Goal: Communication & Community: Answer question/provide support

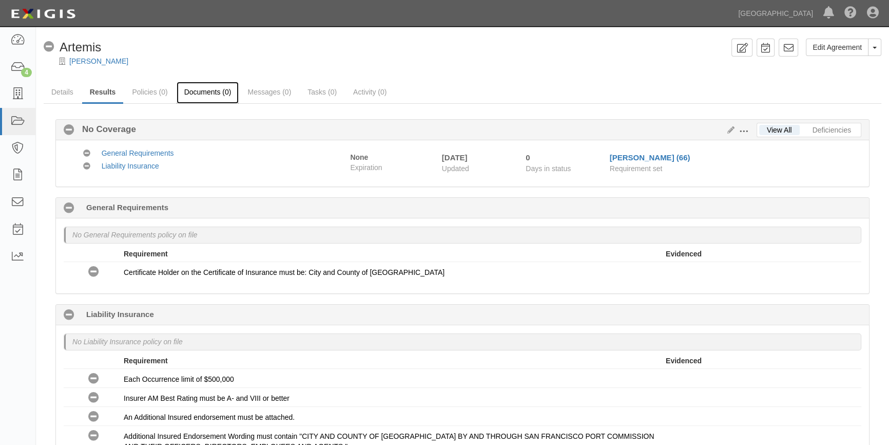
click at [216, 92] on link "Documents (0)" at bounding box center [208, 93] width 63 height 22
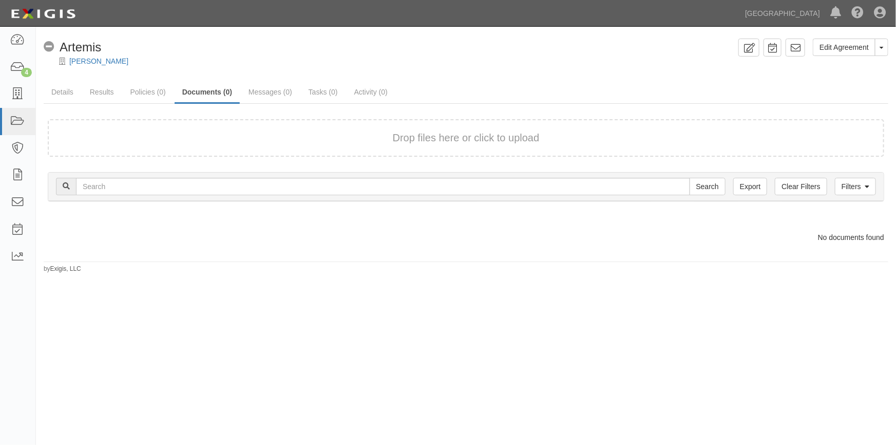
click at [223, 135] on div "Drop files here or click to upload" at bounding box center [466, 137] width 814 height 15
click at [323, 135] on div "Drop files here or click to upload" at bounding box center [466, 137] width 814 height 15
click at [318, 128] on form "Drop files here or click to upload" at bounding box center [466, 137] width 836 height 37
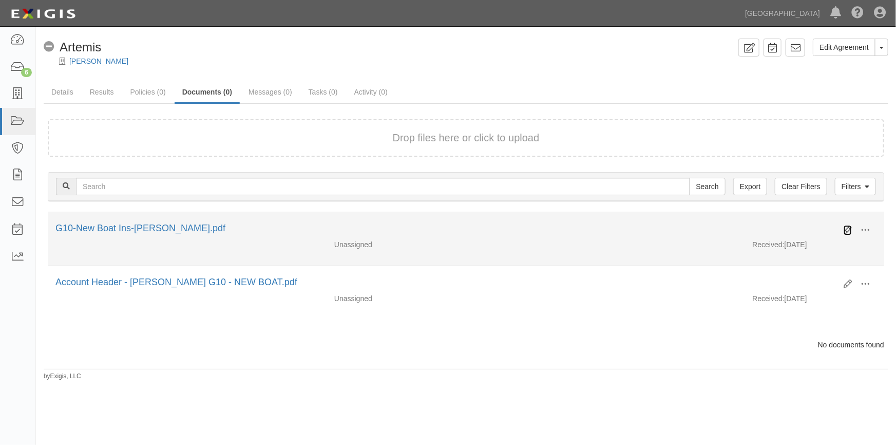
click at [848, 227] on icon at bounding box center [847, 230] width 8 height 8
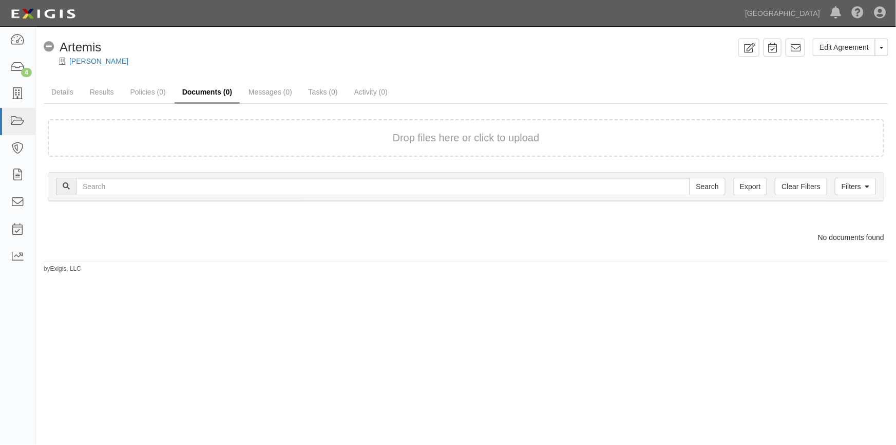
click at [208, 89] on link "Documents (0)" at bounding box center [207, 93] width 65 height 22
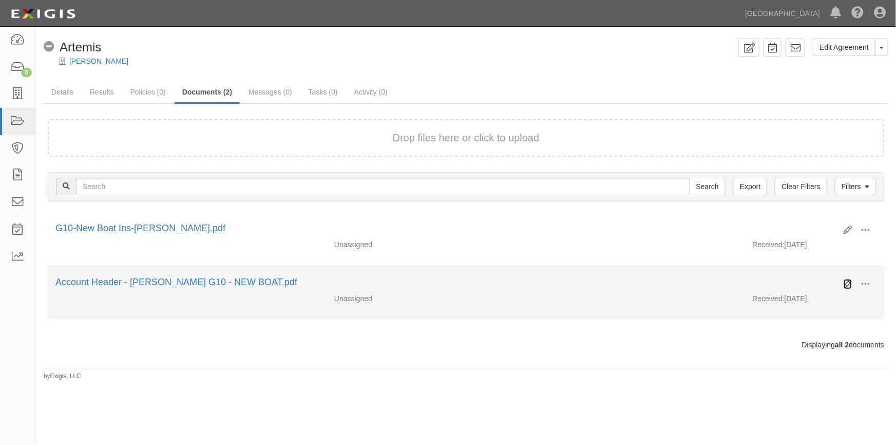
click at [847, 281] on icon at bounding box center [847, 284] width 8 height 8
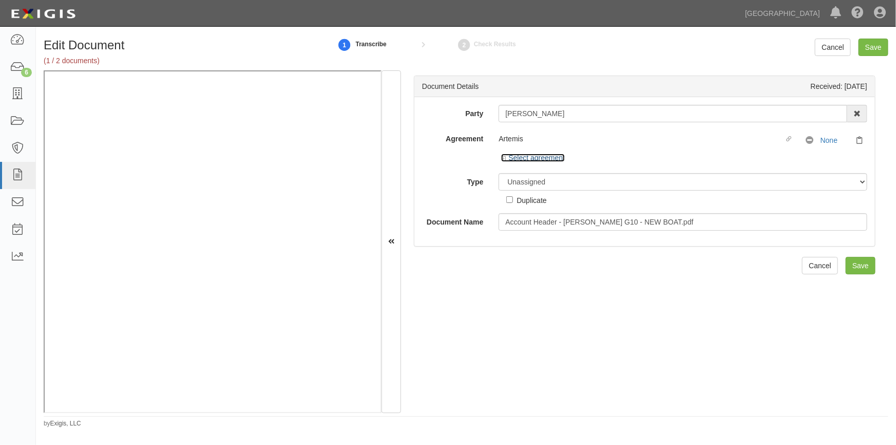
click at [523, 154] on link "Select agreement" at bounding box center [533, 158] width 64 height 8
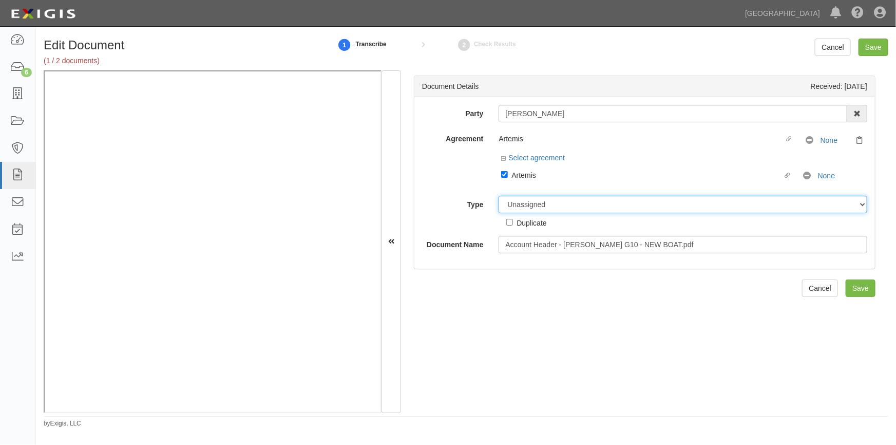
click at [540, 210] on select "Unassigned Binder Cancellation Notice Certificate Contract Endorsement Insuranc…" at bounding box center [682, 204] width 369 height 17
select select "OtherDetail"
click at [498, 196] on select "Unassigned Binder Cancellation Notice Certificate Contract Endorsement Insuranc…" at bounding box center [682, 204] width 369 height 17
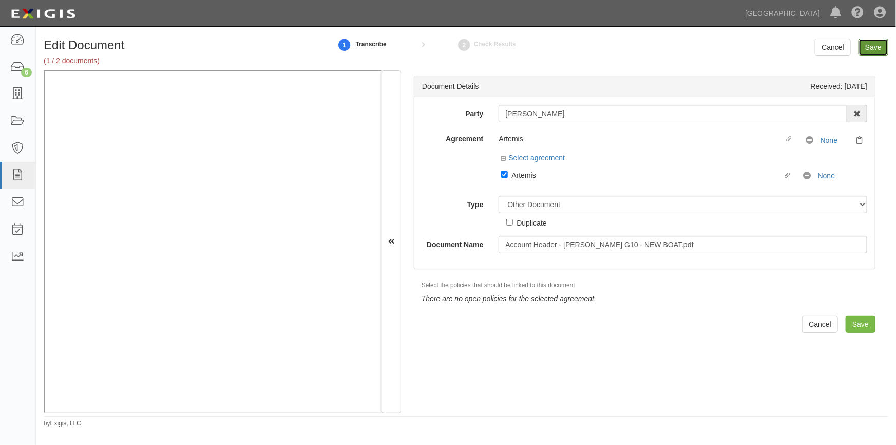
click at [871, 50] on input "Save" at bounding box center [873, 47] width 30 height 17
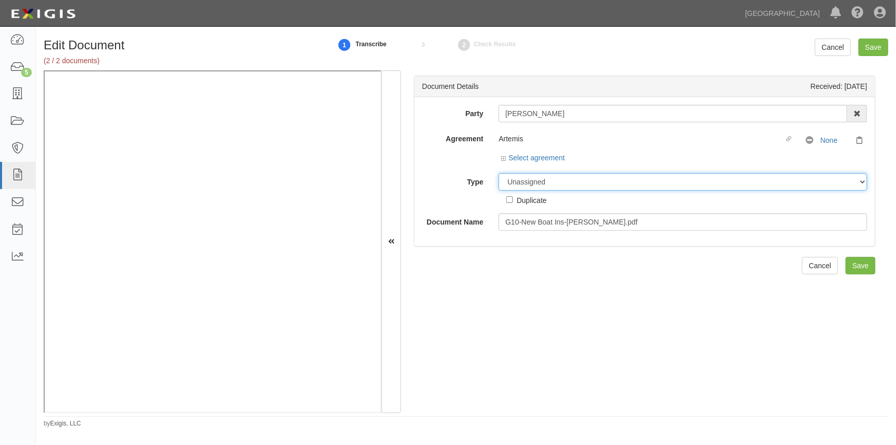
click at [544, 182] on select "Unassigned Binder Cancellation Notice Certificate Contract Endorsement Insuranc…" at bounding box center [682, 181] width 369 height 17
select select "CertificateDetail"
click at [498, 173] on select "Unassigned Binder Cancellation Notice Certificate Contract Endorsement Insuranc…" at bounding box center [682, 181] width 369 height 17
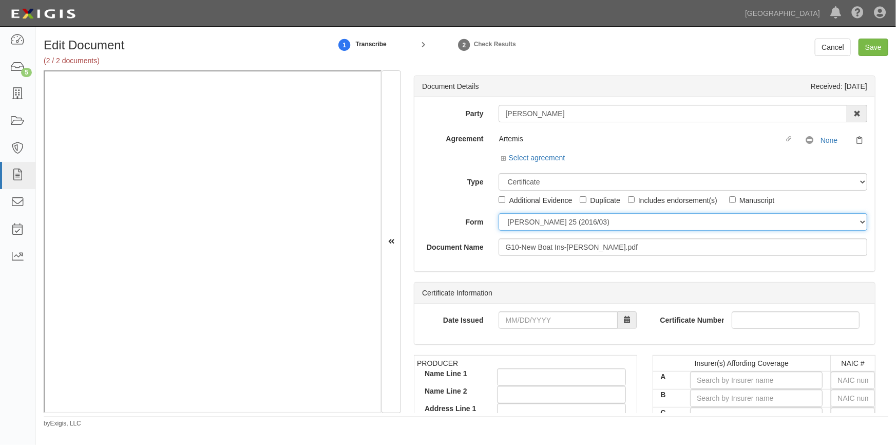
click at [521, 227] on select "ACORD 25 (2016/03) ACORD 101 ACORD 855 NY (2014/05) General" at bounding box center [682, 221] width 369 height 17
select select "GeneralFormDetail"
click at [498, 213] on select "ACORD 25 (2016/03) ACORD 101 ACORD 855 NY (2014/05) General" at bounding box center [682, 221] width 369 height 17
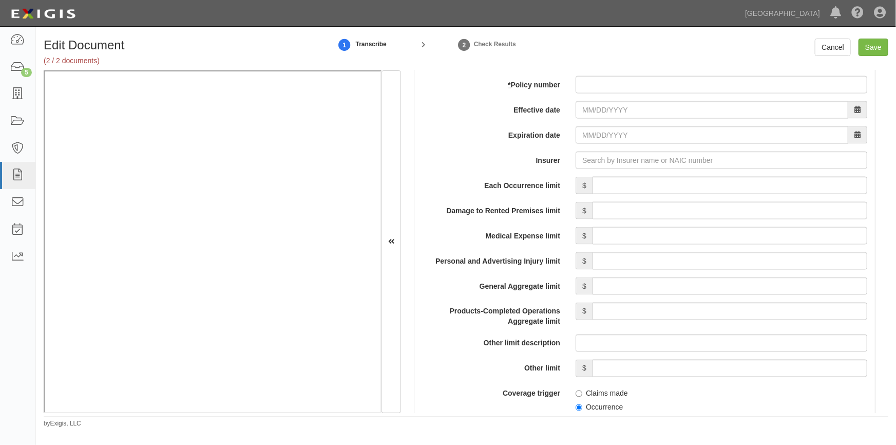
scroll to position [746, 0]
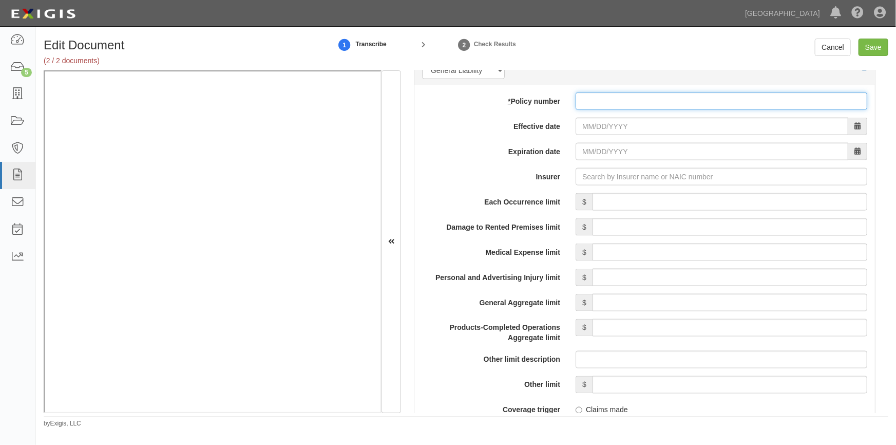
click at [631, 103] on input "* Policy number" at bounding box center [722, 100] width 292 height 17
click at [622, 102] on input "BSP" at bounding box center [722, 100] width 292 height 17
type input "BSP6780116"
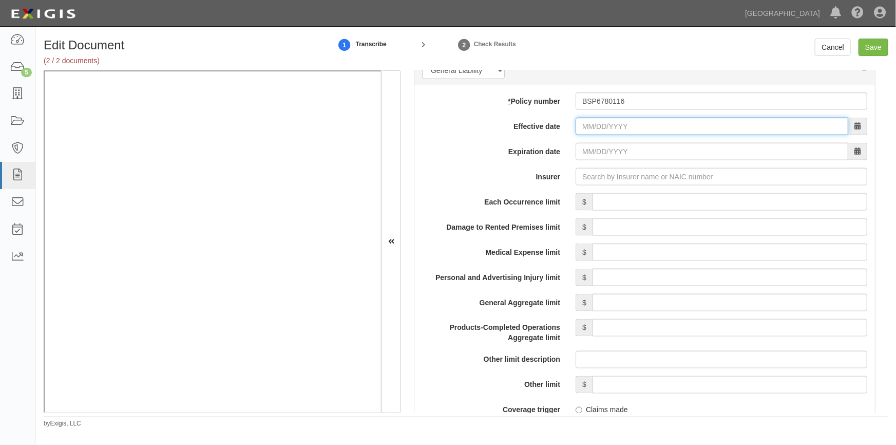
click at [599, 128] on input "Effective date" at bounding box center [712, 126] width 273 height 17
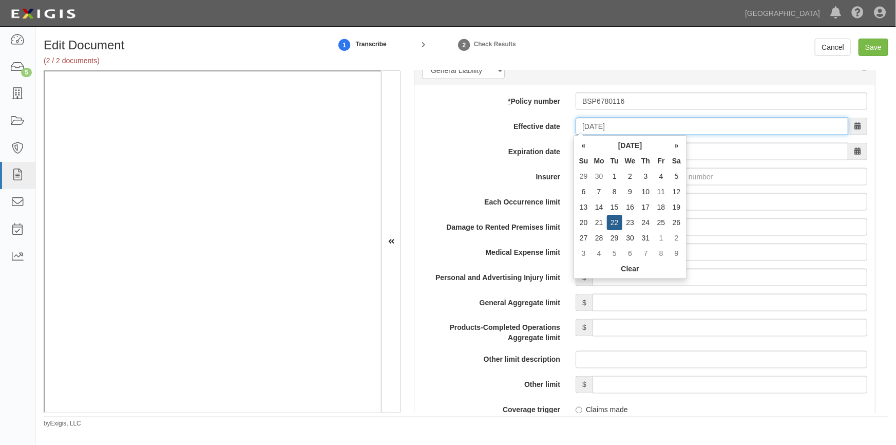
type input "07/22/2025"
type input "07/22/2026"
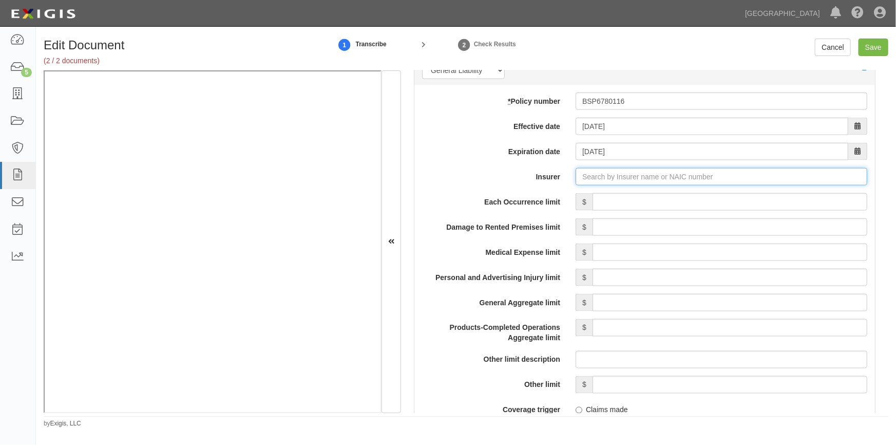
click at [605, 177] on input "Insurer" at bounding box center [722, 176] width 292 height 17
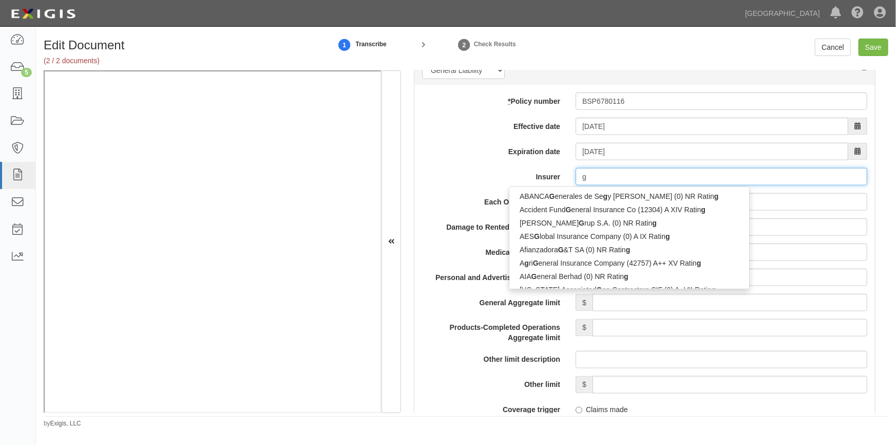
type input "ge"
type input "geiCO Advantage Insurance Company (14138) A++ XV Rating"
type input "gei"
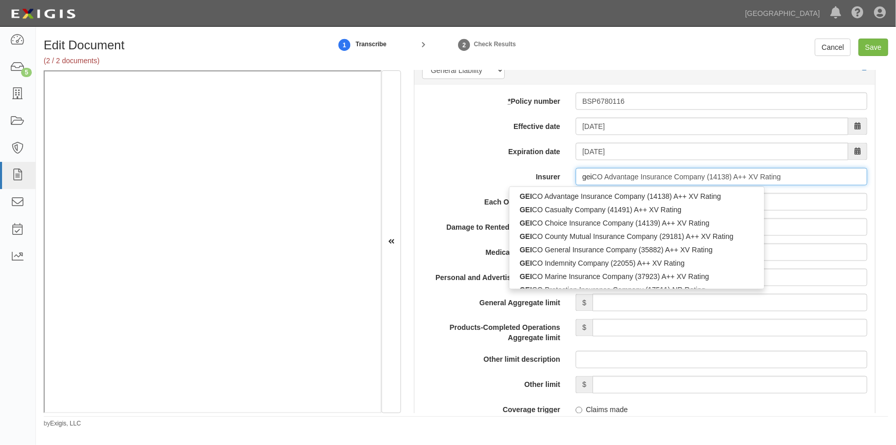
type input "geicO Advantage Insurance Company (14138) A++ XV Rating"
type input "geic"
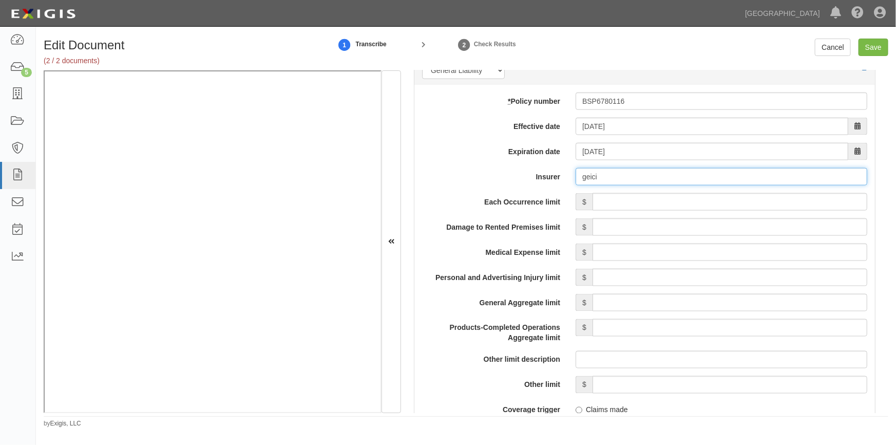
type input "geici"
type input "geicO Advantage Insurance Company (14138) A++ XV Rating"
type input "geic"
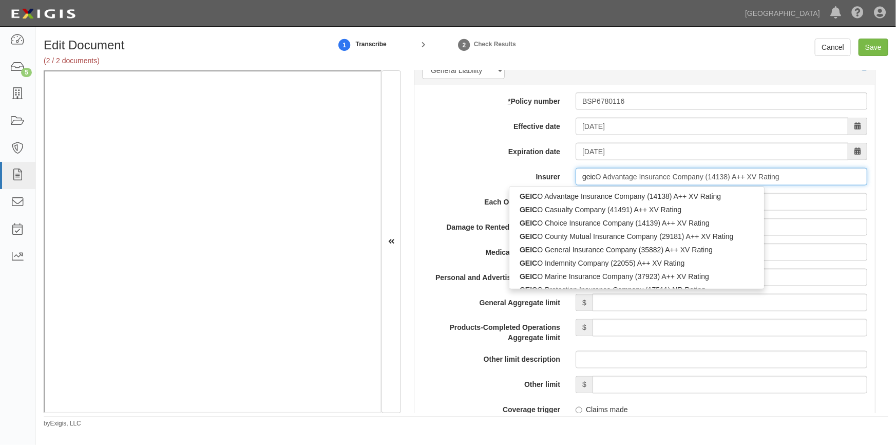
type input "geico Advantage Insurance Company (14138) A++ XV Rating"
type input "geico"
type input "geico m"
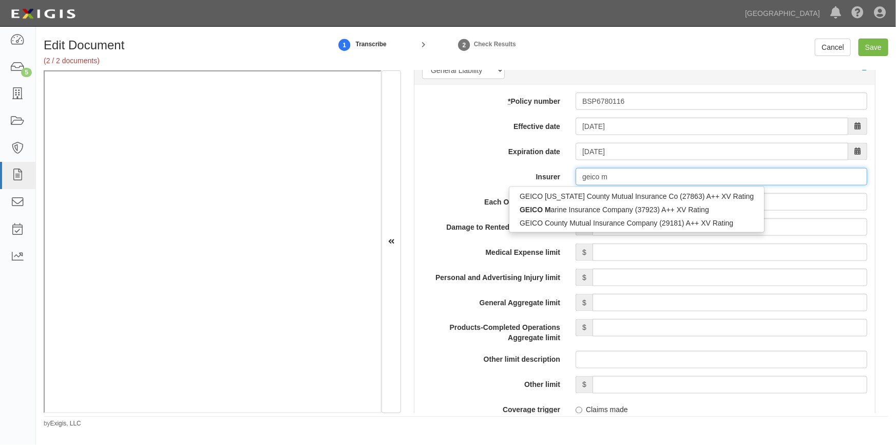
type input "geico marine Insurance Company (37923) A++ XV Rating"
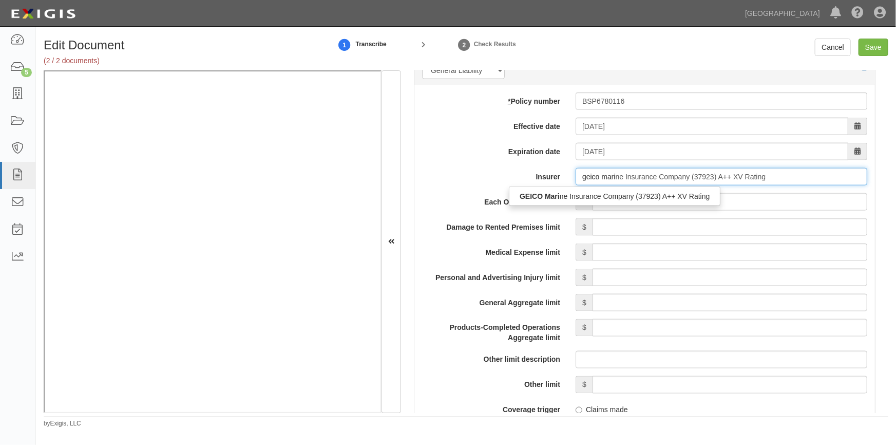
type input "geico marin"
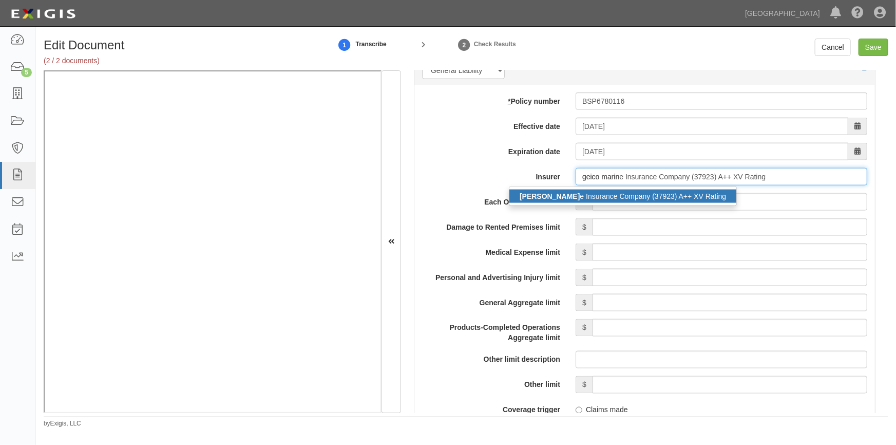
click at [601, 191] on div "GEICO Marin e Insurance Company (37923) A++ XV Rating" at bounding box center [622, 195] width 227 height 13
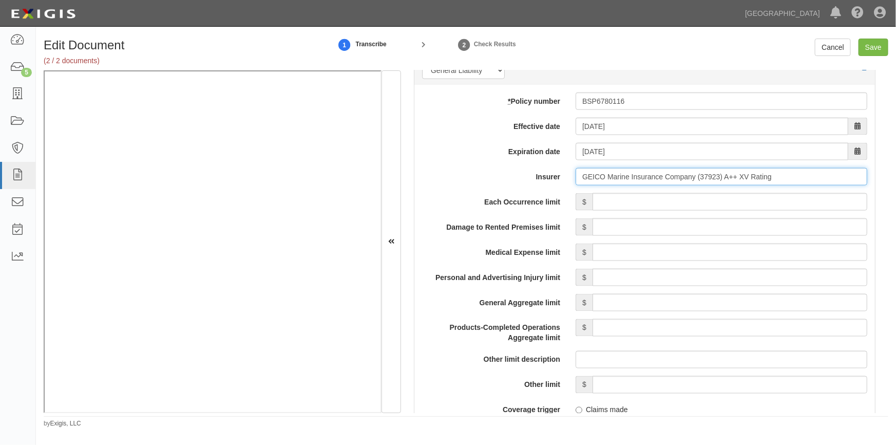
type input "GEICO Marine Insurance Company (37923) A++ XV Rating"
click at [608, 202] on input "Each Occurrence limit" at bounding box center [729, 201] width 275 height 17
click at [663, 199] on input "Each Occurrence limit" at bounding box center [729, 201] width 275 height 17
click at [862, 52] on input "Save" at bounding box center [873, 47] width 30 height 17
type input "500000"
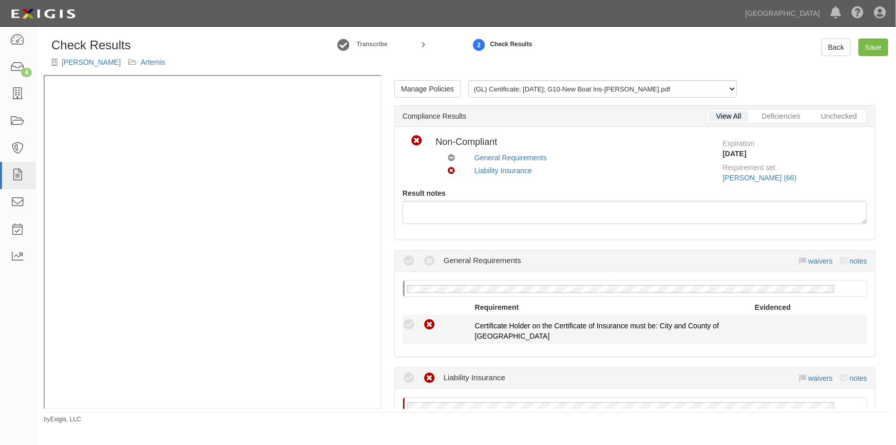
click at [434, 318] on icon at bounding box center [429, 324] width 13 height 13
radio input "true"
click at [409, 325] on icon at bounding box center [408, 324] width 13 height 13
radio input "true"
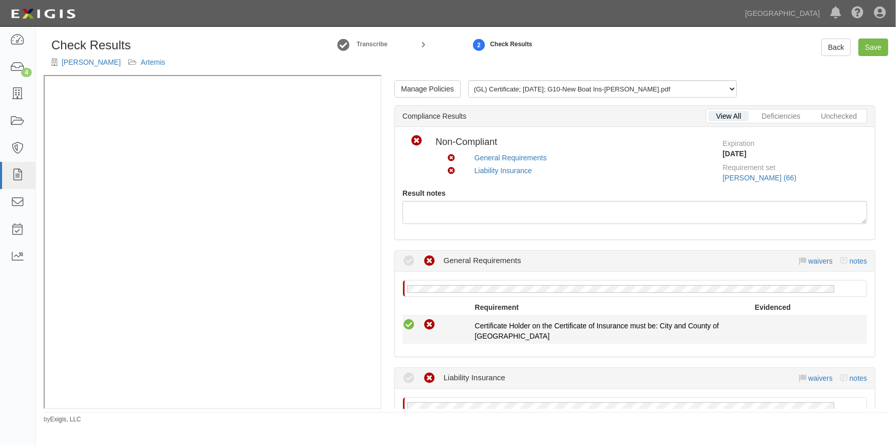
radio input "true"
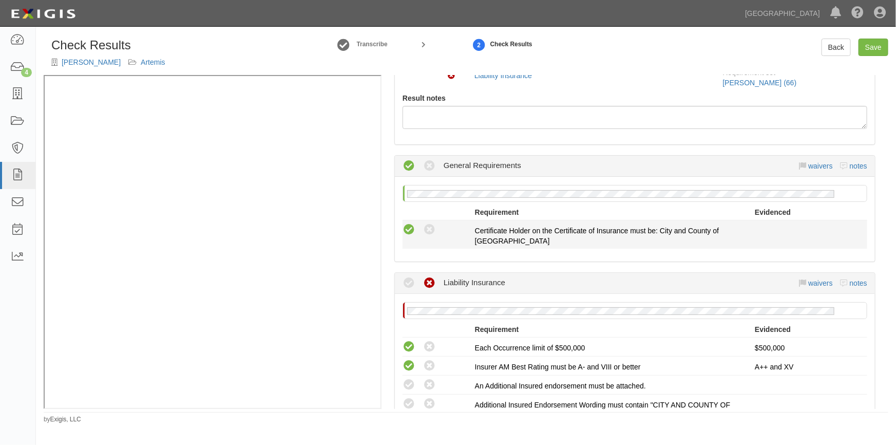
scroll to position [233, 0]
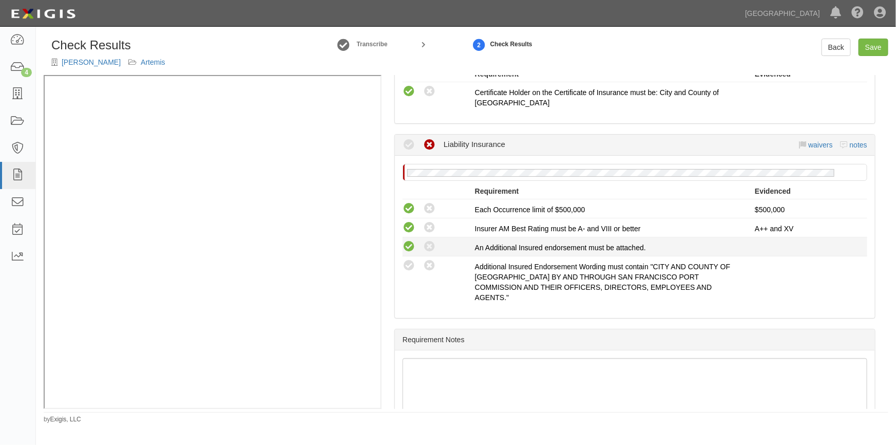
drag, startPoint x: 410, startPoint y: 265, endPoint x: 406, endPoint y: 251, distance: 15.0
click at [409, 264] on icon at bounding box center [408, 265] width 13 height 13
radio input "true"
click at [406, 248] on icon at bounding box center [408, 246] width 13 height 13
radio input "true"
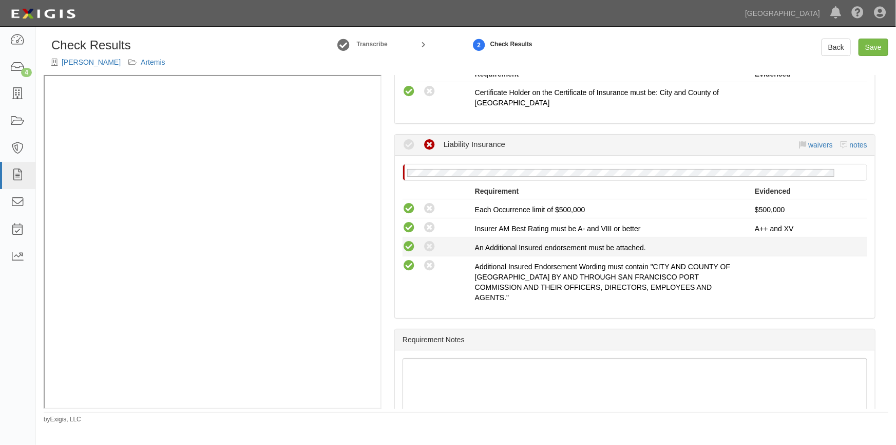
radio input "true"
click at [873, 49] on link "Save" at bounding box center [873, 47] width 30 height 17
radio input "true"
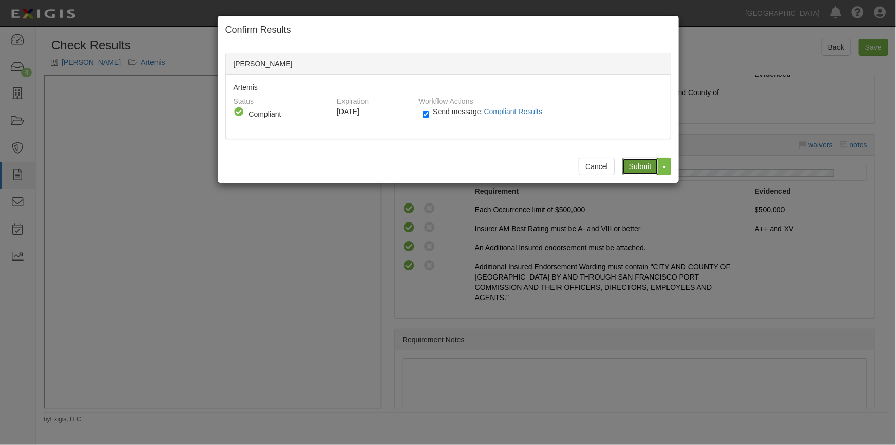
click at [638, 167] on input "Submit" at bounding box center [640, 166] width 36 height 17
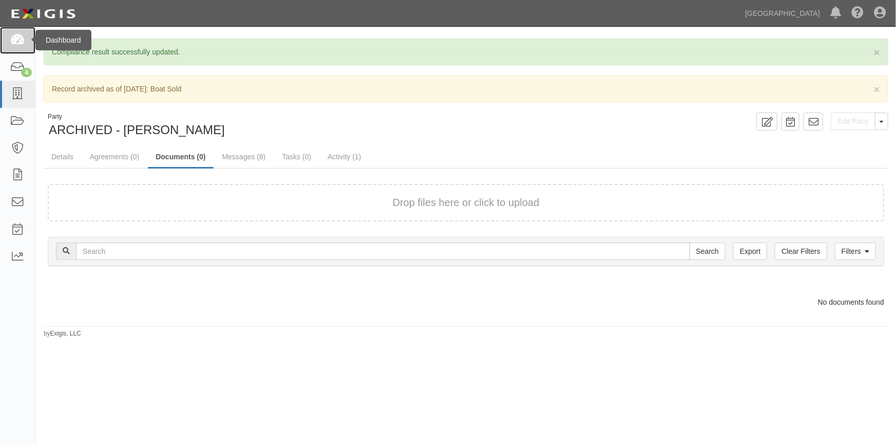
click at [15, 46] on link at bounding box center [17, 40] width 35 height 27
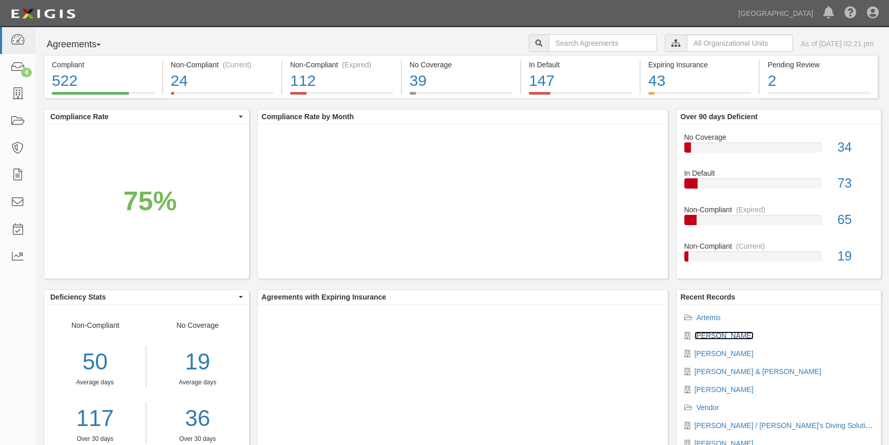
click at [712, 335] on link "[PERSON_NAME]" at bounding box center [724, 335] width 59 height 8
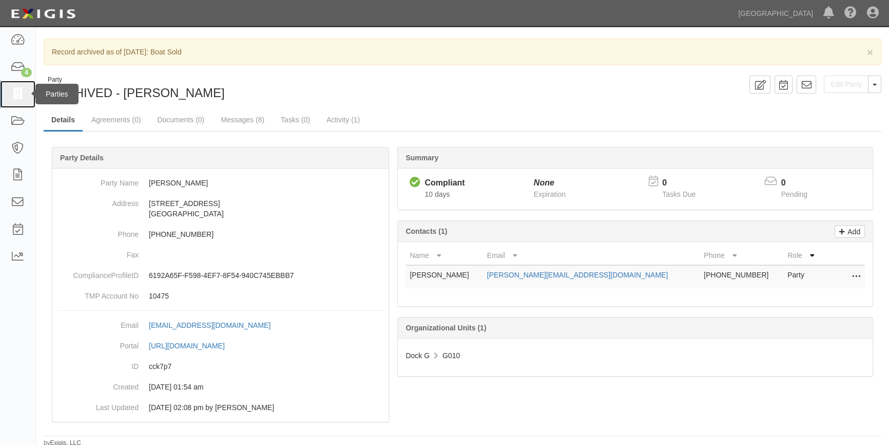
click at [14, 98] on icon at bounding box center [17, 94] width 14 height 12
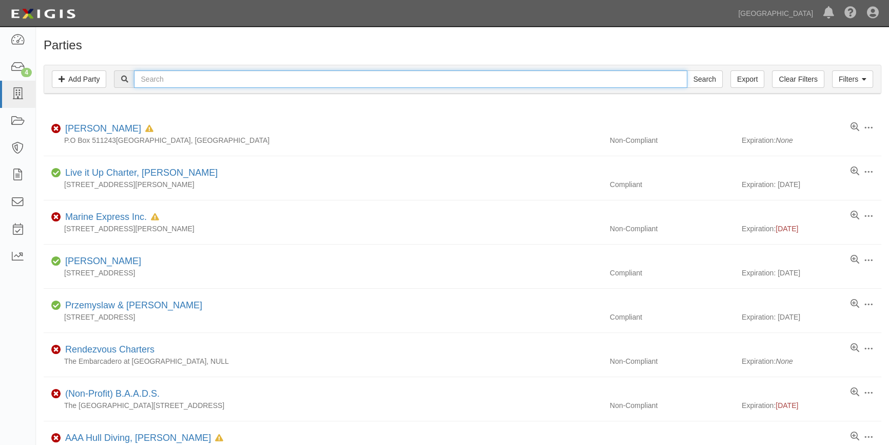
click at [222, 83] on input "text" at bounding box center [410, 78] width 553 height 17
type input "[PERSON_NAME]"
click at [687, 70] on input "Search" at bounding box center [705, 78] width 36 height 17
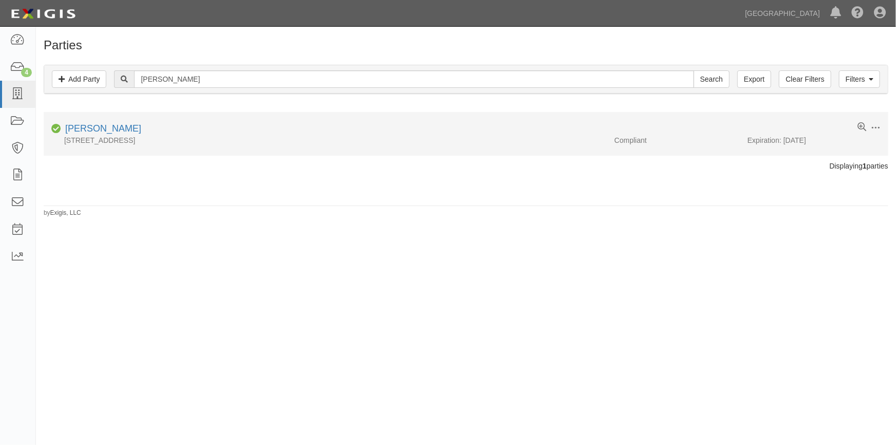
click at [128, 133] on div "Olga Povolotskaya" at bounding box center [101, 128] width 80 height 13
click at [123, 130] on link "Olga Povolotskaya" at bounding box center [103, 128] width 76 height 10
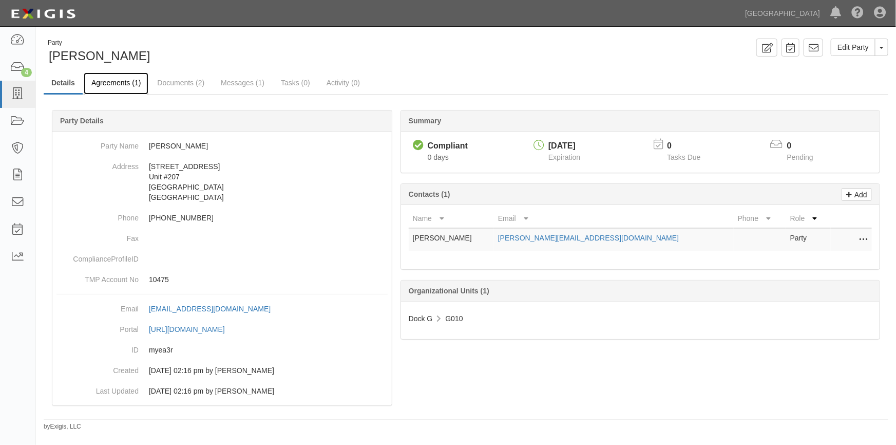
click at [113, 83] on link "Agreements (1)" at bounding box center [116, 83] width 65 height 22
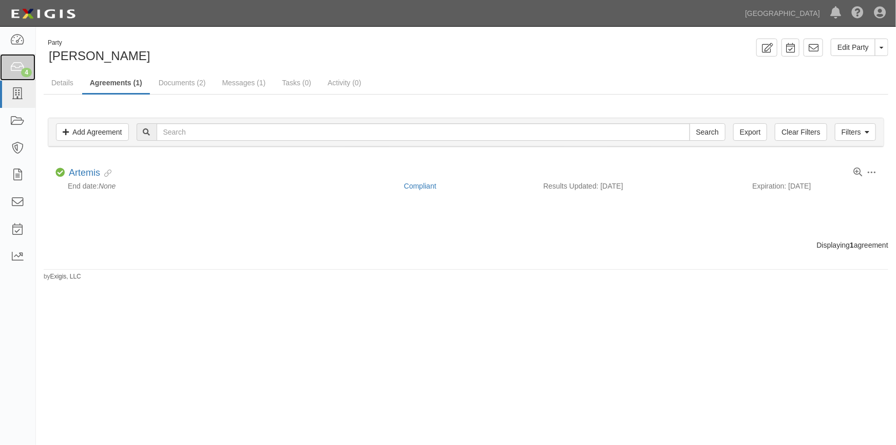
click at [14, 71] on icon at bounding box center [17, 68] width 14 height 12
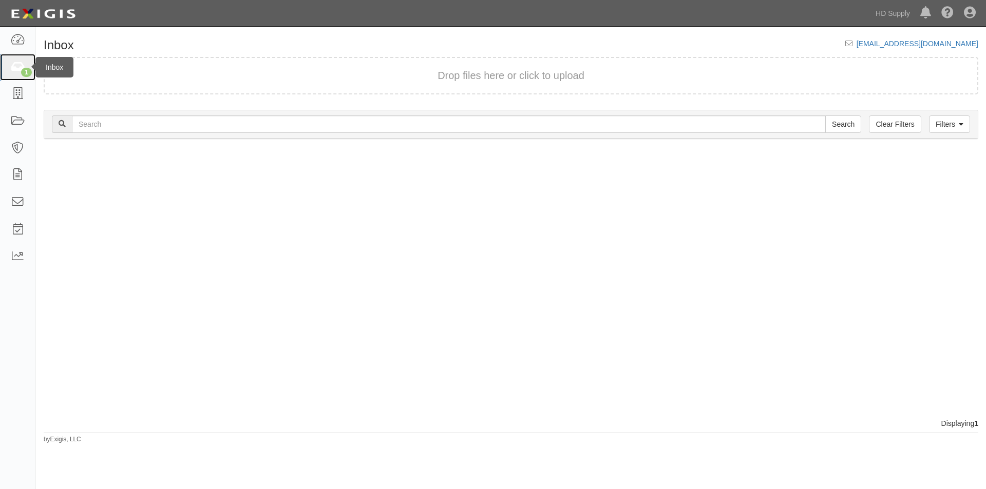
click at [14, 67] on icon at bounding box center [17, 68] width 14 height 12
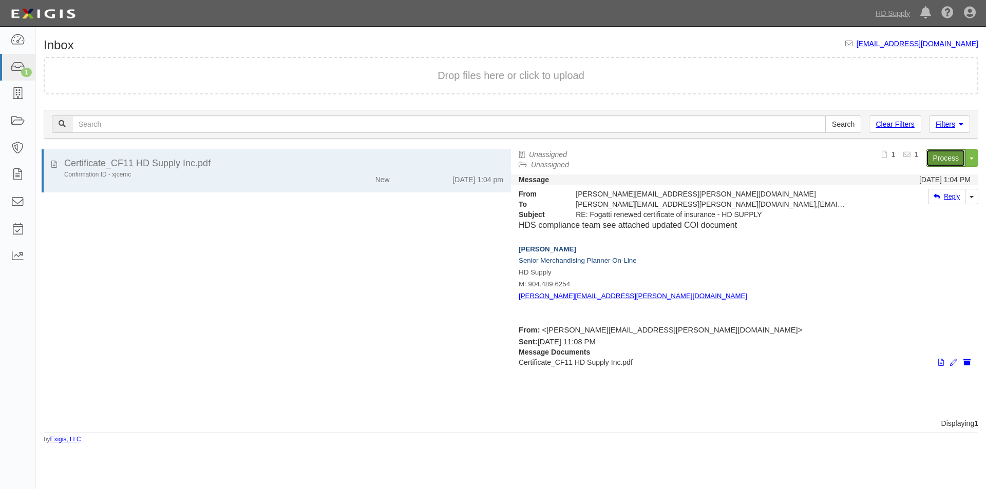
click at [947, 157] on link "Process" at bounding box center [946, 157] width 40 height 17
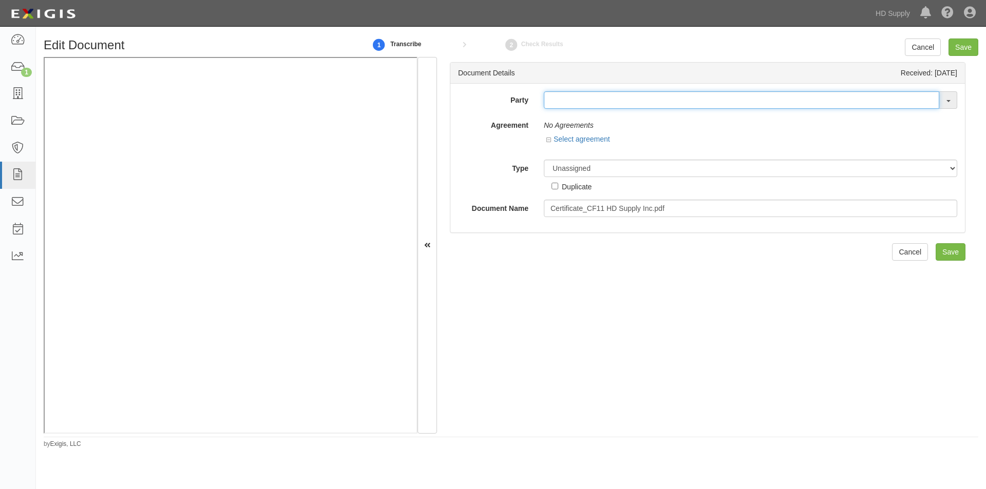
click at [577, 106] on input "text" at bounding box center [741, 99] width 395 height 17
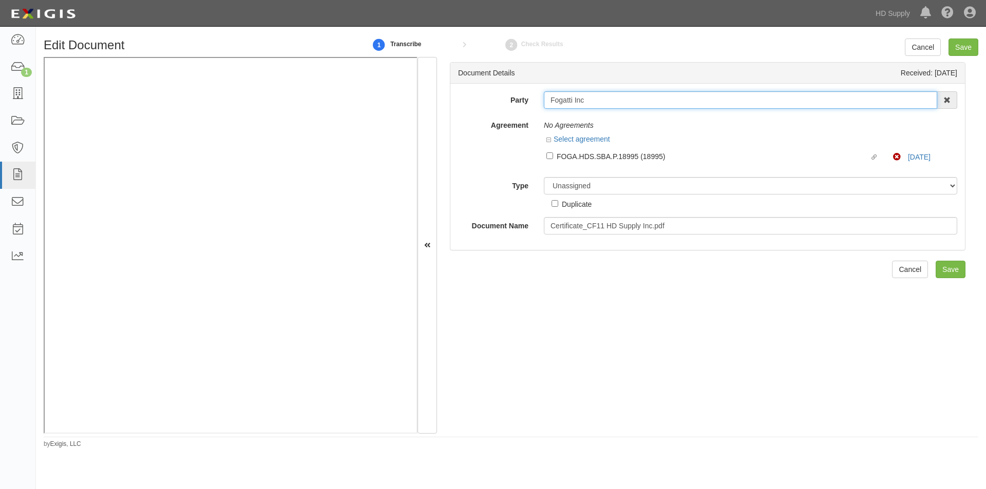
type input "Fogatti Inc"
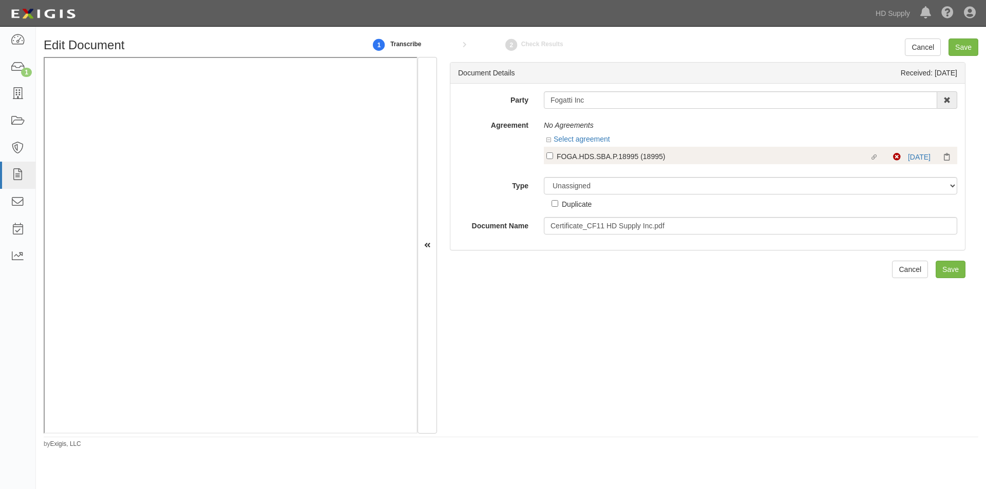
click at [553, 156] on label "Linked agreement FOGA.HDS.SBA.P.18995 (18995) Linked agreement" at bounding box center [719, 157] width 347 height 14
click at [553, 156] on input "Linked agreement FOGA.HDS.SBA.P.18995 (18995) Linked agreement" at bounding box center [549, 155] width 7 height 7
checkbox input "true"
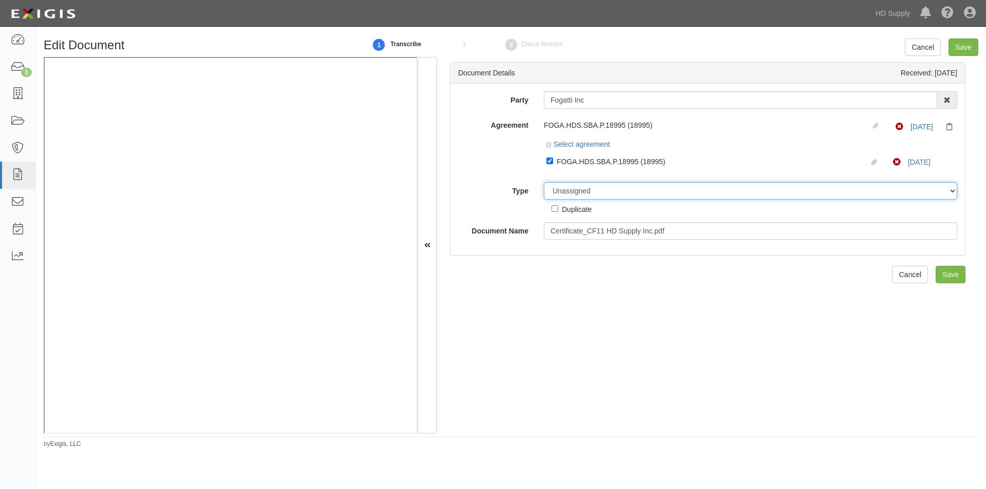
click at [571, 189] on select "Unassigned Binder Cancellation Notice Certificate Contract Endorsement Insuranc…" at bounding box center [750, 190] width 413 height 17
select select "CertificateDetail"
click at [544, 182] on select "Unassigned Binder Cancellation Notice Certificate Contract Endorsement Insuranc…" at bounding box center [750, 190] width 413 height 17
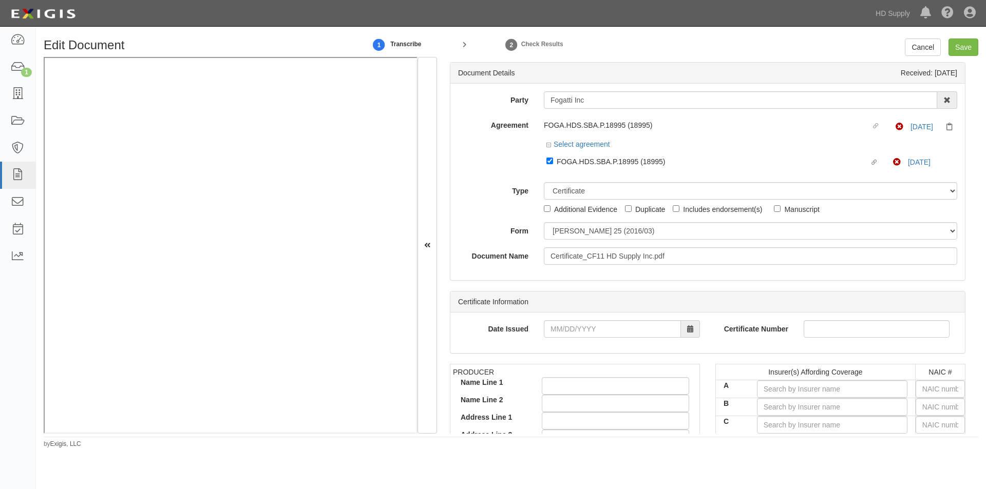
click at [571, 241] on div "Party Fogatti Inc Fogatt i Inc 1888 MILLS 1888 MILLS - IMPORT 2 PATRICIA 12 2XL…" at bounding box center [707, 178] width 499 height 174
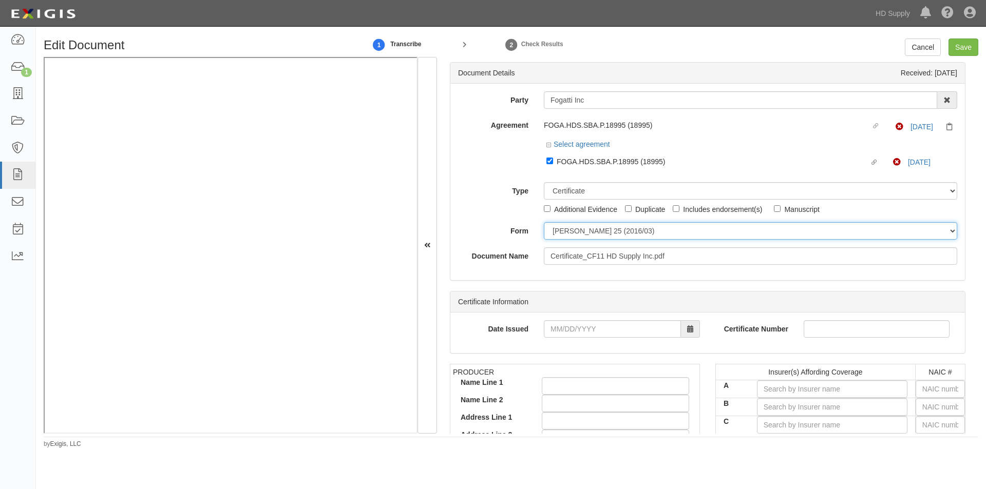
click at [575, 227] on select "ACORD 25 (2016/03) ACORD 101 ACORD 855 NY (2014/05) General" at bounding box center [750, 230] width 413 height 17
select select "GeneralFormDetail"
click at [544, 222] on select "ACORD 25 (2016/03) ACORD 101 ACORD 855 NY (2014/05) General" at bounding box center [750, 230] width 413 height 17
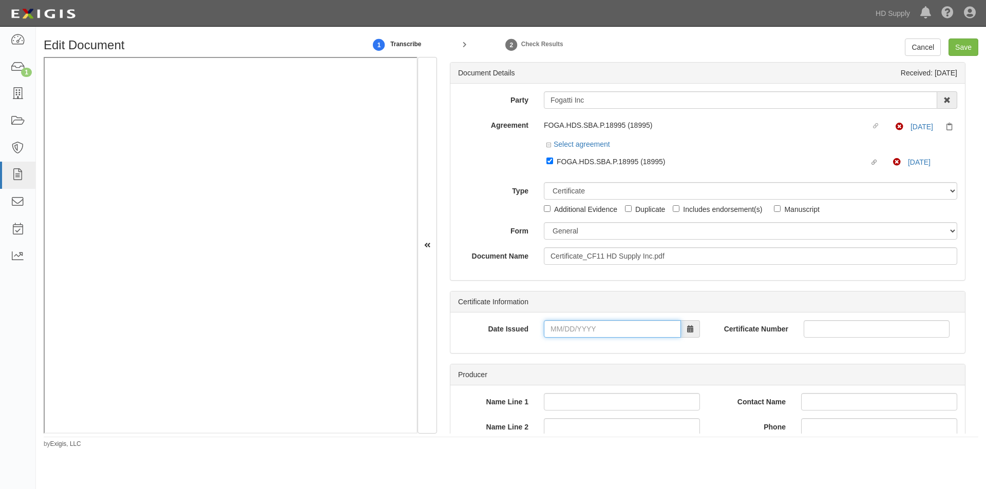
click at [609, 330] on input "Date Issued" at bounding box center [612, 328] width 137 height 17
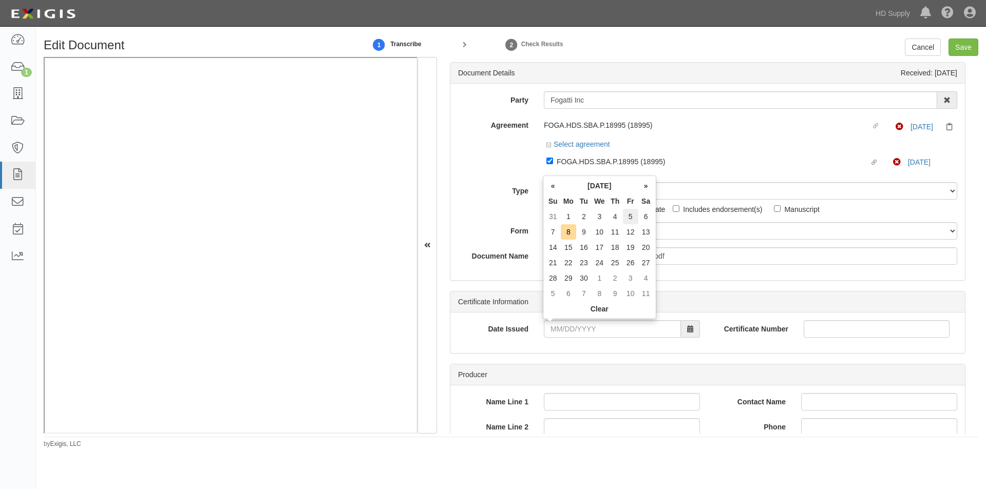
click at [625, 215] on td "5" at bounding box center [630, 216] width 15 height 15
type input "09/05/2025"
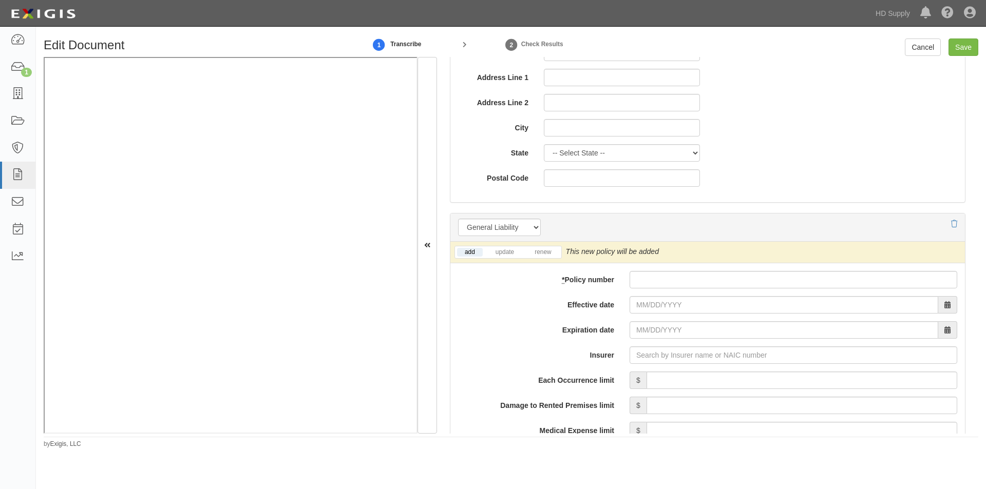
scroll to position [616, 0]
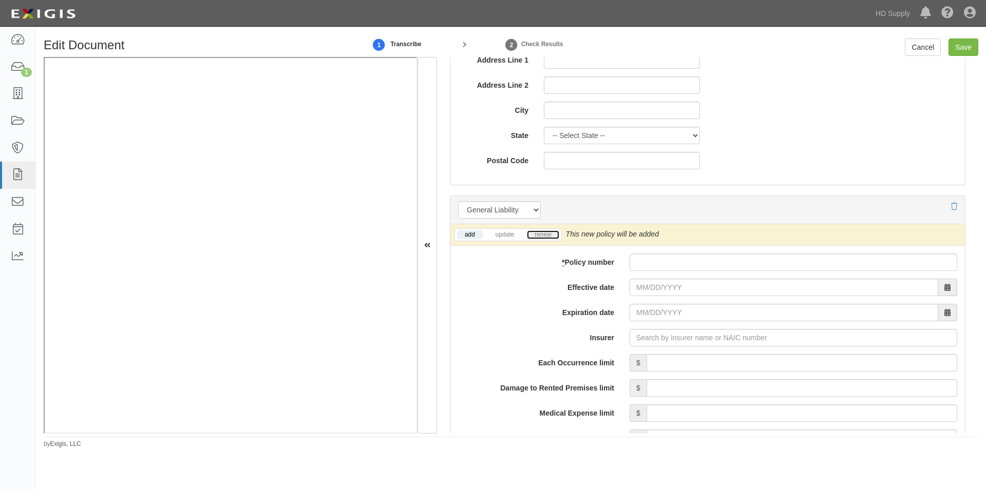
click at [544, 236] on link "renew" at bounding box center [543, 235] width 32 height 9
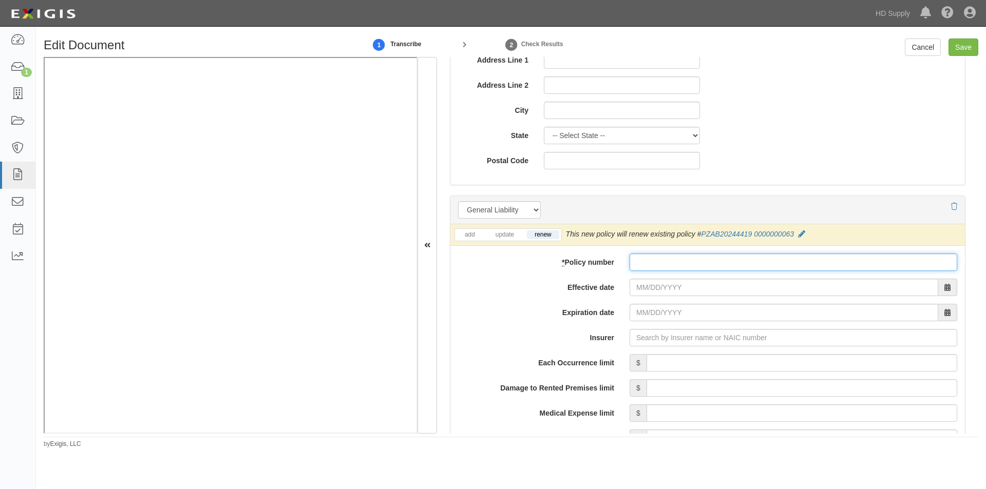
paste input "100-1-306-25- 000037-000-00"
type input "100-1-306-25- 000037-000-00"
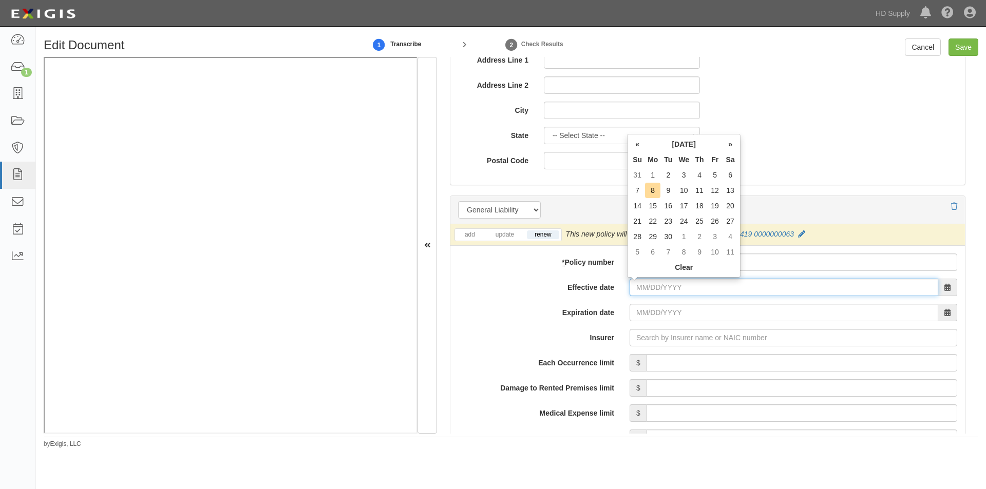
click at [677, 290] on input "Effective date" at bounding box center [783, 287] width 309 height 17
click at [655, 178] on td "1" at bounding box center [652, 174] width 15 height 15
type input "09/01/2025"
type input "09/01/2026"
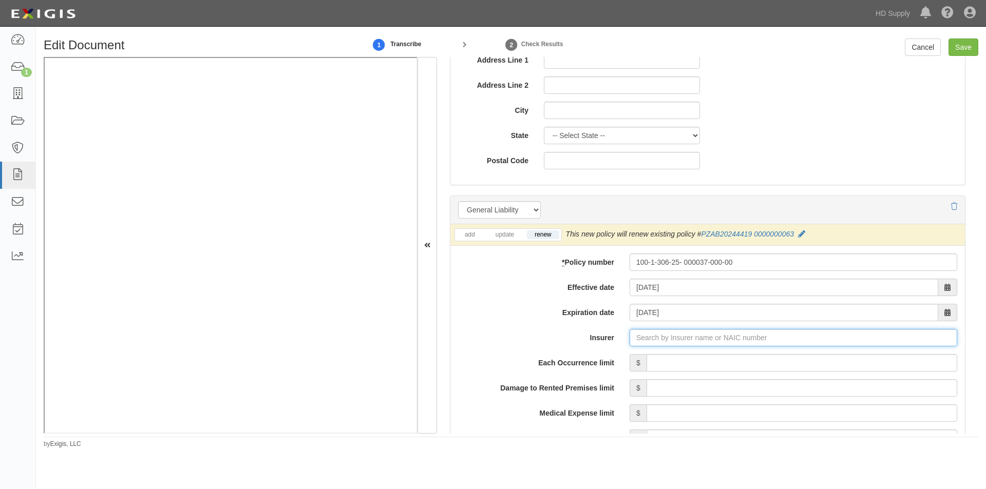
click at [668, 337] on input "Insurer" at bounding box center [793, 337] width 328 height 17
click at [704, 335] on input "Insurer" at bounding box center [793, 337] width 328 height 17
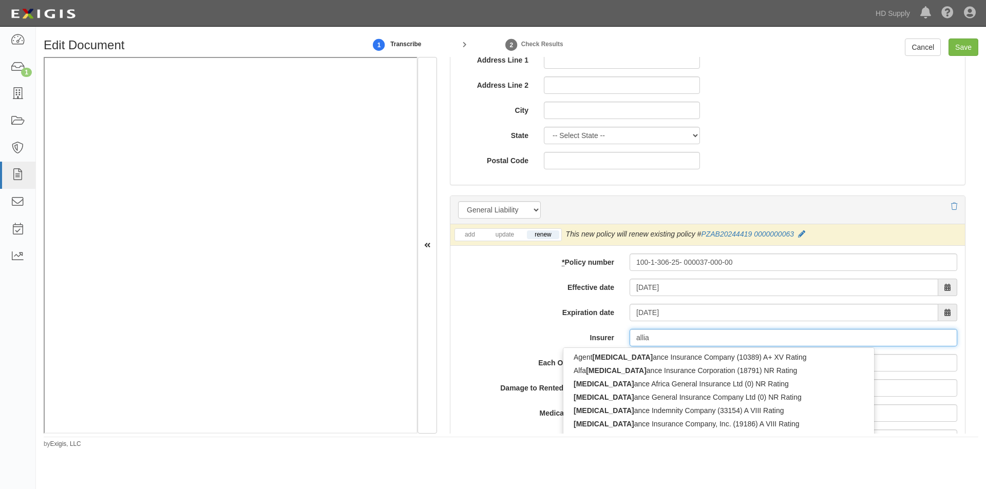
type input "allian"
type input "allianz Ayudhya General Insurance PCL (0) A- VIII Rating"
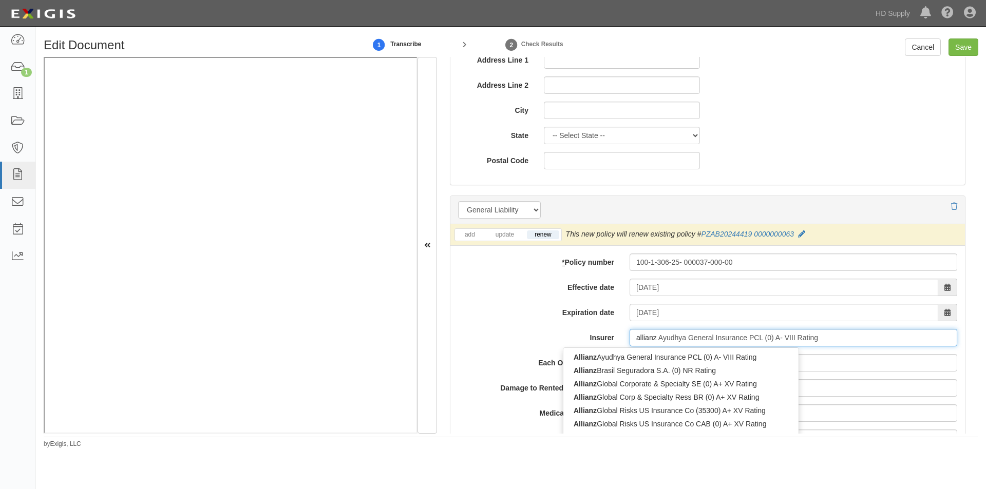
type input "allianz"
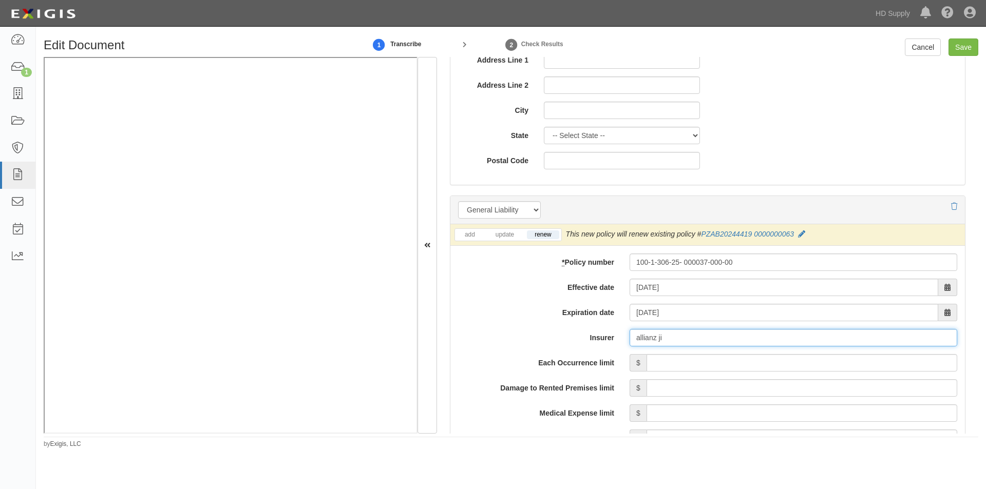
type input "allianz j"
type input "allianz Ayudhya General Insurance PCL (0) A- VIII Rating"
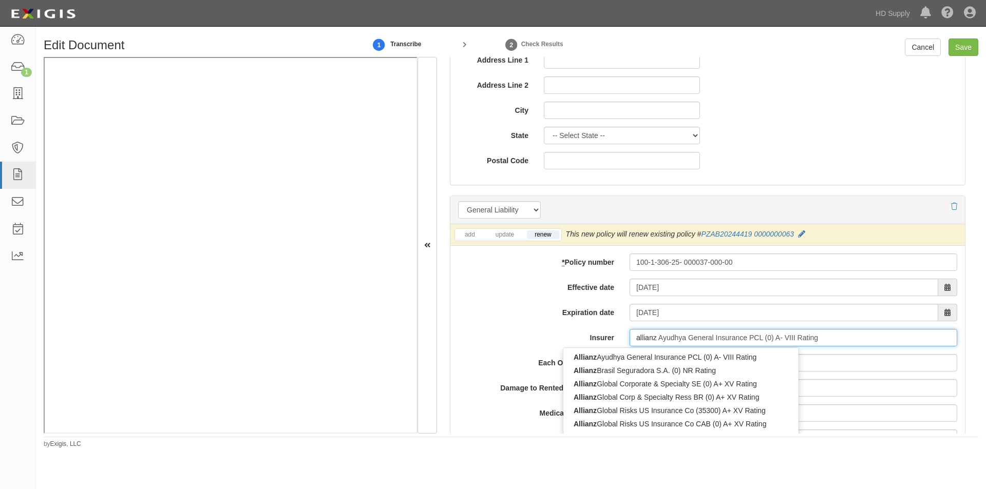
type input "allianz"
click at [651, 338] on input "Insurer" at bounding box center [793, 337] width 328 height 17
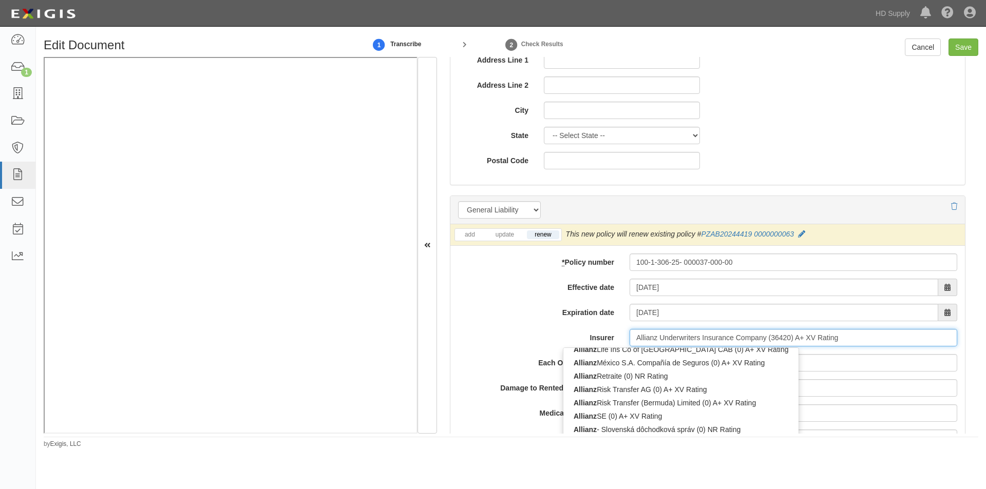
scroll to position [114, 0]
type input "Jubilee Allianz General Ins Co of TZ Ltd (0) NR Rating"
type input "allianz Ayudhya General Insurance PCL (0) A- VIII Rating"
type input "allianz"
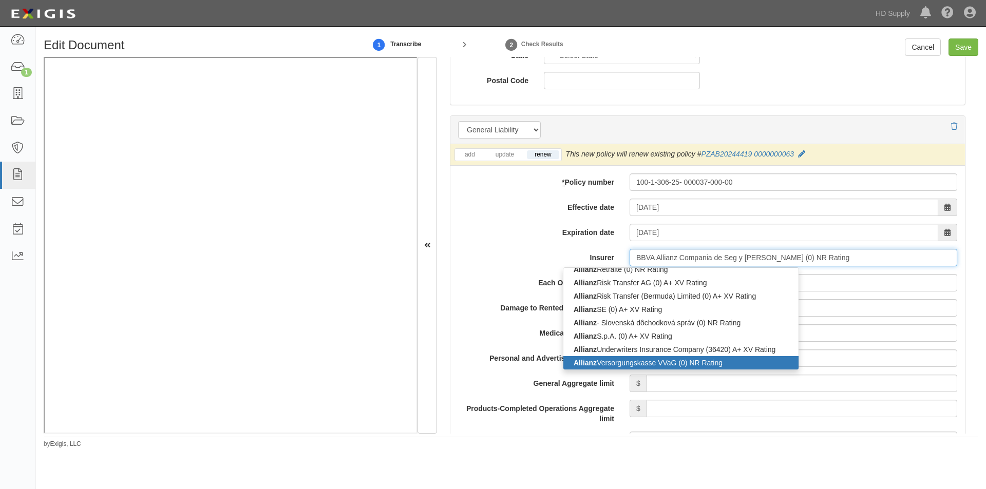
scroll to position [141, 0]
type input "Jubilee Allianz General Ins Co of TZ Ltd (0) NR Rating"
type input "allianz Ayudhya General Insurance PCL (0) A- VIII Rating"
type input "allianz"
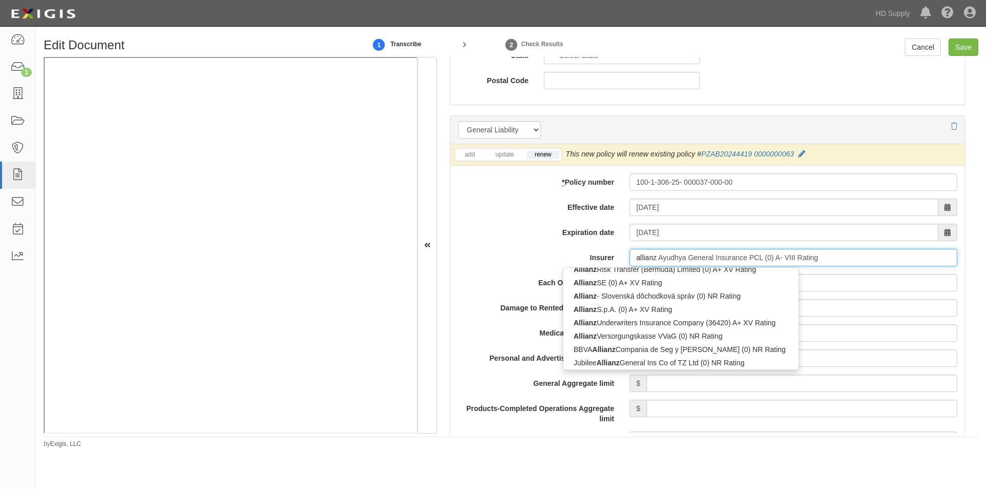
type input "Allianz Ayudhya General Insurance PCL (0) A- VIII Rating"
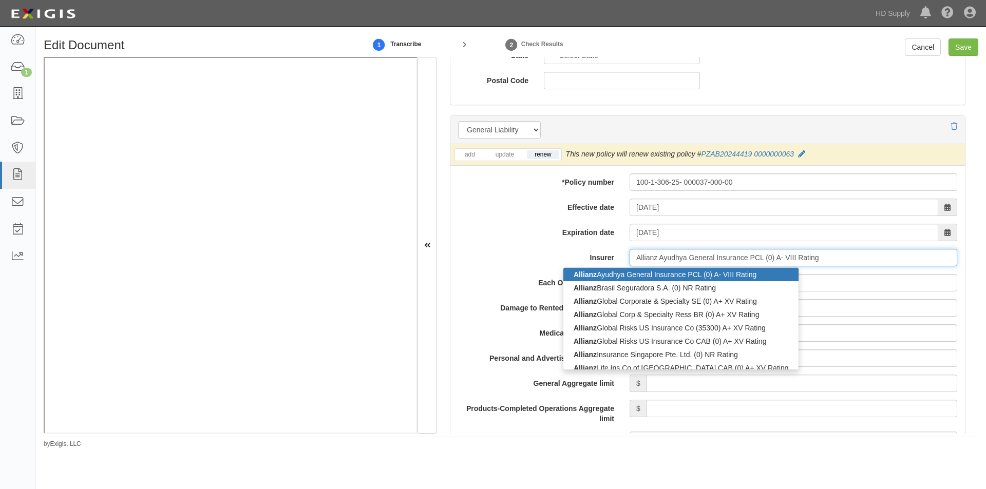
type input "Allianz Ayudhya General Insurance PCL (0) A- VIII Rating"
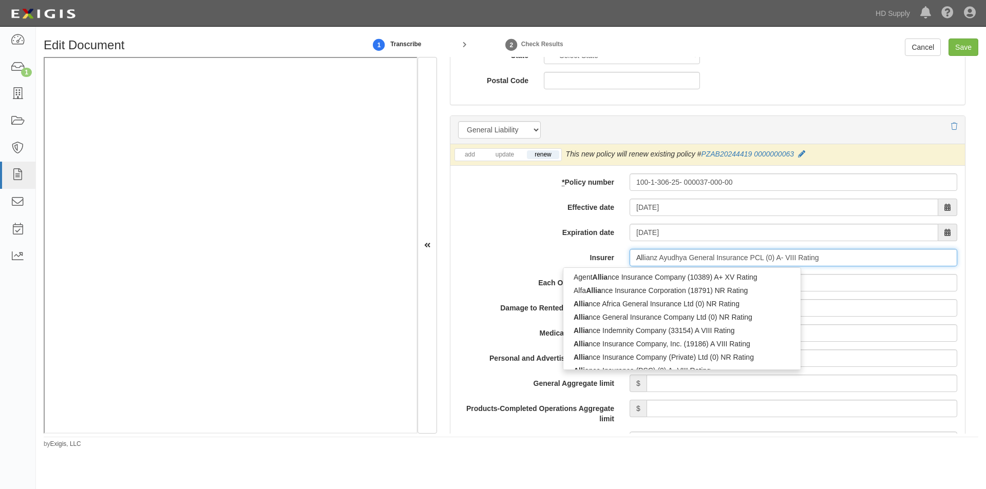
type input "A"
type input "m"
type input "allian"
type input "allianz Ayudhya General Insurance PCL (0) A- VIII Rating"
type input "allianz"
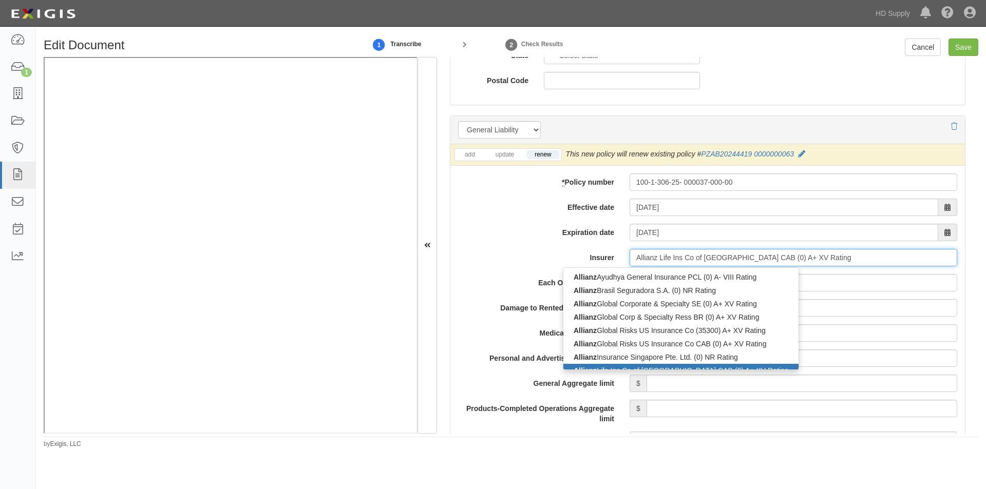
scroll to position [8, 0]
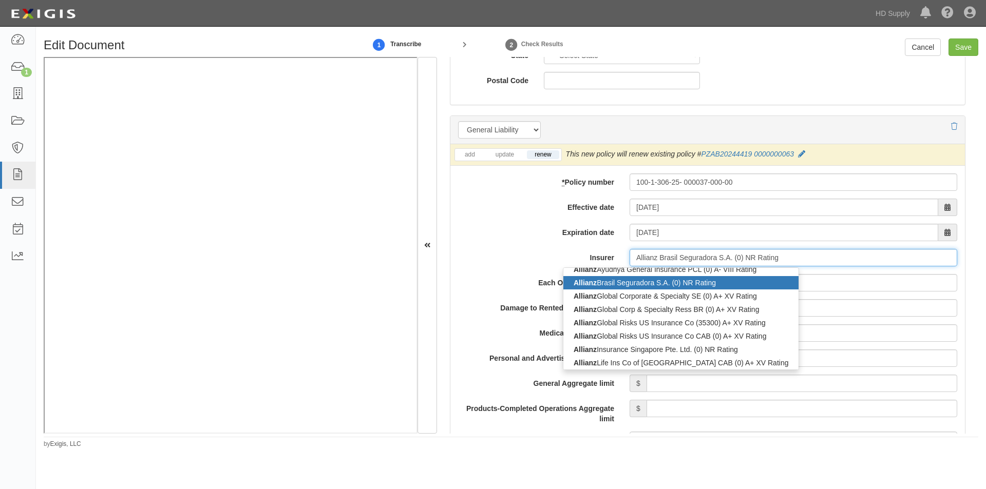
type input "Allianz Ayudhya General Insurance PCL (0) A- VIII Rating"
type input "allianz Ayudhya General Insurance PCL (0) A- VIII Rating"
type input "allianz"
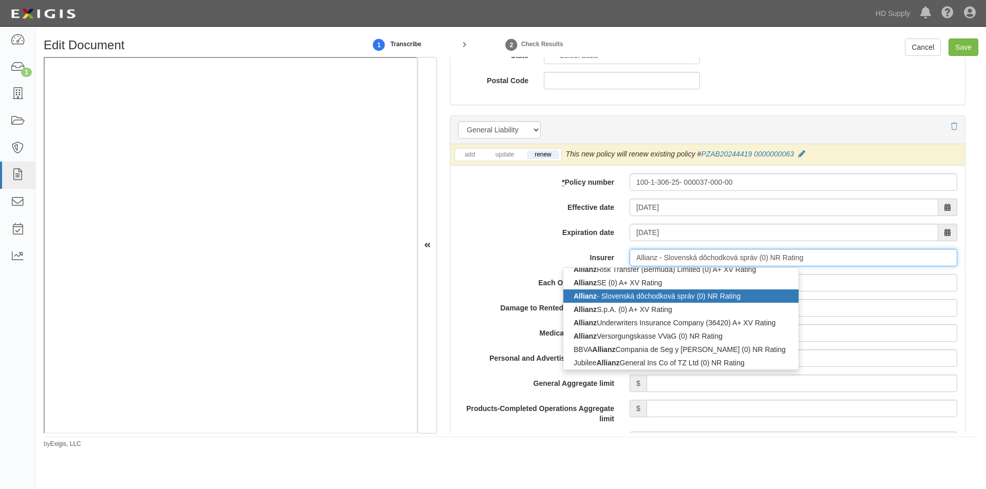
type input "Allianz SE (0) A+ XV Rating"
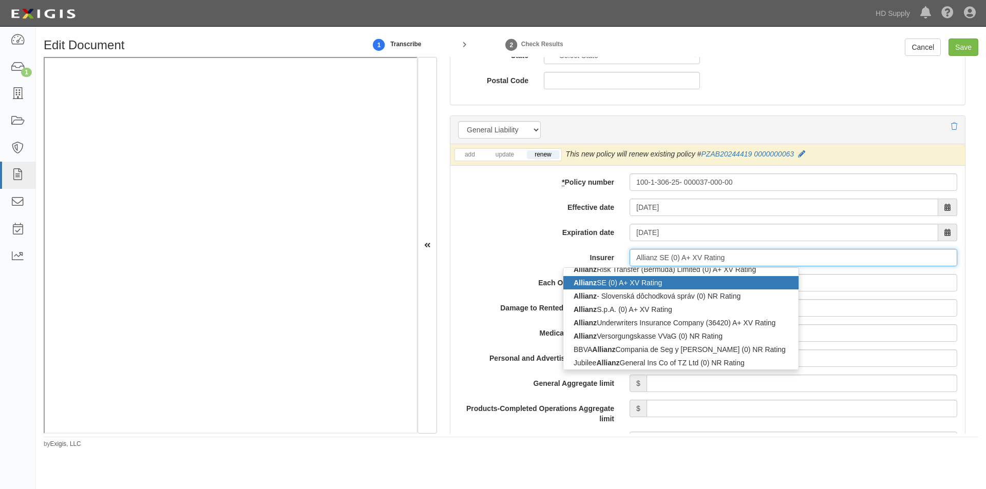
type input "Allianz SE (0) A+ XV Rating"
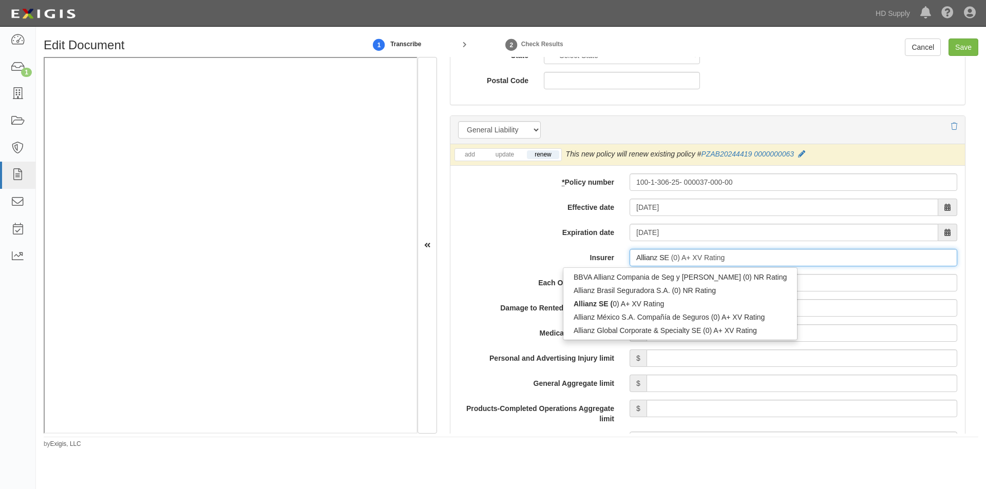
type input "Allianz S"
type input "Allianz Ayudhya General Insurance PCL (0) A- VIII Rating"
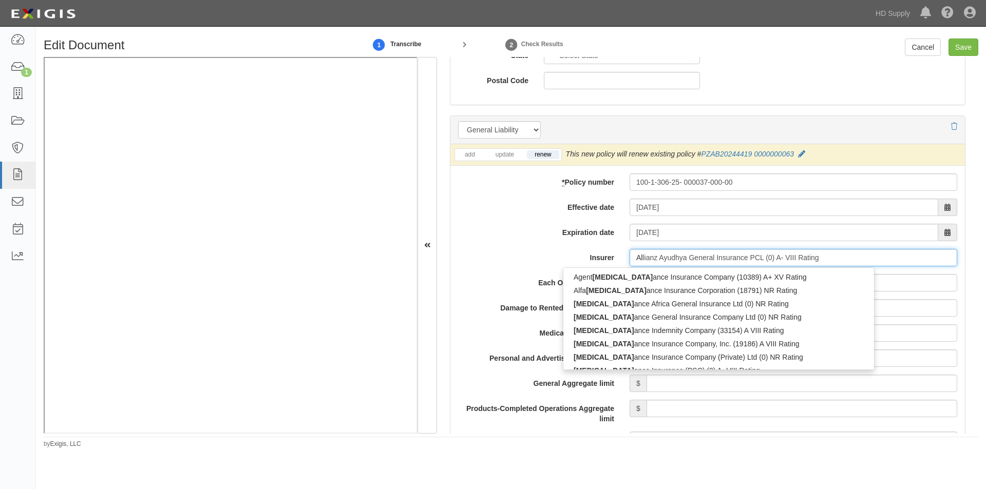
type input "A"
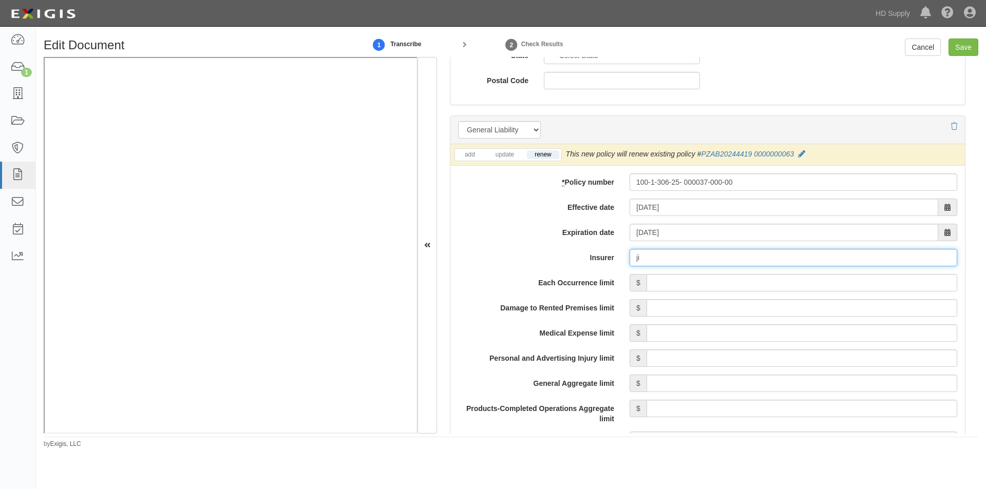
type input "j"
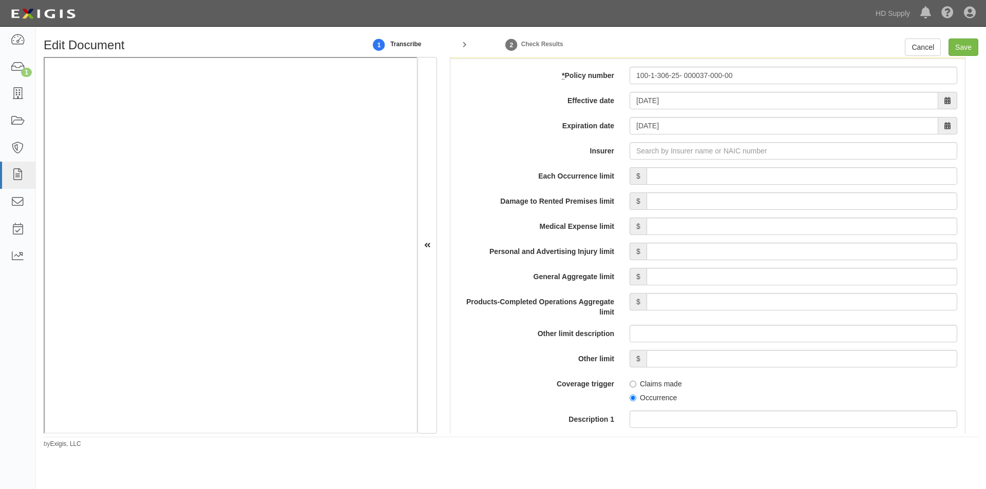
scroll to position [787, 0]
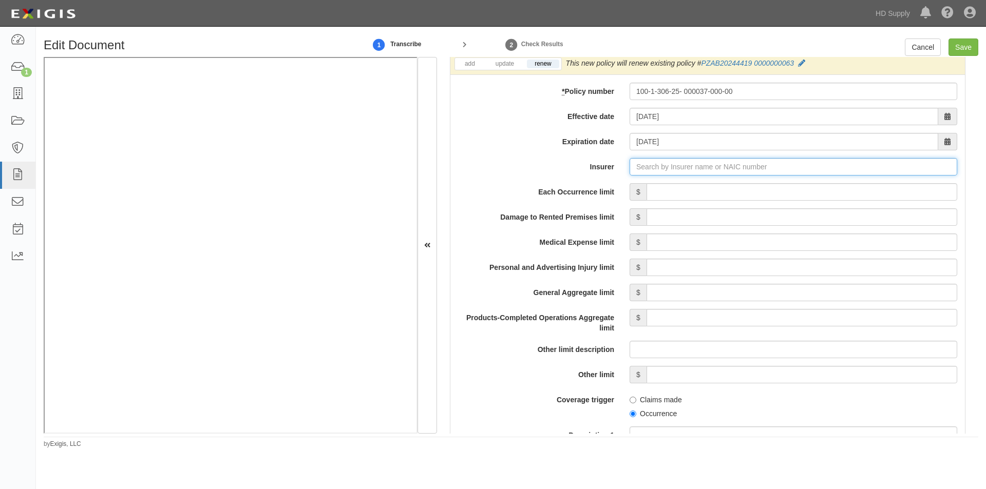
click at [670, 166] on input "Insurer" at bounding box center [793, 166] width 328 height 17
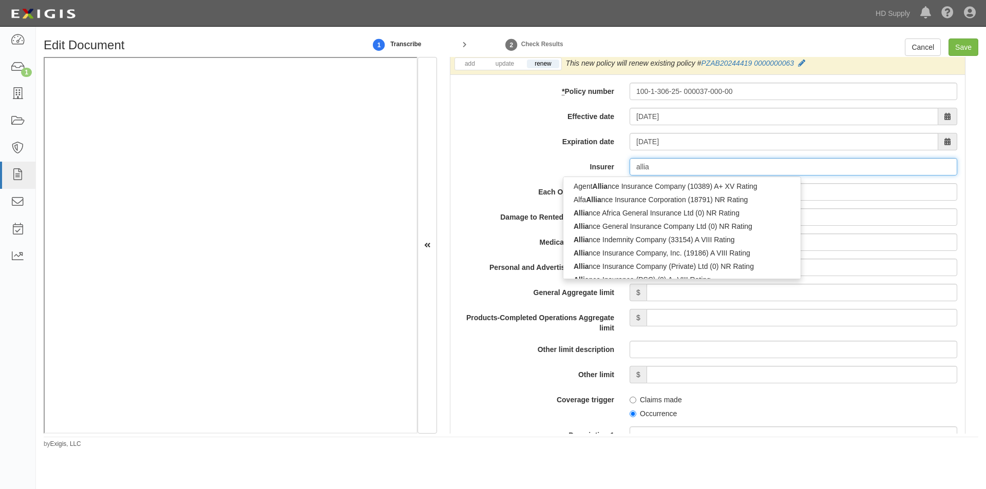
type input "allian"
type input "allianz Ayudhya General Insurance PCL (0) A- VIII Rating"
type input "allianz"
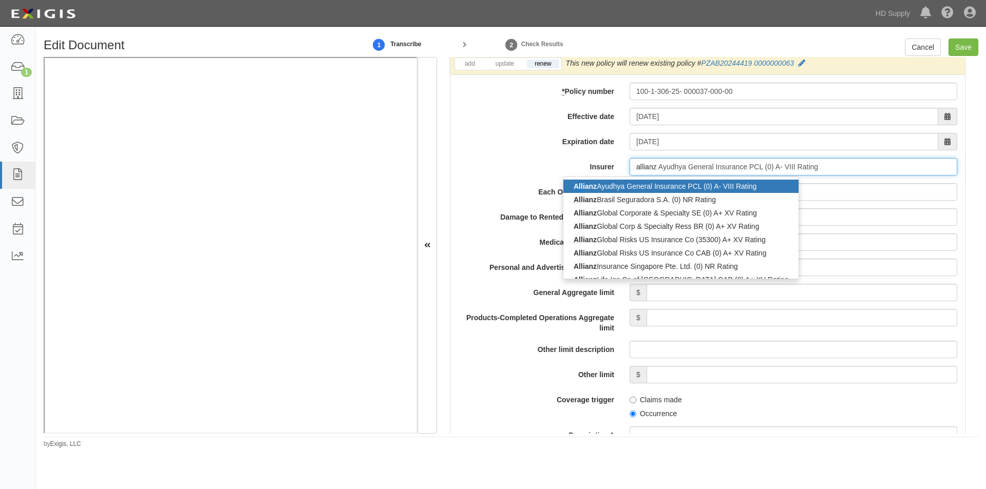
click at [652, 183] on div "Allianz Ayudhya General Insurance PCL (0) A- VIII Rating" at bounding box center [680, 186] width 235 height 13
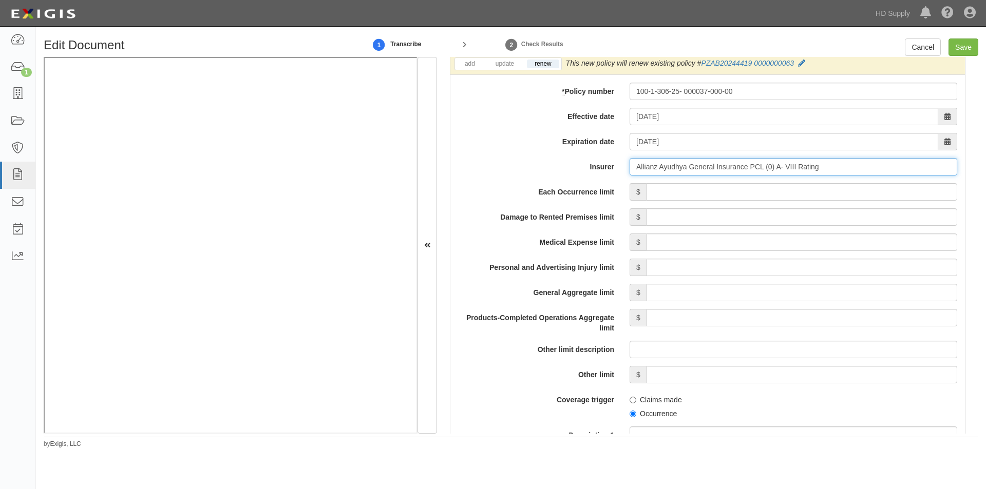
type input "Allianz Ayudhya General Insurance PCL (0) A- VIII Rating"
click at [708, 319] on input "Products-Completed Operations Aggregate limit" at bounding box center [801, 317] width 311 height 17
type input "5,000,000"
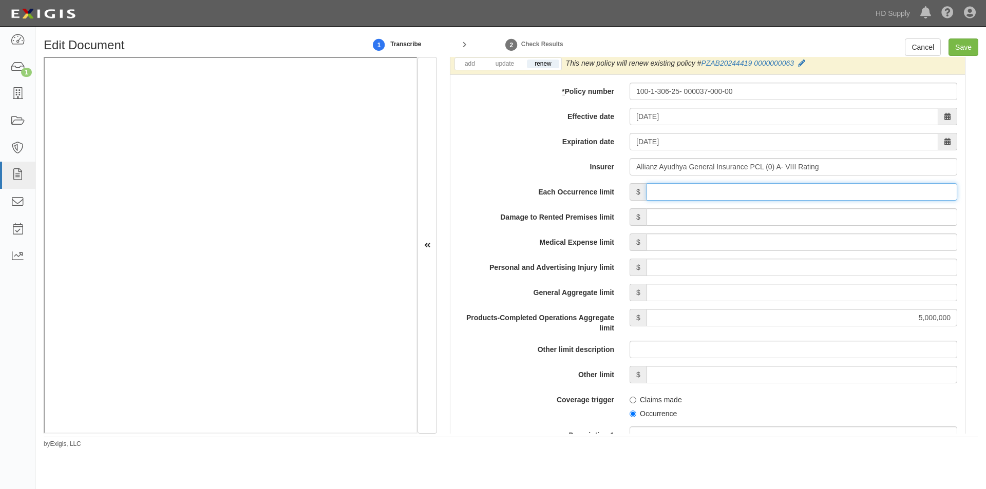
click at [668, 194] on input "Each Occurrence limit" at bounding box center [801, 191] width 311 height 17
type input "1,000,000"
click at [676, 295] on input "General Aggregate limit" at bounding box center [801, 292] width 311 height 17
type input "10,000,000"
click at [651, 267] on input "Personal and Advertising Injury limit" at bounding box center [801, 267] width 311 height 17
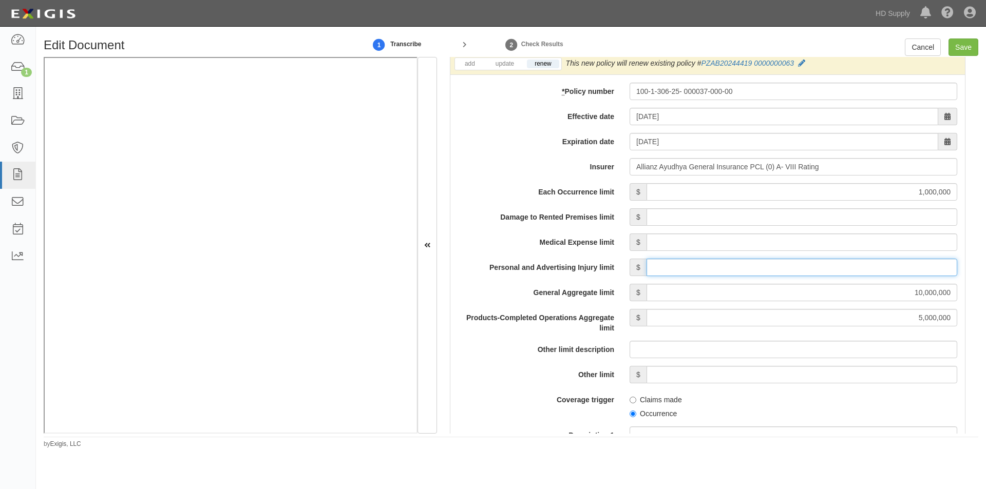
type input "1,000,000"
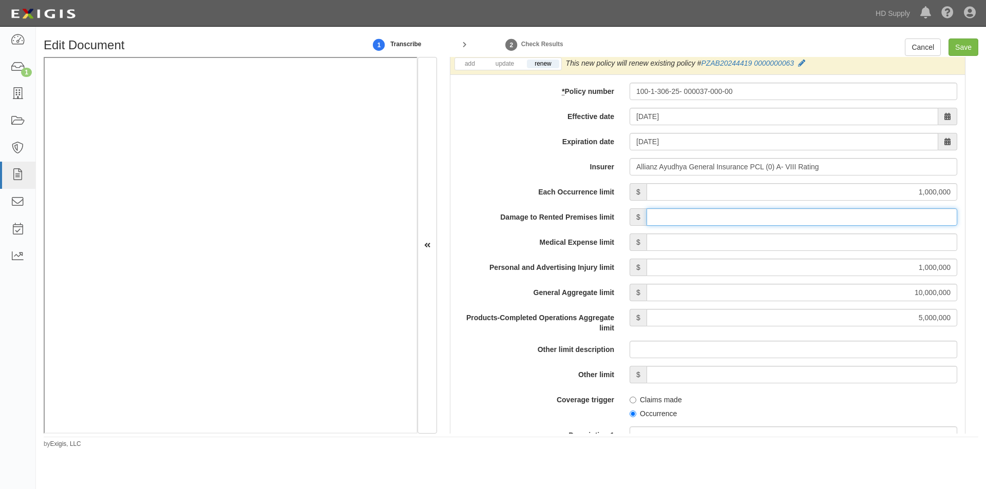
click at [670, 221] on input "Damage to Rented Premises limit" at bounding box center [801, 216] width 311 height 17
type input "100,000"
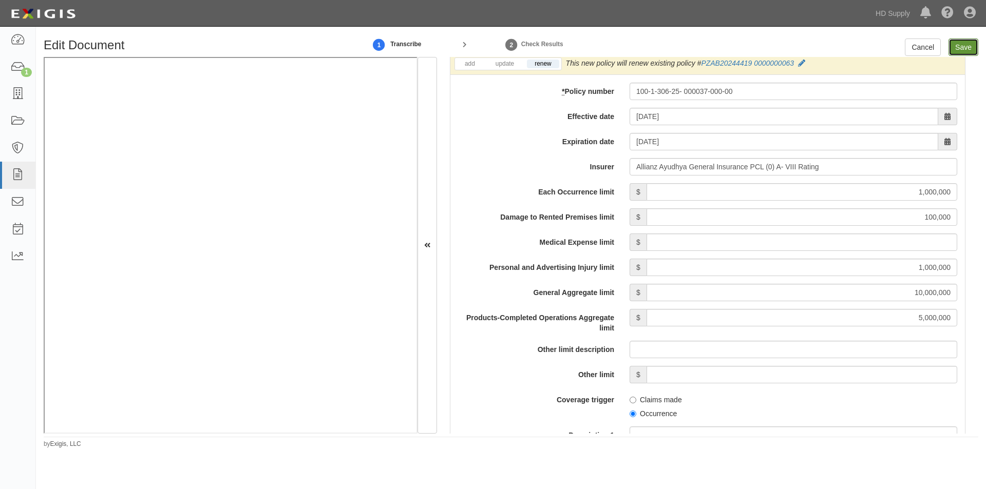
click at [958, 49] on input "Save" at bounding box center [963, 47] width 30 height 17
type input "1000000"
type input "100000"
type input "1000000"
type input "10000000"
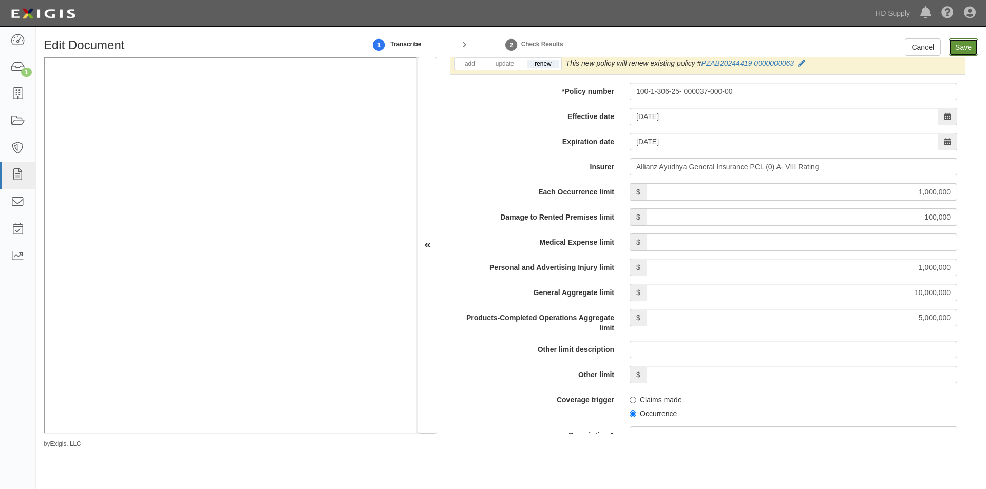
type input "5000000"
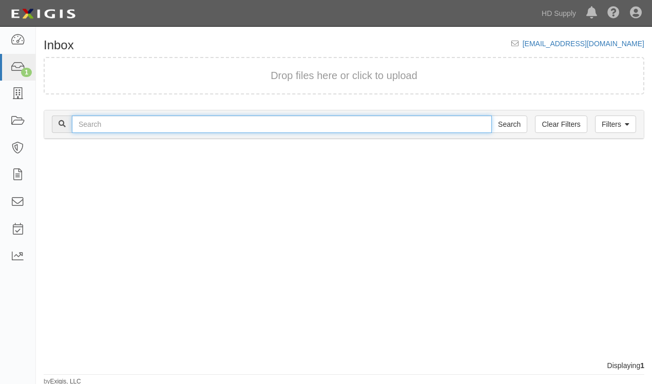
click at [153, 126] on input "text" at bounding box center [282, 124] width 420 height 17
type input "fogatt"
click at [491, 116] on input "Search" at bounding box center [509, 124] width 36 height 17
drag, startPoint x: 111, startPoint y: 129, endPoint x: 81, endPoint y: 129, distance: 30.3
click at [81, 129] on input "fogatt" at bounding box center [282, 124] width 420 height 17
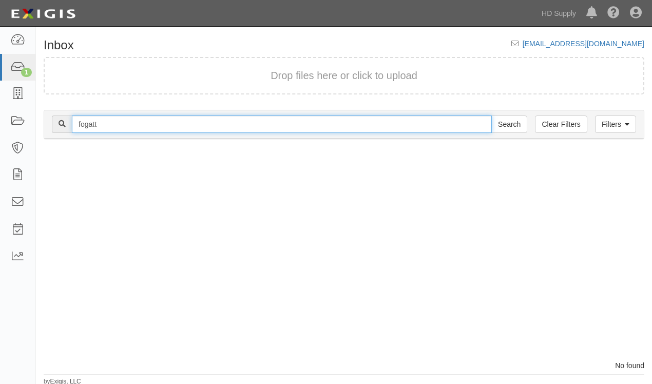
click at [76, 128] on input "fogatt" at bounding box center [282, 124] width 420 height 17
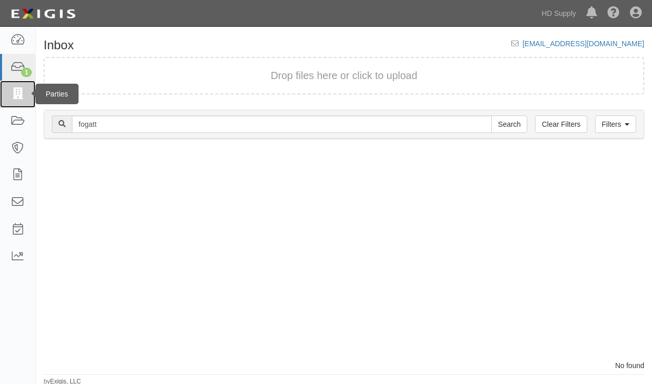
click at [11, 93] on icon at bounding box center [17, 94] width 14 height 12
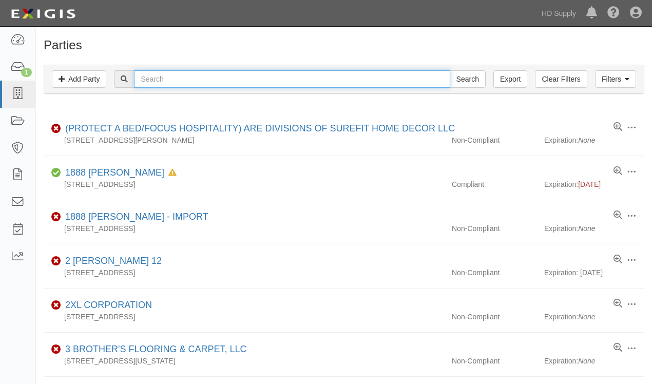
click at [165, 78] on input "text" at bounding box center [292, 78] width 316 height 17
type input "fogatti"
click at [450, 70] on input "Search" at bounding box center [468, 78] width 36 height 17
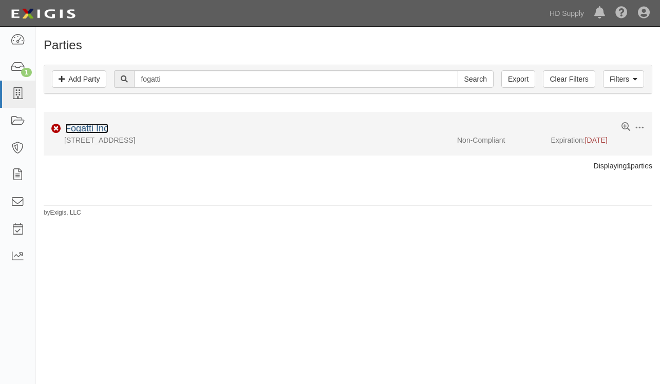
click at [78, 126] on link "Fogatti Inc" at bounding box center [86, 128] width 43 height 10
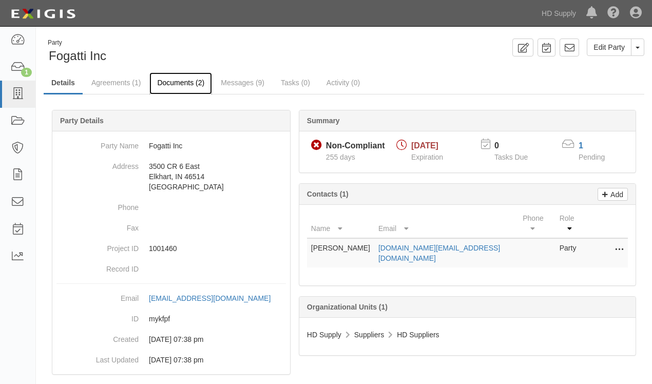
click at [182, 84] on link "Documents (2)" at bounding box center [180, 83] width 63 height 22
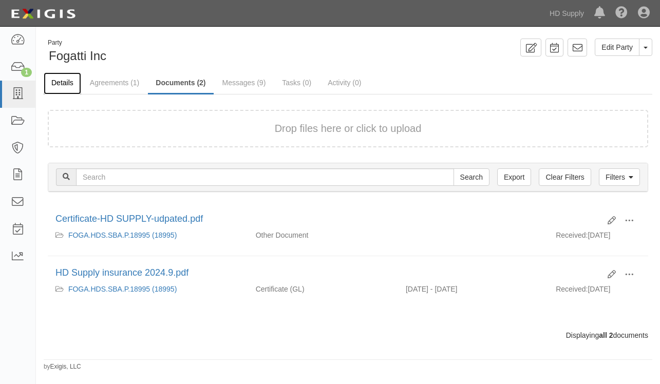
click at [71, 86] on link "Details" at bounding box center [62, 83] width 37 height 22
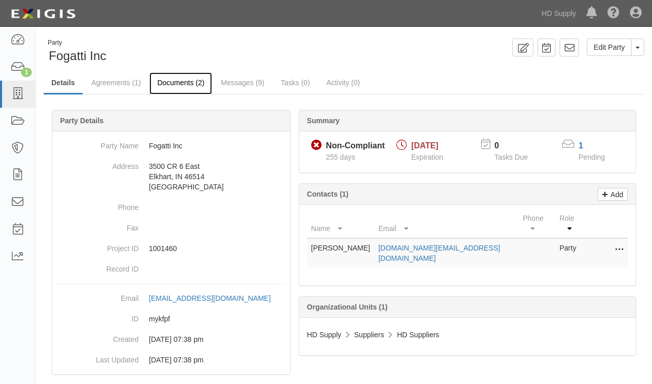
click at [179, 88] on link "Documents (2)" at bounding box center [180, 83] width 63 height 22
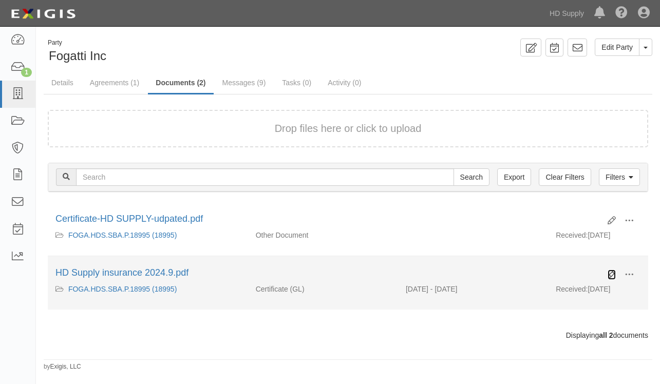
click at [610, 274] on icon at bounding box center [611, 275] width 8 height 8
click at [616, 274] on div "Edit View View details Archive" at bounding box center [620, 274] width 41 height 17
click at [613, 274] on icon at bounding box center [611, 275] width 8 height 8
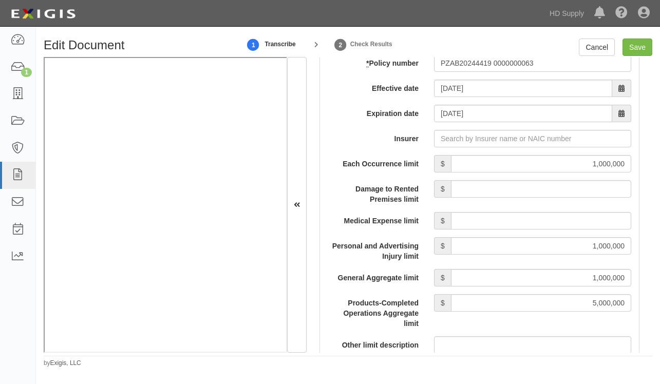
scroll to position [821, 0]
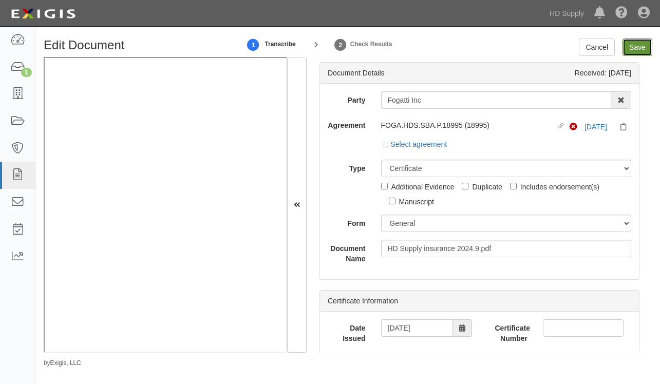
click at [628, 51] on input "Save" at bounding box center [637, 47] width 30 height 17
type input "1000000"
type input "5000000"
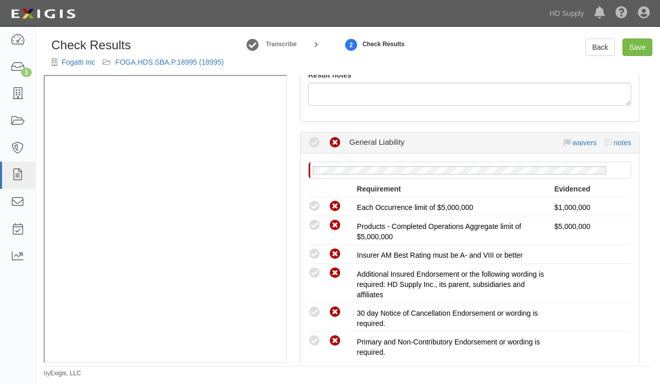
scroll to position [154, 0]
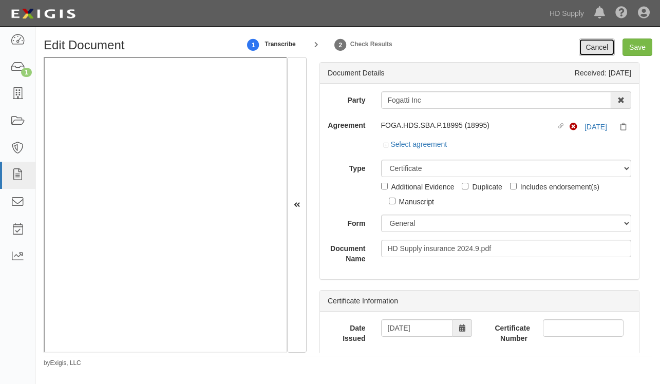
click at [593, 49] on link "Cancel" at bounding box center [597, 47] width 36 height 17
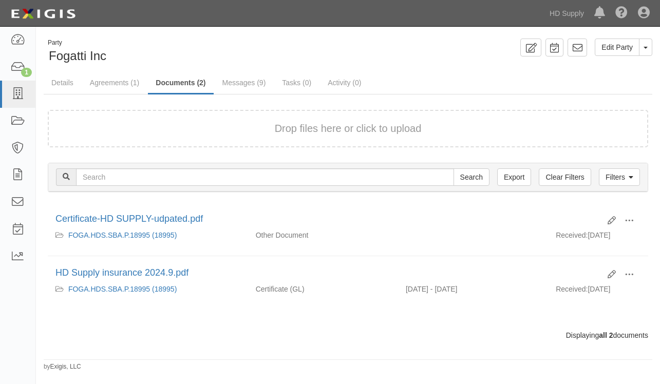
click at [101, 121] on div "Drop files here or click to upload" at bounding box center [348, 128] width 578 height 15
click at [57, 82] on link "Details" at bounding box center [62, 83] width 37 height 22
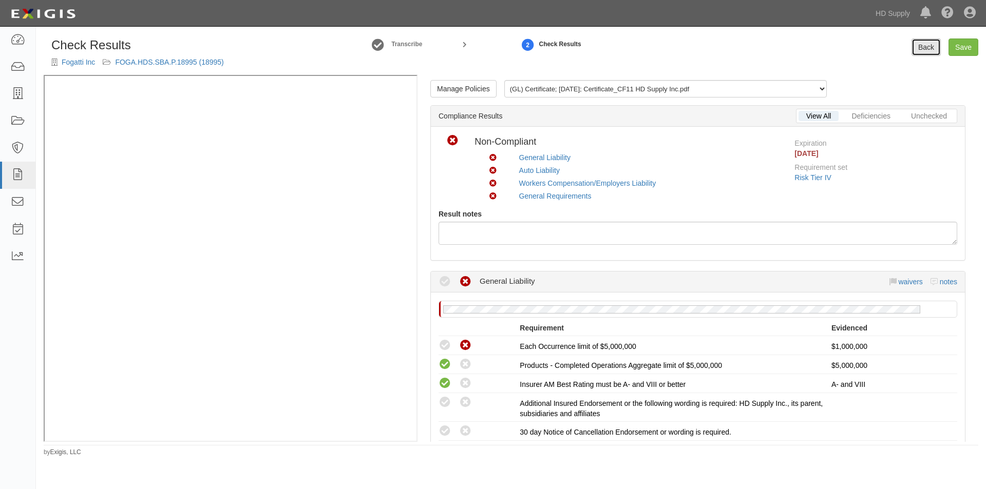
click at [932, 48] on link "Back" at bounding box center [925, 47] width 29 height 17
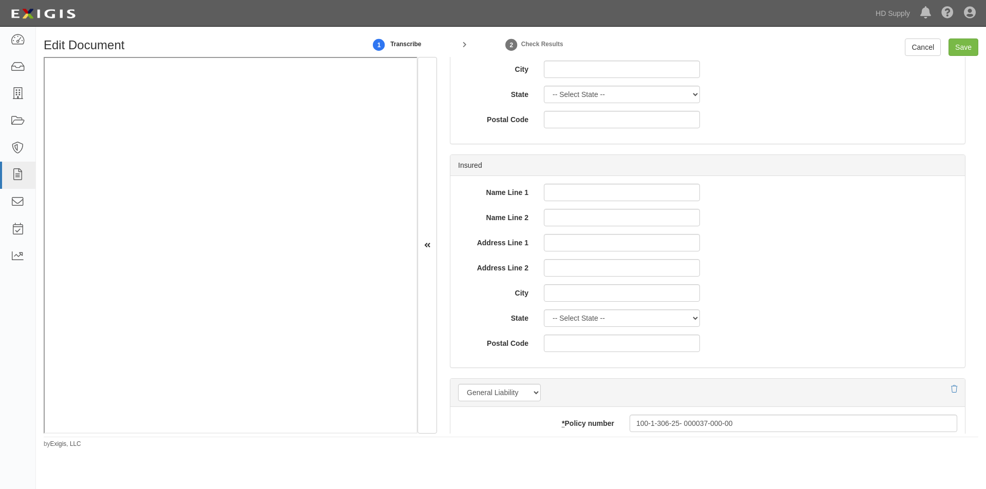
scroll to position [667, 0]
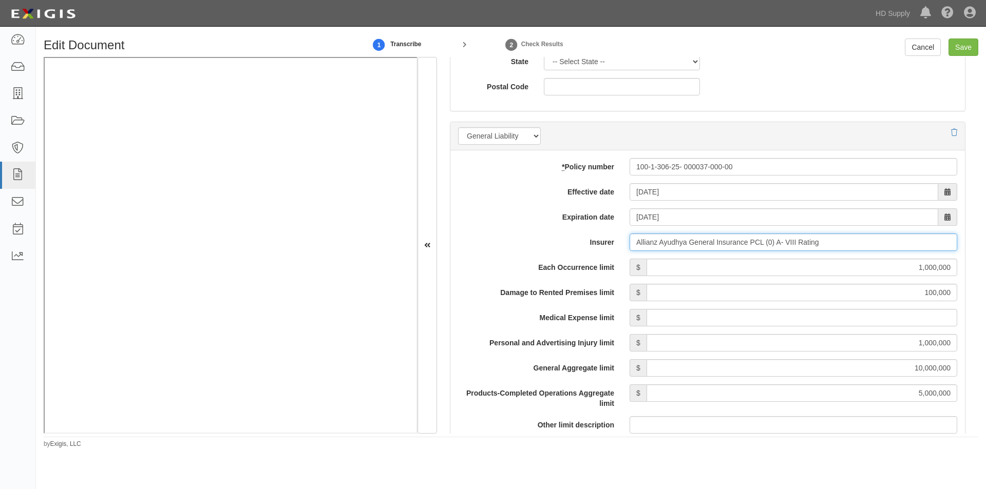
click at [825, 242] on input "Allianz Ayudhya General Insurance PCL (0) A- VIII Rating" at bounding box center [793, 242] width 328 height 17
drag, startPoint x: 825, startPoint y: 242, endPoint x: 678, endPoint y: 246, distance: 147.4
click at [678, 246] on input "Allianz Ayudhya General Insurance PCL (0) A- VIII Rating" at bounding box center [793, 242] width 328 height 17
click at [644, 247] on input "Insurer" at bounding box center [793, 242] width 328 height 17
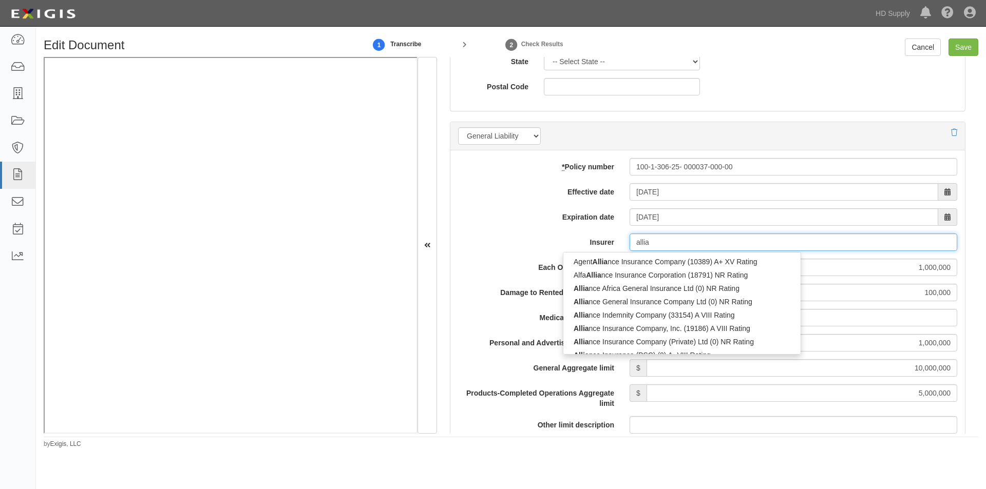
type input "allian"
type input "allianz Ayudhya General Insurance PCL (0) A- VIII Rating"
type input "allianz"
type input "allianz global Risks US Insurance Co (35300) A+ XV Rating"
type input "allianz g"
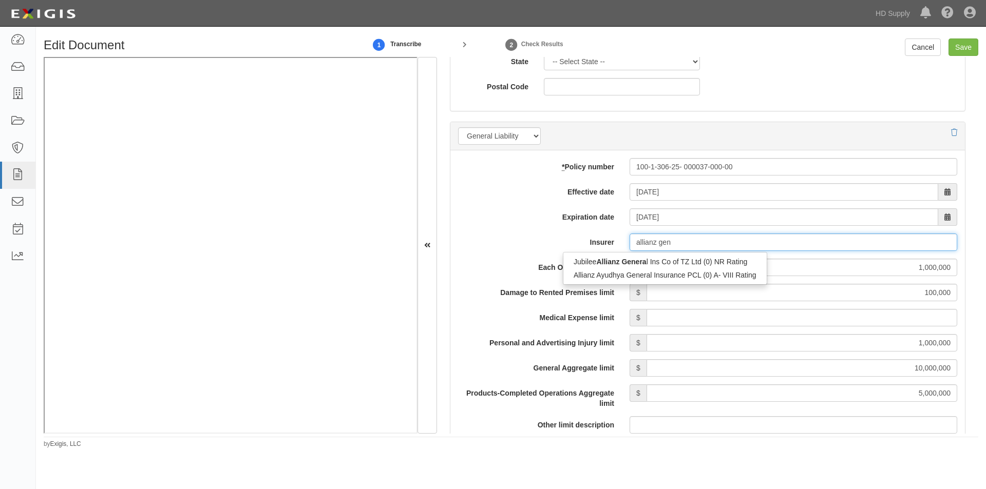
type input "allianz ge"
type input "allianz global Risks US Insurance Co (35300) A+ XV Rating"
type input "allianz g"
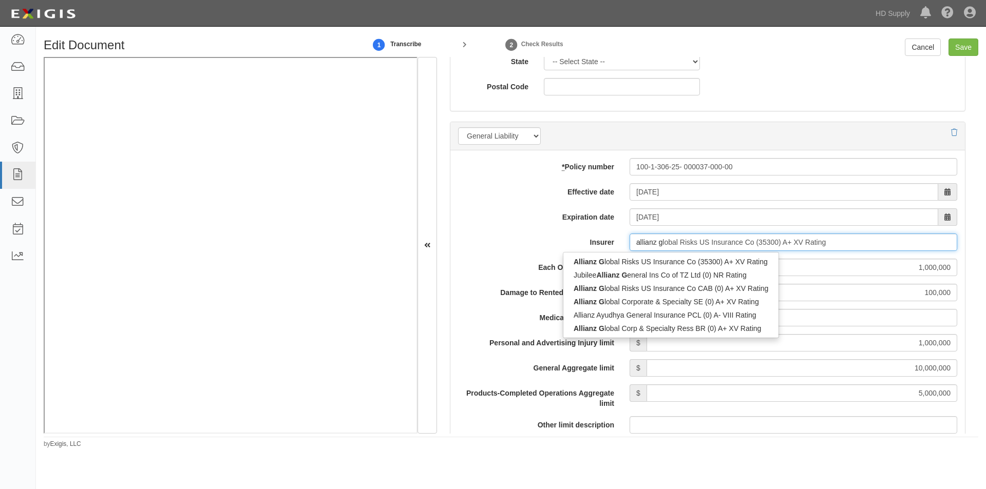
type input "allianz Ayudhya General Insurance PCL (0) A- VIII Rating"
type input "a"
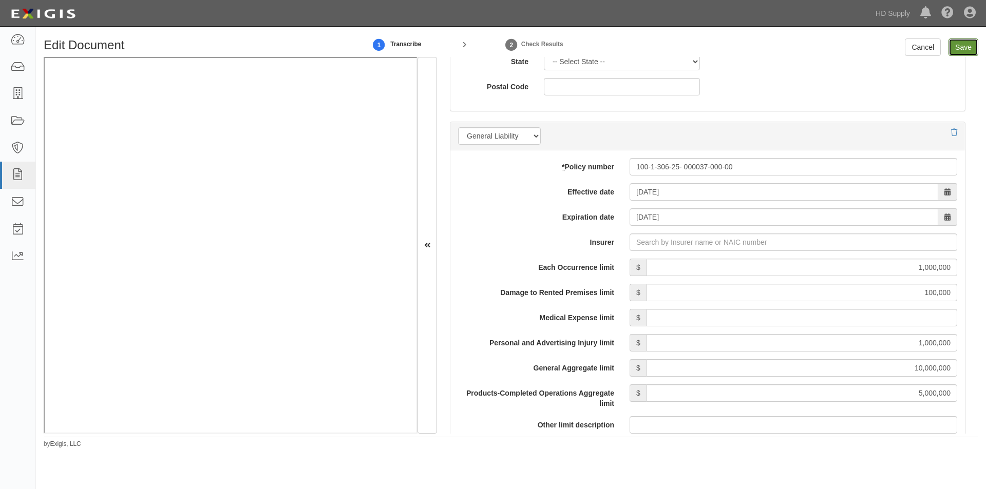
click at [963, 48] on input "Save" at bounding box center [963, 47] width 30 height 17
type input "1000000"
type input "100000"
type input "1000000"
type input "10000000"
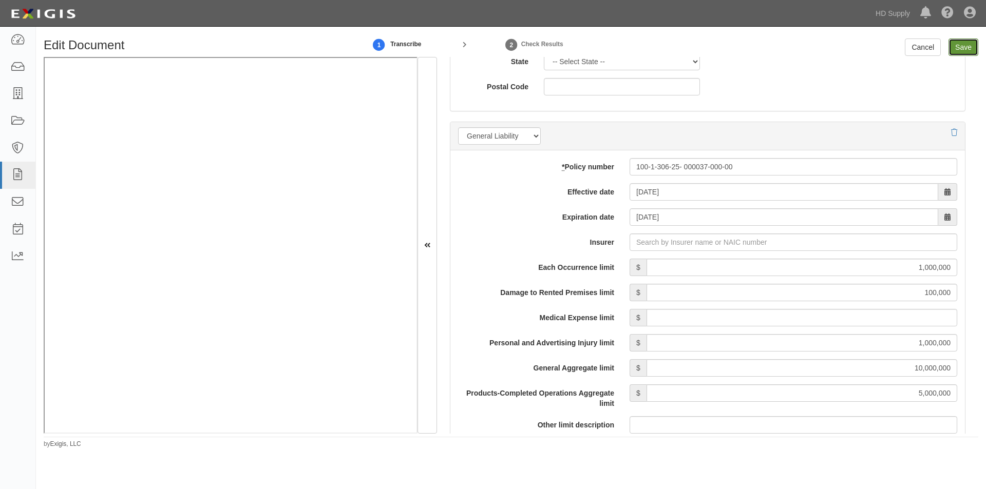
type input "5000000"
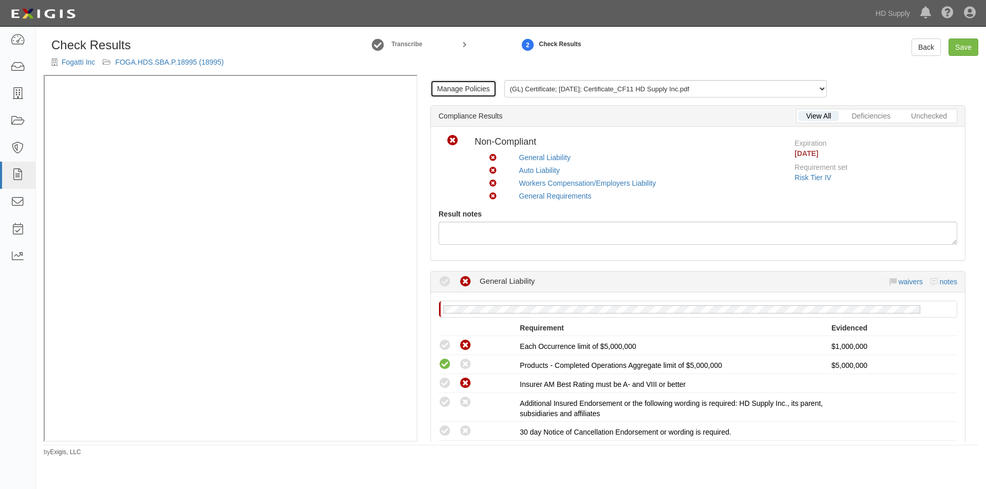
click at [472, 94] on link "Manage Policies" at bounding box center [463, 88] width 66 height 17
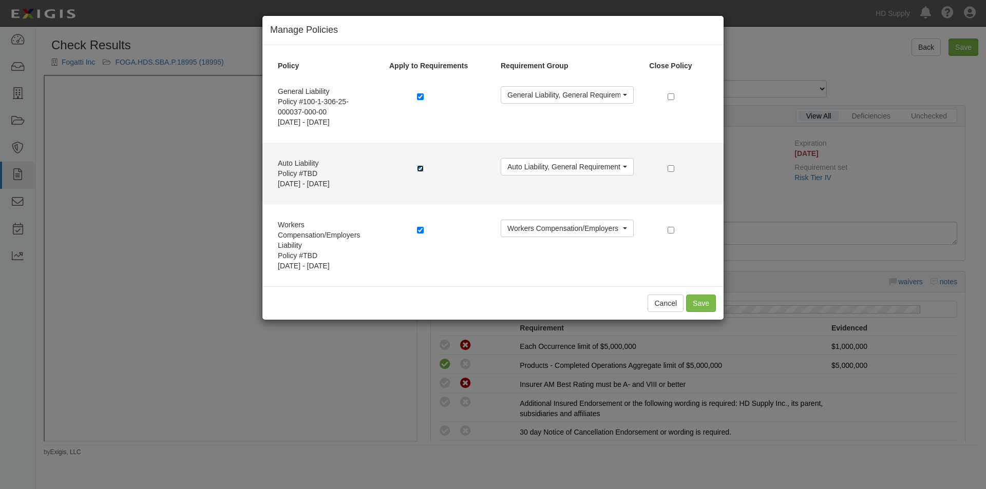
click at [423, 169] on input "checkbox" at bounding box center [420, 168] width 7 height 7
checkbox input "false"
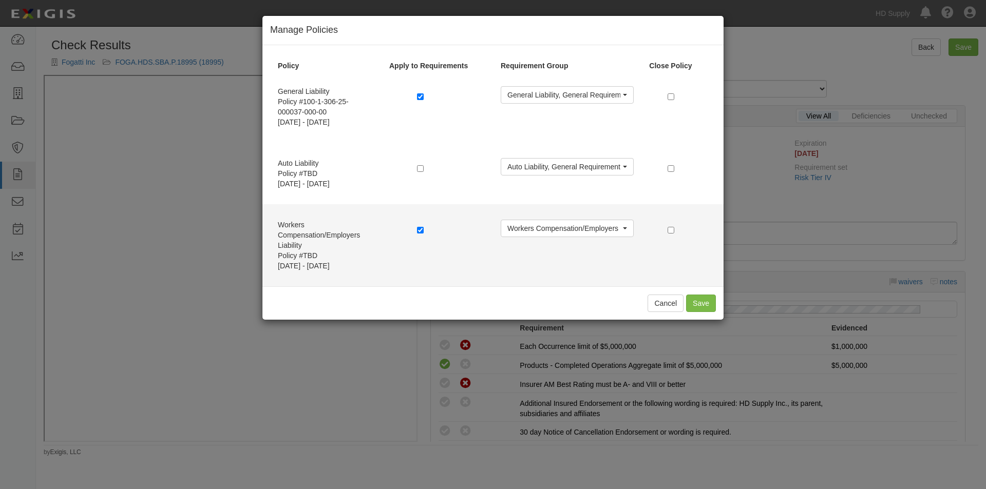
click at [416, 230] on div at bounding box center [451, 231] width 84 height 23
click at [419, 233] on input "checkbox" at bounding box center [420, 230] width 7 height 7
checkbox input "false"
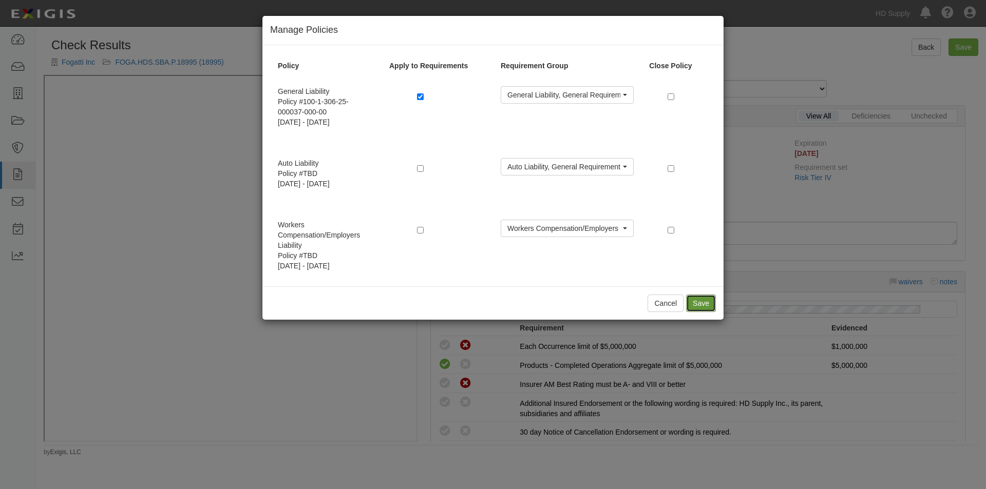
click at [695, 302] on button "Save" at bounding box center [701, 303] width 30 height 17
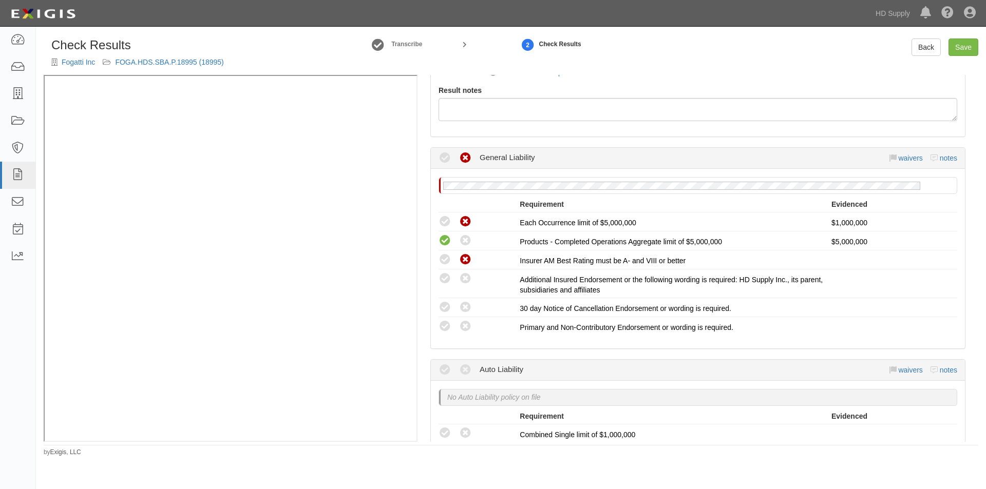
scroll to position [156, 0]
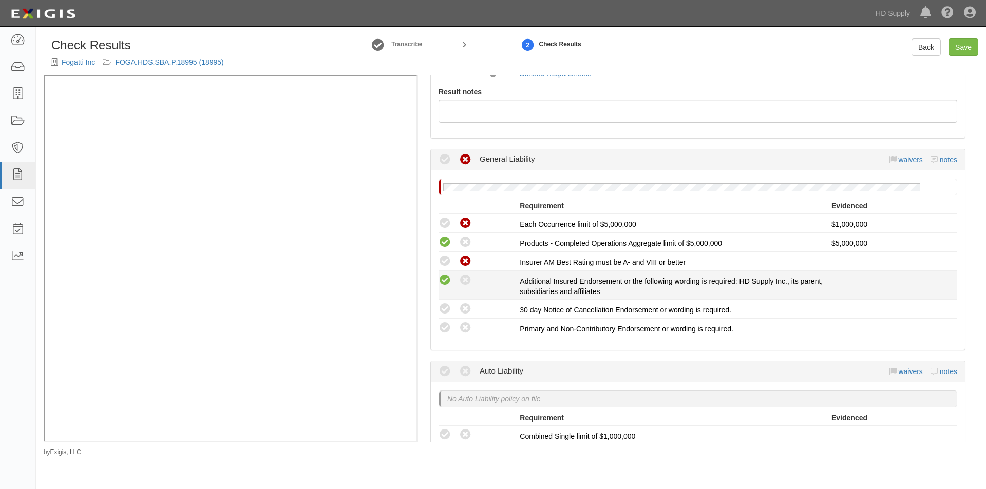
click at [449, 282] on icon at bounding box center [444, 280] width 13 height 13
radio input "true"
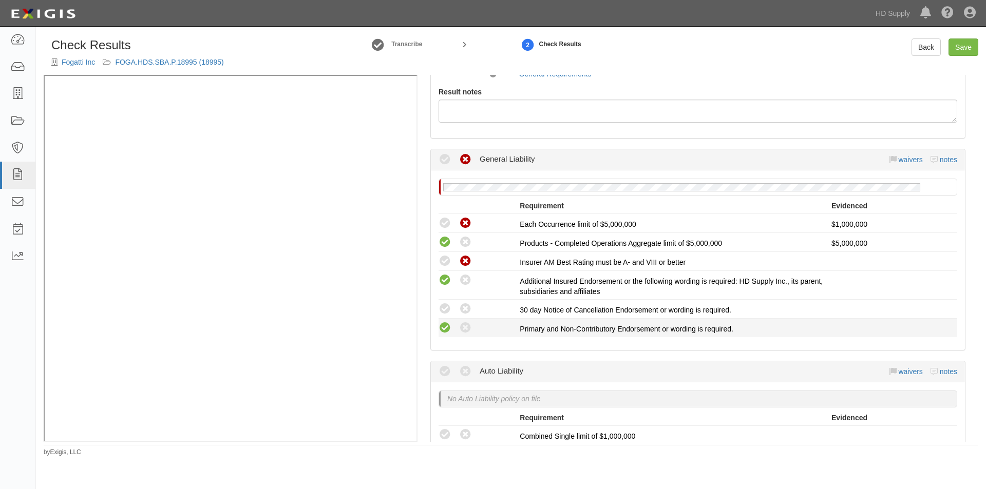
click at [446, 330] on icon at bounding box center [444, 328] width 13 height 13
radio input "true"
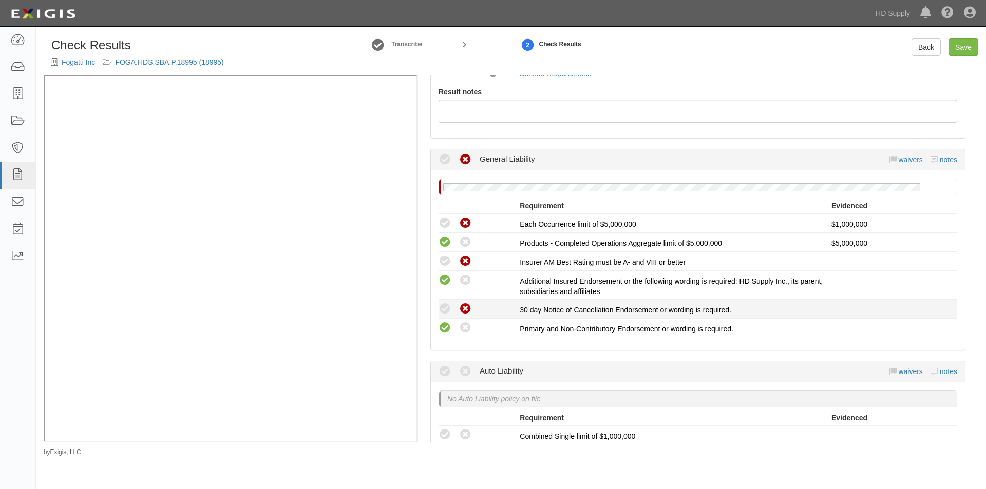
click at [460, 305] on icon at bounding box center [465, 309] width 13 height 13
radio input "true"
click at [970, 42] on link "Save" at bounding box center [963, 47] width 30 height 17
radio input "true"
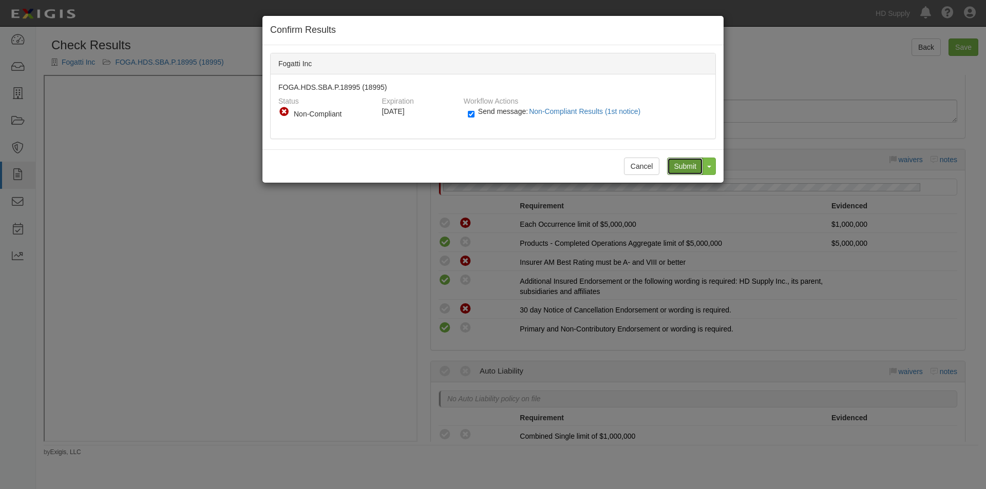
click at [678, 166] on input "Submit" at bounding box center [685, 166] width 36 height 17
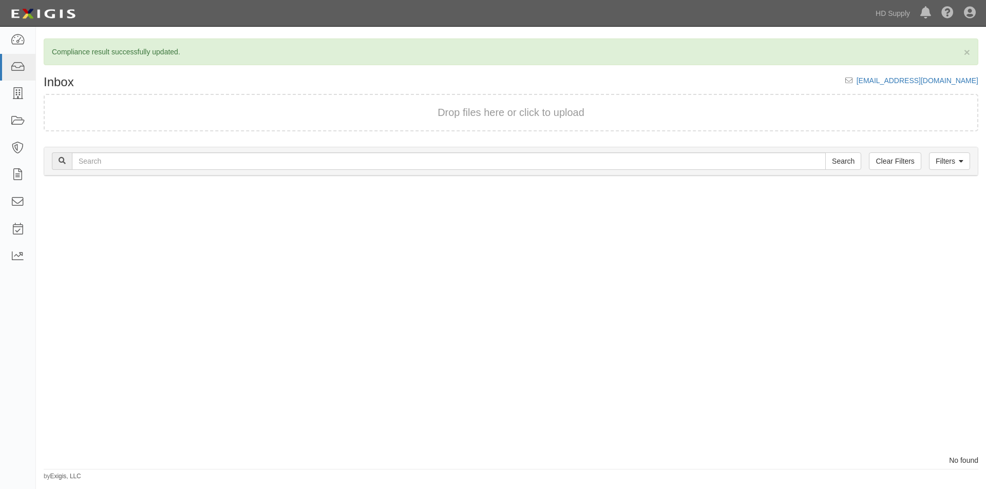
click at [44, 434] on div at bounding box center [273, 320] width 475 height 269
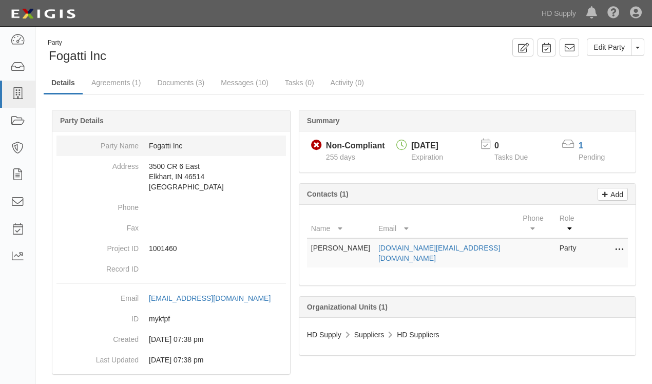
drag, startPoint x: 131, startPoint y: 171, endPoint x: 130, endPoint y: 150, distance: 21.1
click at [130, 171] on dt "Address" at bounding box center [97, 163] width 82 height 15
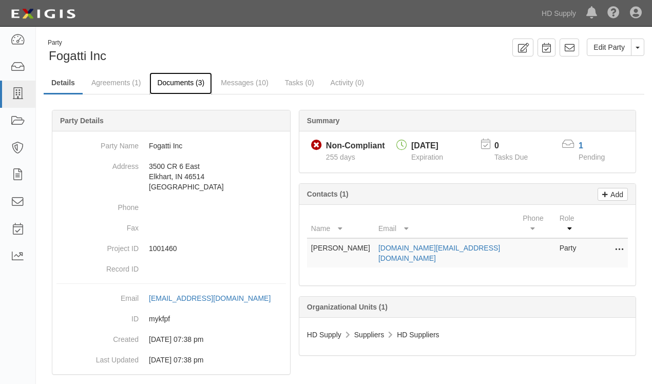
click at [170, 84] on link "Documents (3)" at bounding box center [180, 83] width 63 height 22
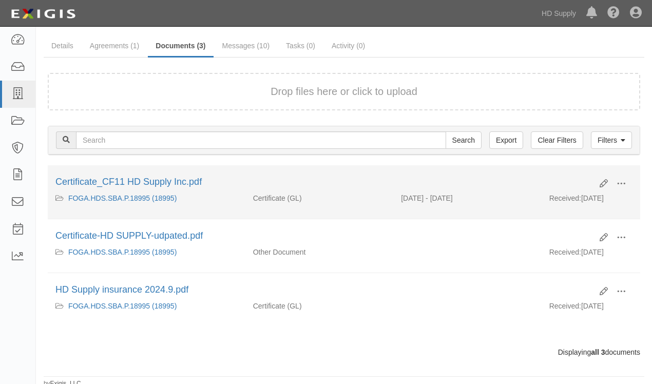
scroll to position [41, 0]
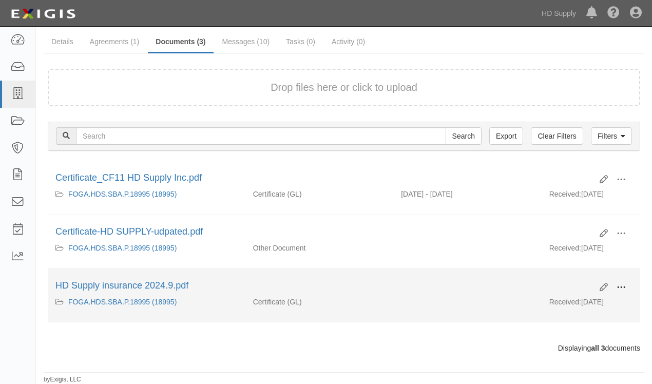
click at [617, 285] on span at bounding box center [621, 287] width 9 height 9
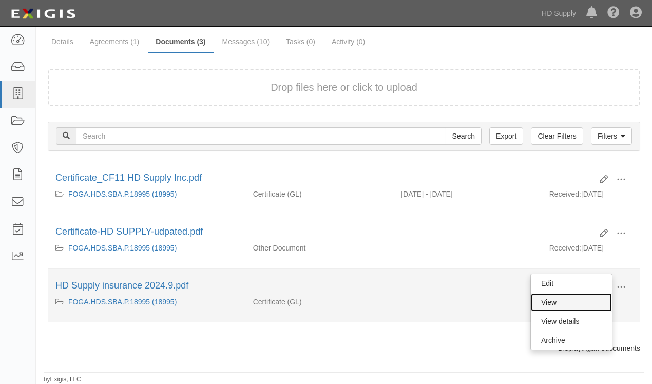
click at [573, 299] on link "View" at bounding box center [571, 302] width 81 height 18
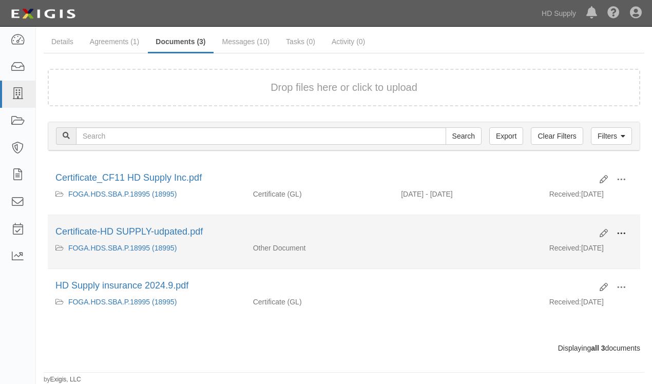
click at [620, 236] on span at bounding box center [621, 233] width 9 height 9
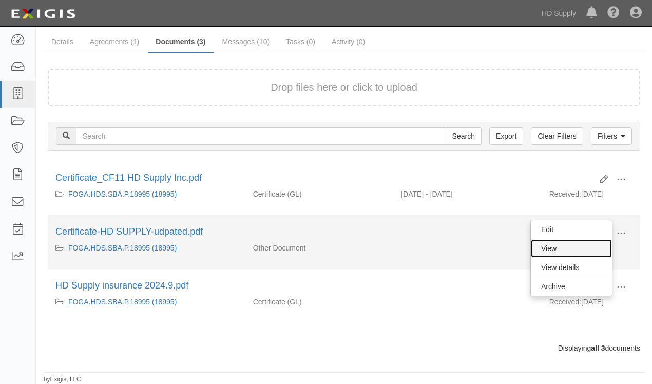
click at [566, 247] on link "View" at bounding box center [571, 248] width 81 height 18
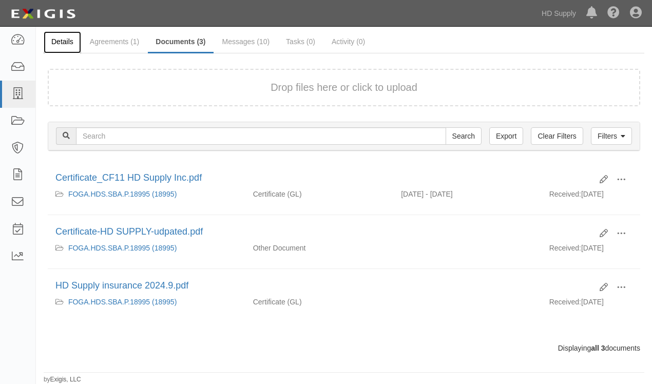
click at [67, 41] on link "Details" at bounding box center [62, 42] width 37 height 22
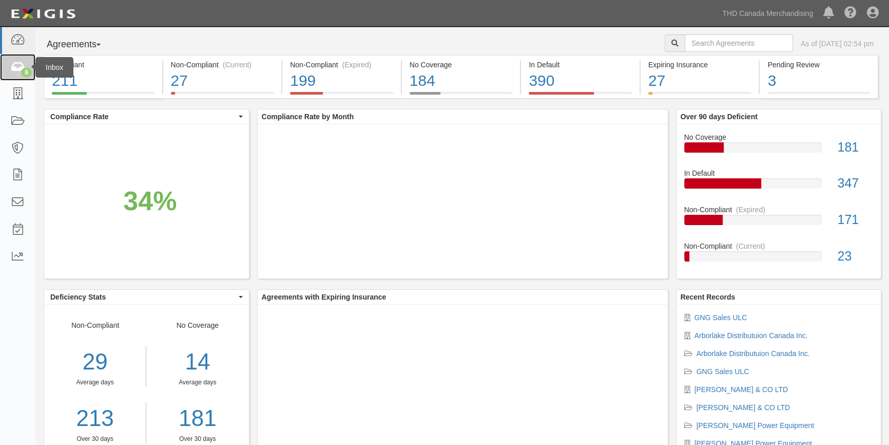
click at [16, 71] on icon at bounding box center [17, 68] width 14 height 12
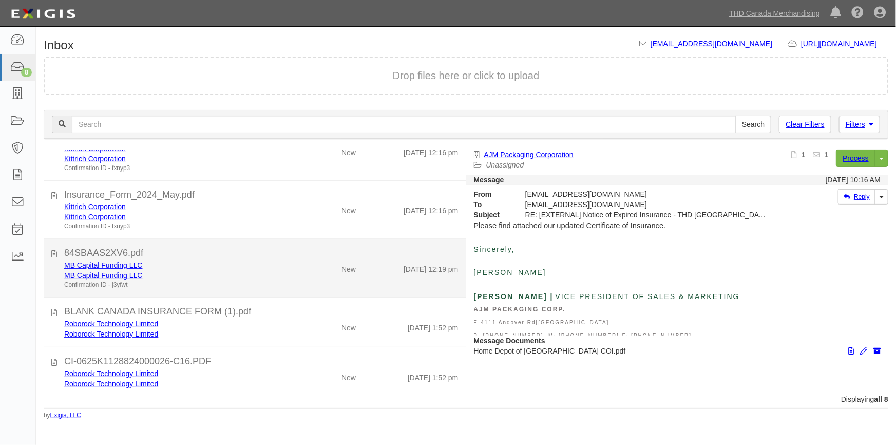
scroll to position [176, 0]
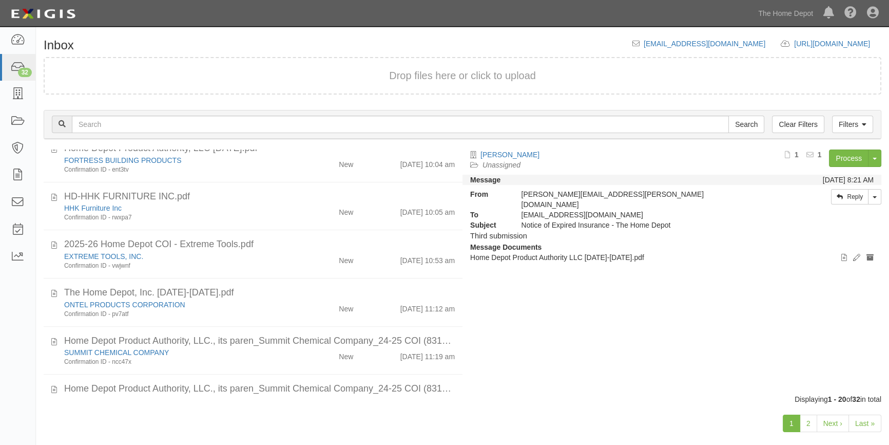
scroll to position [731, 0]
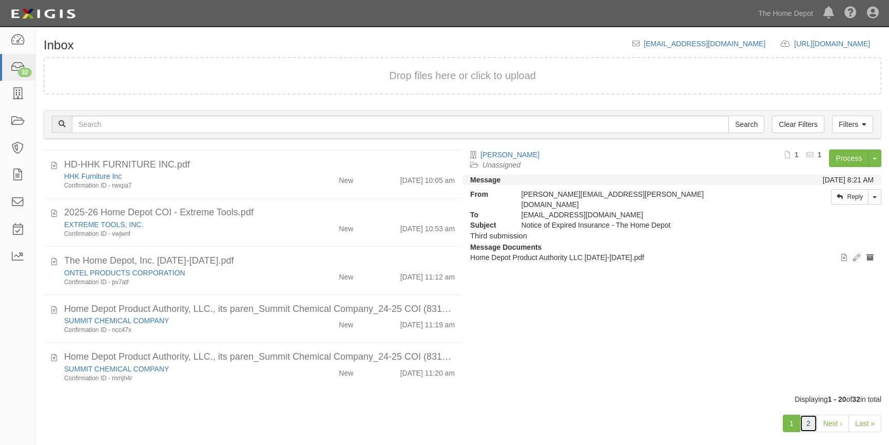
click at [813, 423] on link "2" at bounding box center [808, 422] width 17 height 17
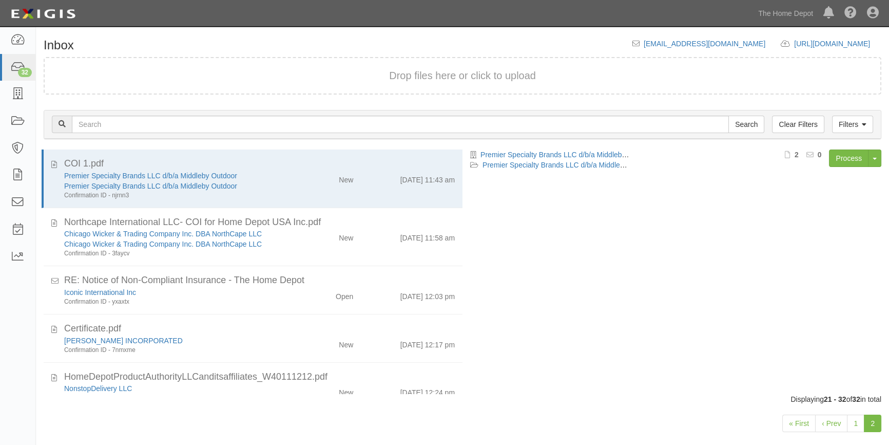
scroll to position [50, 0]
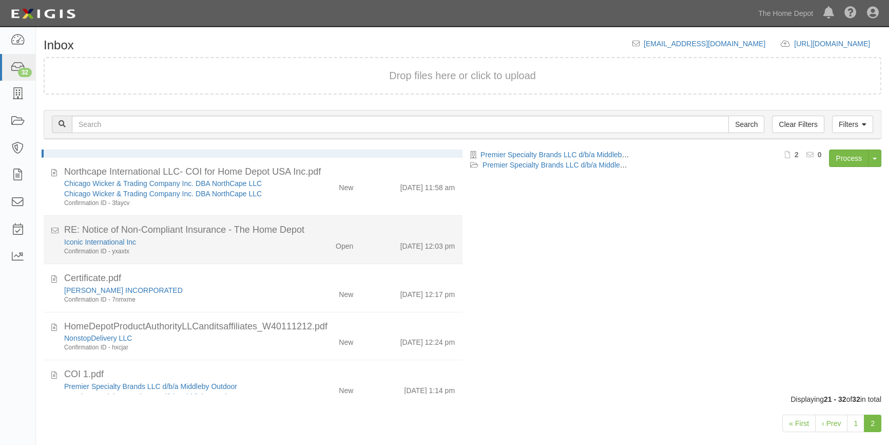
click at [199, 243] on div "Iconic International Inc" at bounding box center [174, 242] width 221 height 10
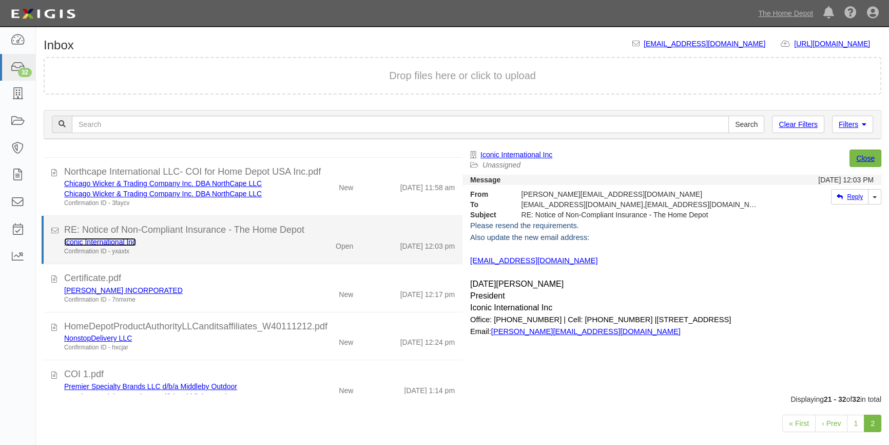
click at [121, 241] on link "Iconic International Inc" at bounding box center [100, 242] width 72 height 8
click at [220, 255] on div "Confirmation ID - yxaxtx" at bounding box center [174, 251] width 221 height 9
click at [112, 241] on link "Iconic International Inc" at bounding box center [100, 242] width 72 height 8
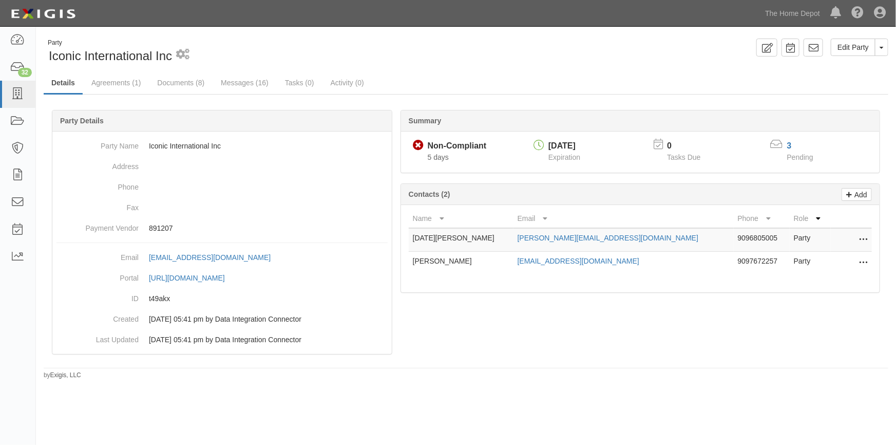
click at [867, 236] on icon at bounding box center [863, 239] width 8 height 13
click at [801, 237] on link "Edit" at bounding box center [826, 236] width 81 height 18
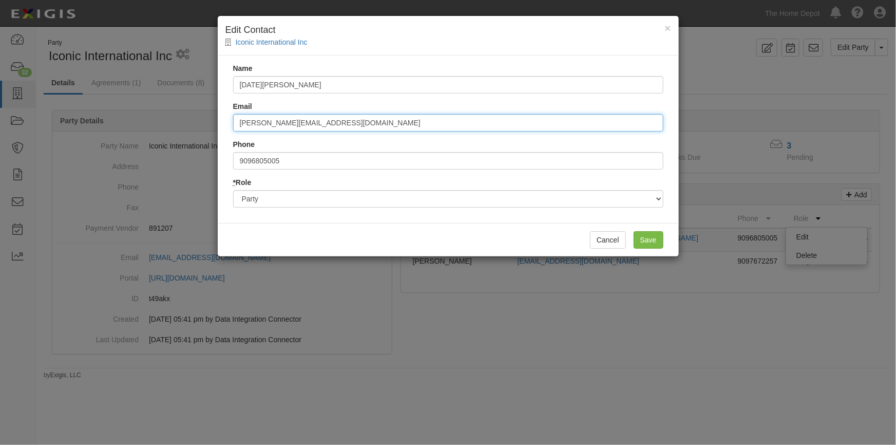
drag, startPoint x: 351, startPoint y: 122, endPoint x: 223, endPoint y: 123, distance: 127.8
click at [223, 123] on div "Name NOEL LAM Email NOEL@ICONIC-INTERNATIONAL.COM Phone 9096805005 * Role Party…" at bounding box center [448, 138] width 461 height 167
paste input "[EMAIL_ADDRESS][DOMAIN_NAME]"
type input "[EMAIL_ADDRESS][DOMAIN_NAME]"
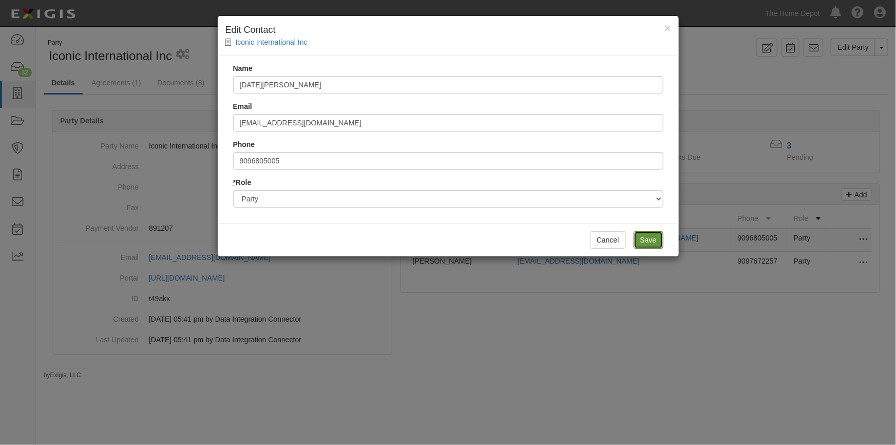
click at [656, 238] on input "Save" at bounding box center [649, 239] width 30 height 17
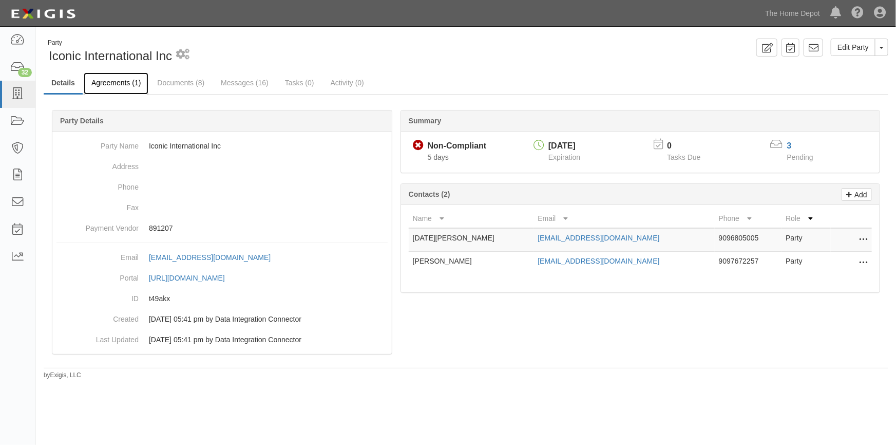
click at [122, 87] on link "Agreements (1)" at bounding box center [116, 83] width 65 height 22
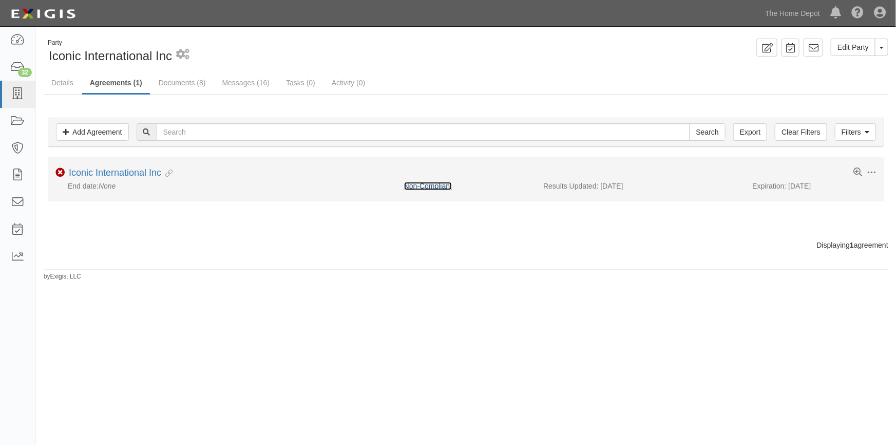
click at [413, 185] on link "Non-Compliant" at bounding box center [428, 186] width 48 height 8
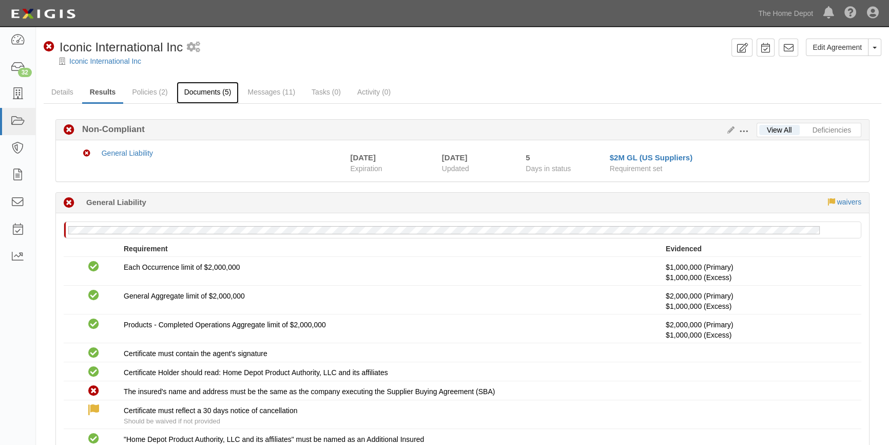
click at [203, 90] on link "Documents (5)" at bounding box center [208, 93] width 63 height 22
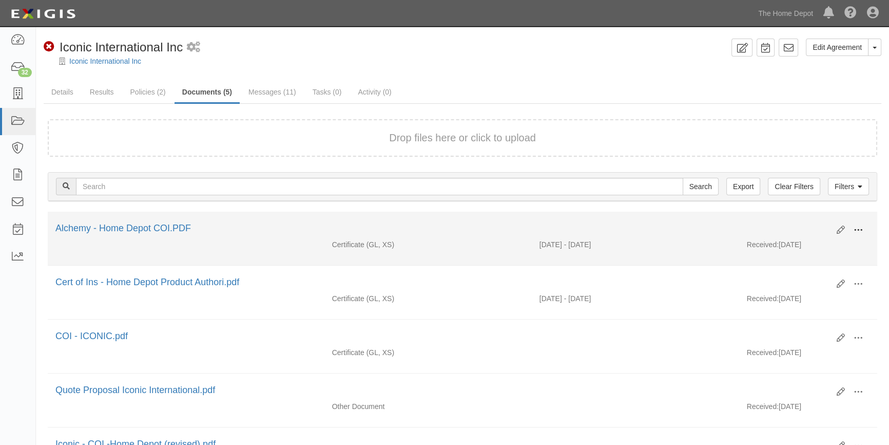
click at [855, 230] on span at bounding box center [858, 229] width 9 height 9
click at [789, 242] on link "View" at bounding box center [808, 245] width 81 height 18
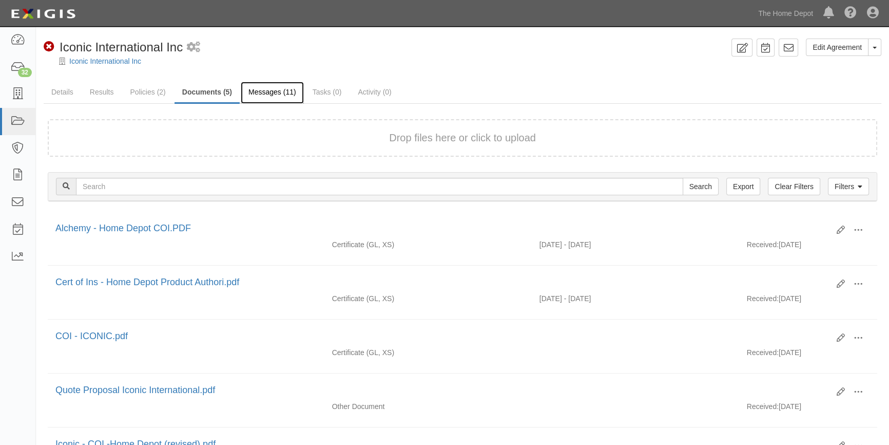
click at [253, 92] on link "Messages (11)" at bounding box center [272, 93] width 63 height 22
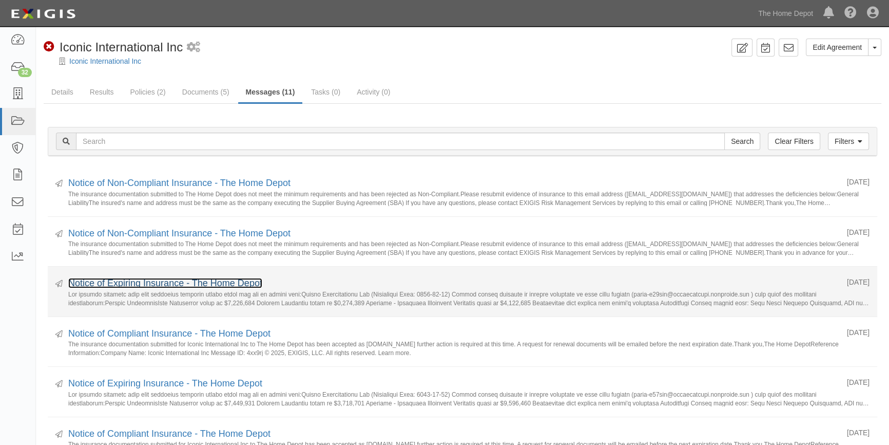
click at [139, 287] on link "Notice of Expiring Insurance - The Home Depot" at bounding box center [165, 283] width 194 height 10
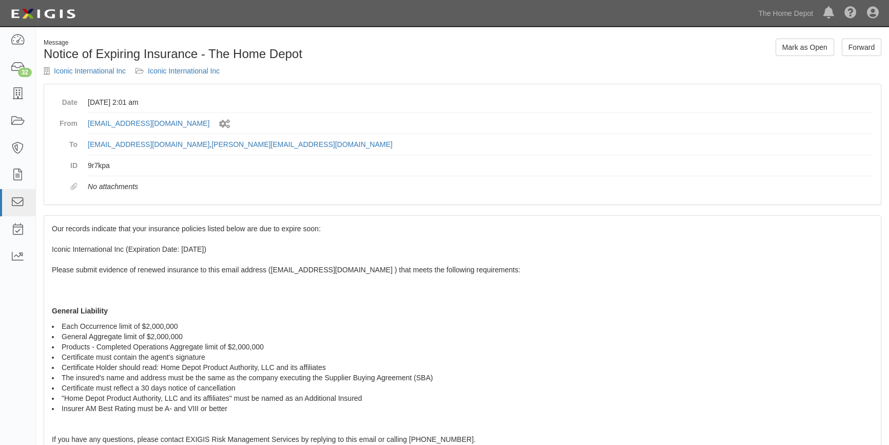
scroll to position [140, 0]
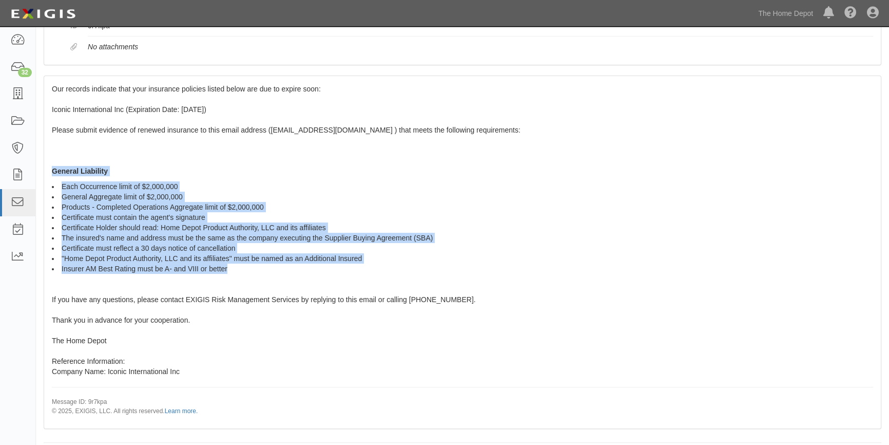
drag, startPoint x: 50, startPoint y: 166, endPoint x: 233, endPoint y: 272, distance: 210.9
click at [233, 272] on div "Our records indicate that your insurance policies listed below are due to expir…" at bounding box center [462, 252] width 837 height 352
copy span "General Liability Each Occurrence limit of $2,000,000 General Aggregate limit o…"
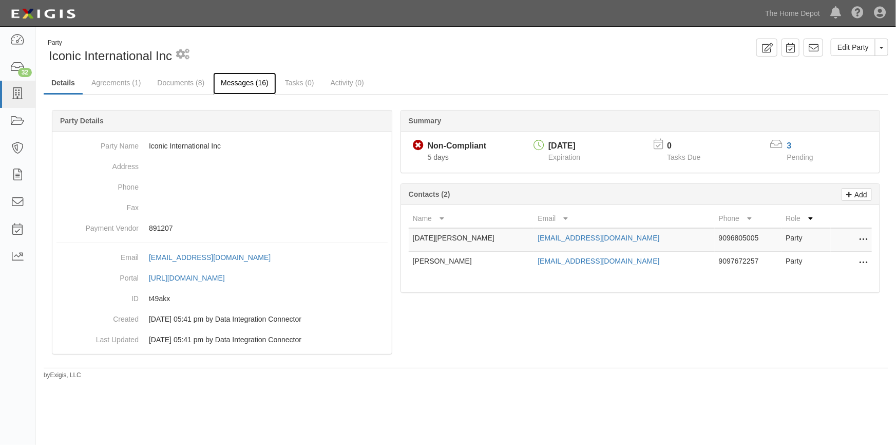
click at [241, 83] on link "Messages (16)" at bounding box center [244, 83] width 63 height 22
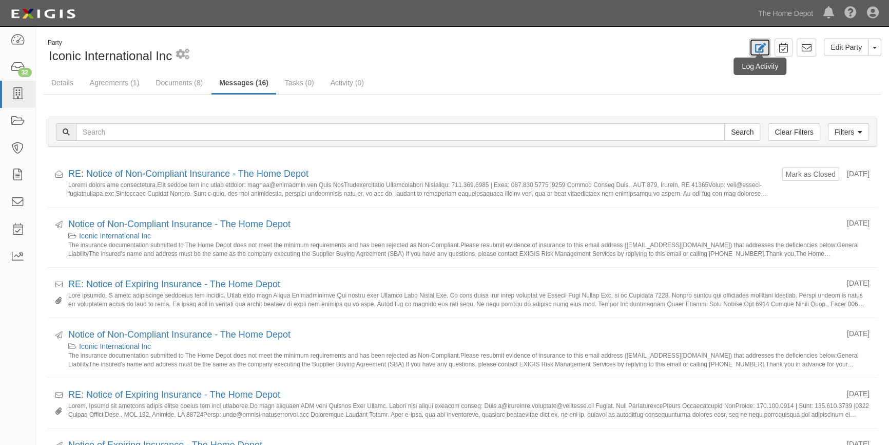
click at [765, 46] on icon at bounding box center [760, 48] width 12 height 10
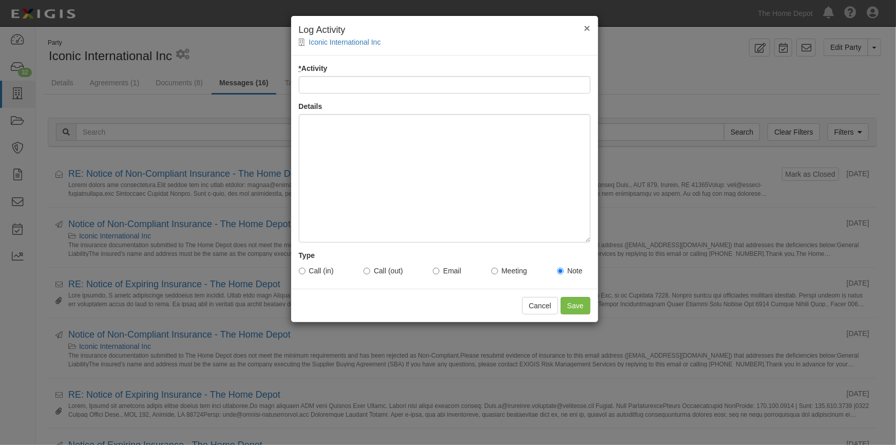
click at [585, 26] on span "×" at bounding box center [587, 28] width 6 height 12
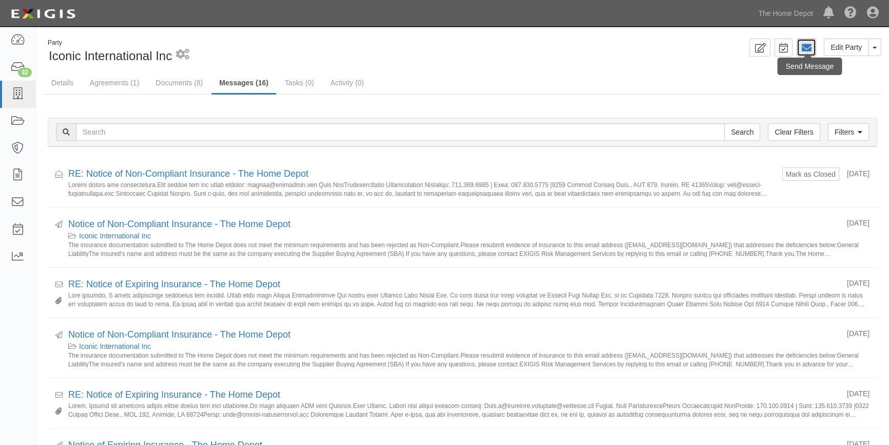
click at [810, 47] on icon at bounding box center [806, 48] width 10 height 10
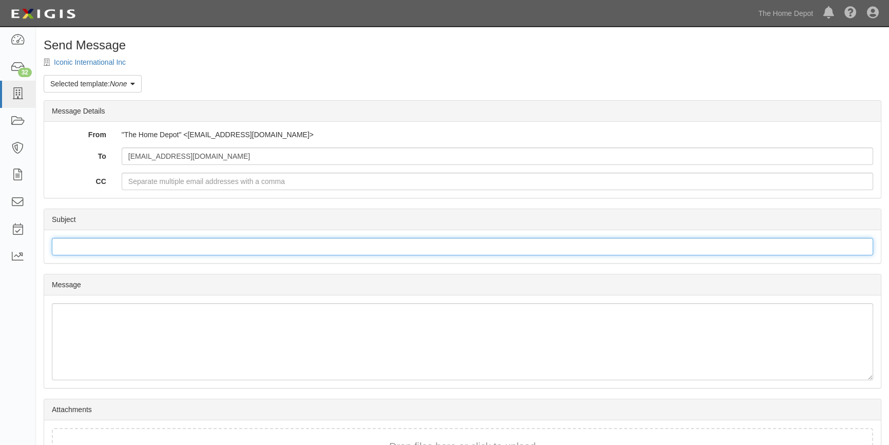
click at [65, 248] on input "Subject" at bounding box center [462, 246] width 821 height 17
type input "Requirements for General Liability"
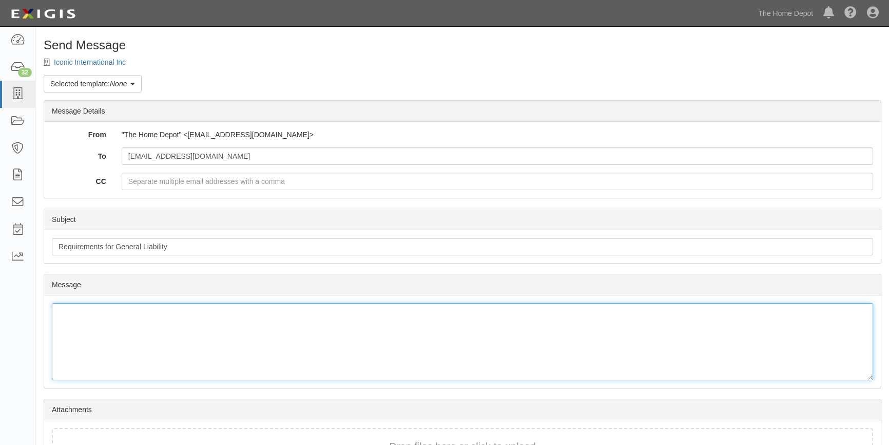
click at [101, 356] on div at bounding box center [462, 341] width 821 height 77
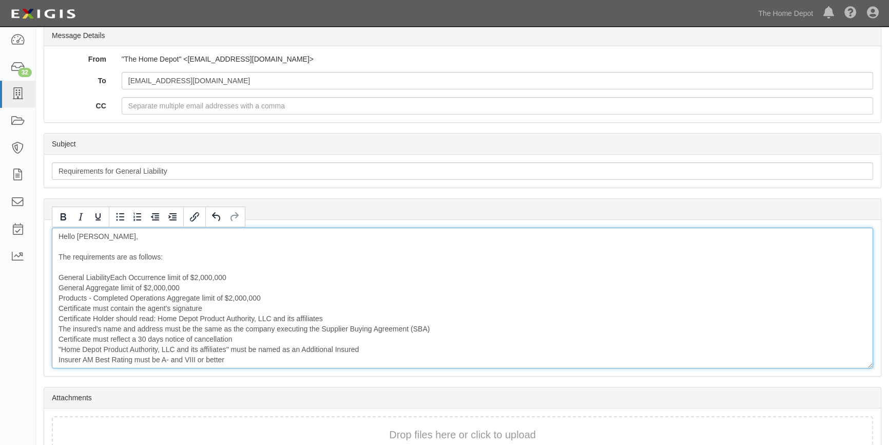
scroll to position [133, 0]
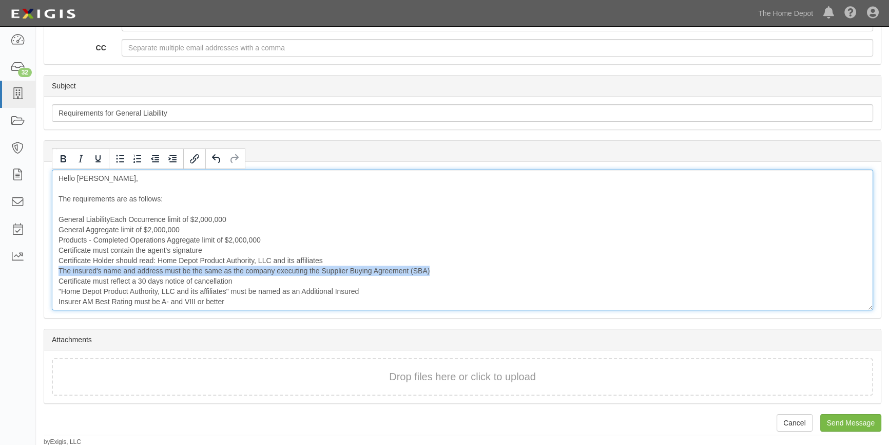
drag, startPoint x: 58, startPoint y: 269, endPoint x: 430, endPoint y: 274, distance: 372.2
click at [430, 274] on div "Hello [PERSON_NAME], The requirements are as follows: General LiabilityEach Occ…" at bounding box center [462, 239] width 821 height 141
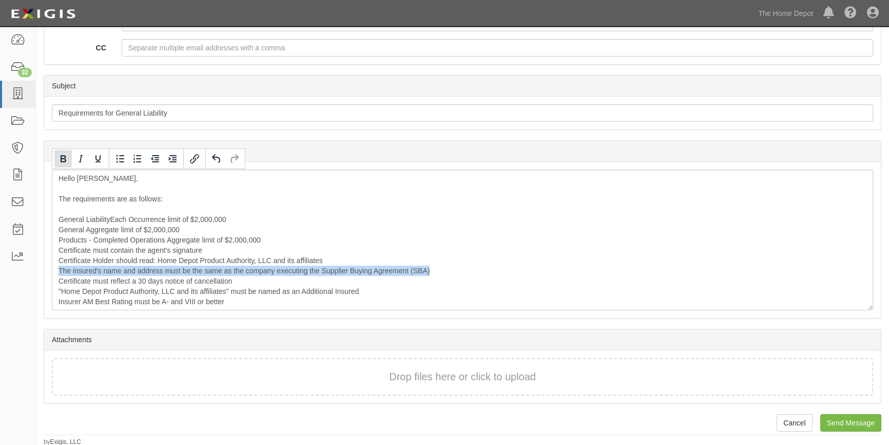
click at [67, 160] on icon "Bold" at bounding box center [63, 158] width 12 height 12
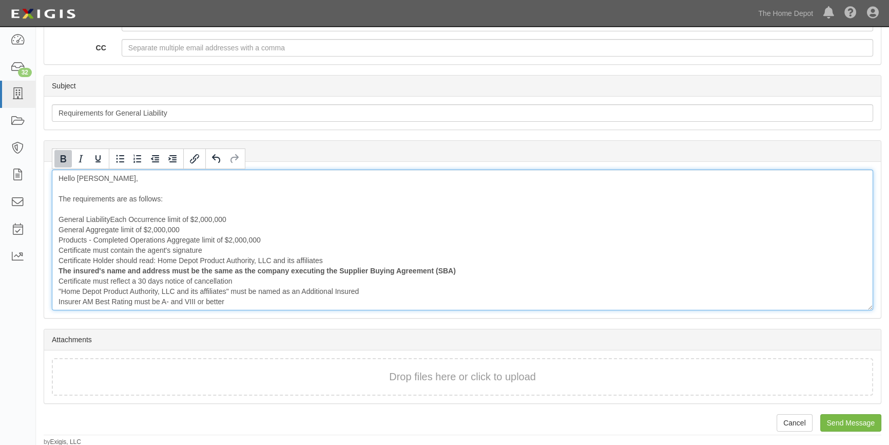
click at [510, 263] on div "Hello [PERSON_NAME], The requirements are as follows: General LiabilityEach Occ…" at bounding box center [462, 239] width 821 height 141
click at [400, 288] on div "Hello [PERSON_NAME], The requirements are as follows: General LiabilityEach Occ…" at bounding box center [462, 239] width 821 height 141
click at [261, 300] on div "Hello [PERSON_NAME], The requirements are as follows: General LiabilityEach Occ…" at bounding box center [462, 239] width 821 height 141
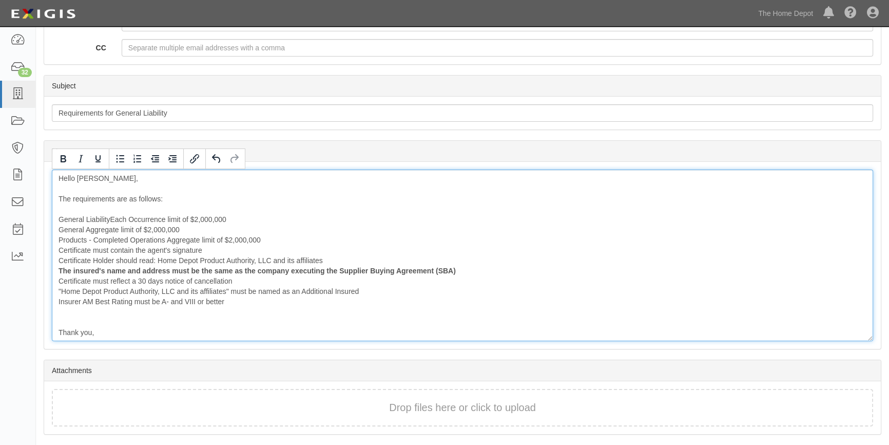
click at [104, 316] on div "Hello [PERSON_NAME], The requirements are as follows: General LiabilityEach Occ…" at bounding box center [462, 254] width 821 height 171
click at [71, 313] on div "Hello [PERSON_NAME], The requirements are as follows: General LiabilityEach Occ…" at bounding box center [462, 254] width 821 height 171
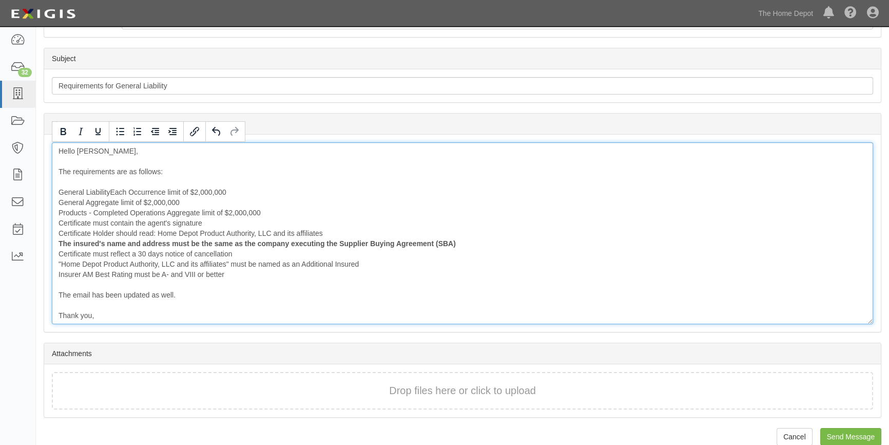
scroll to position [175, 0]
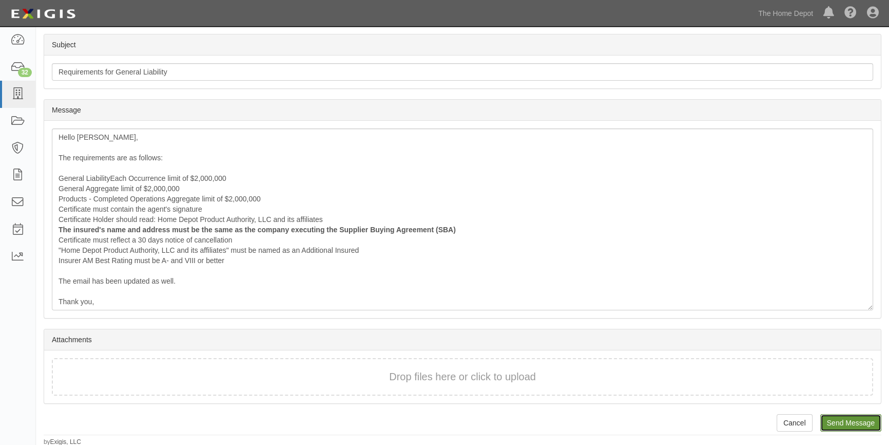
drag, startPoint x: 830, startPoint y: 424, endPoint x: 480, endPoint y: 49, distance: 512.9
click at [830, 422] on input "Send Message" at bounding box center [850, 422] width 61 height 17
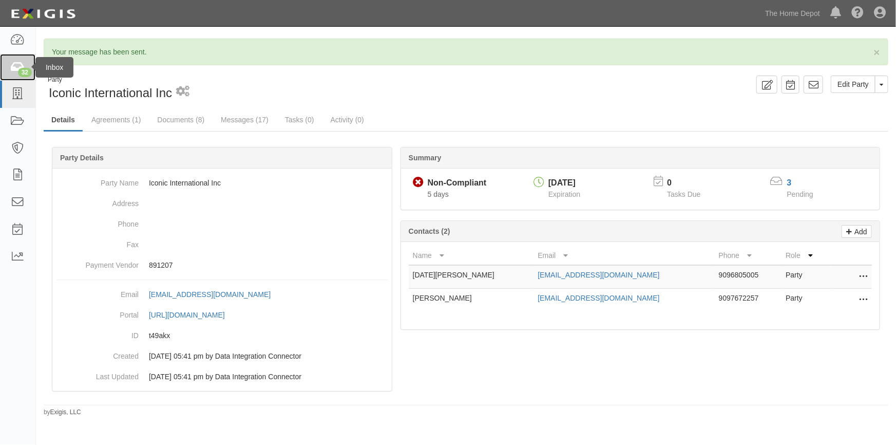
click at [21, 71] on div "32" at bounding box center [25, 72] width 14 height 9
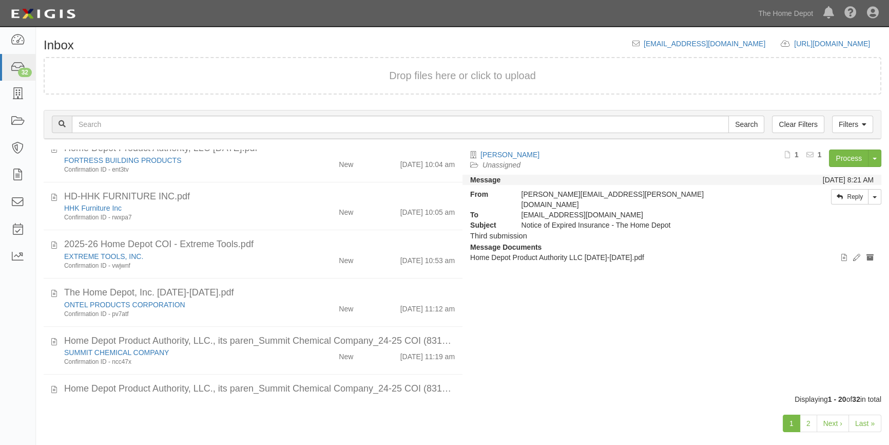
scroll to position [731, 0]
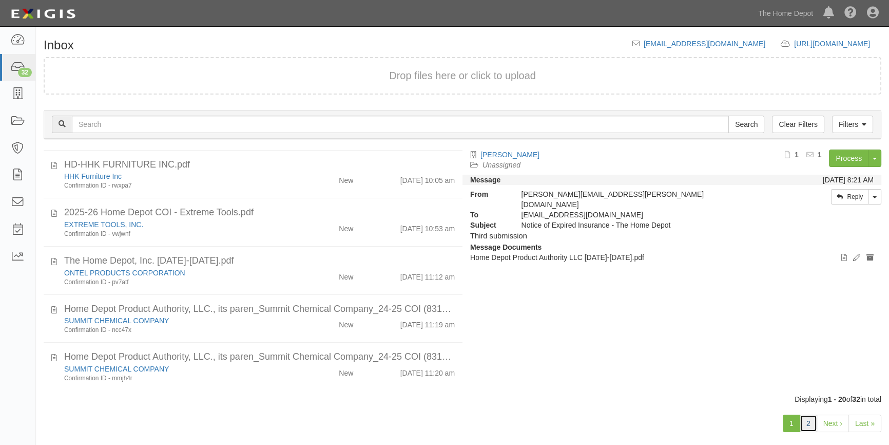
click at [806, 421] on link "2" at bounding box center [808, 422] width 17 height 17
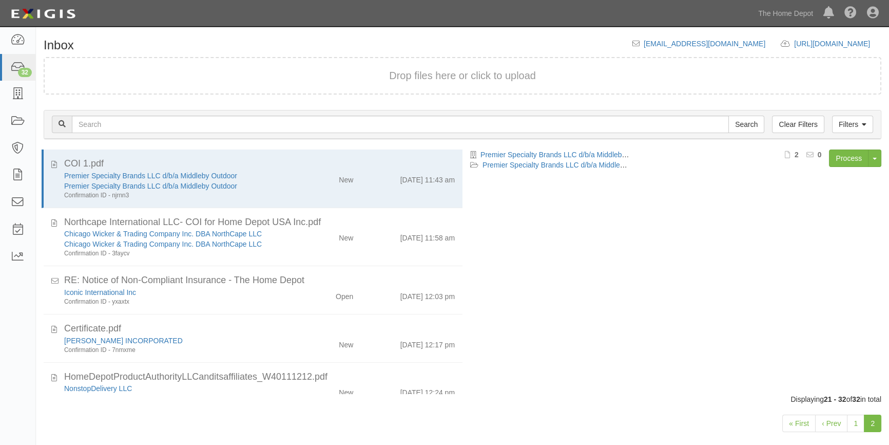
drag, startPoint x: 462, startPoint y: 167, endPoint x: 463, endPoint y: 174, distance: 6.2
click at [463, 174] on div "Premier Specialty Brands LLC d/b/a Middleby Outdoor Premier Specialty Brands LL…" at bounding box center [676, 267] width 427 height 236
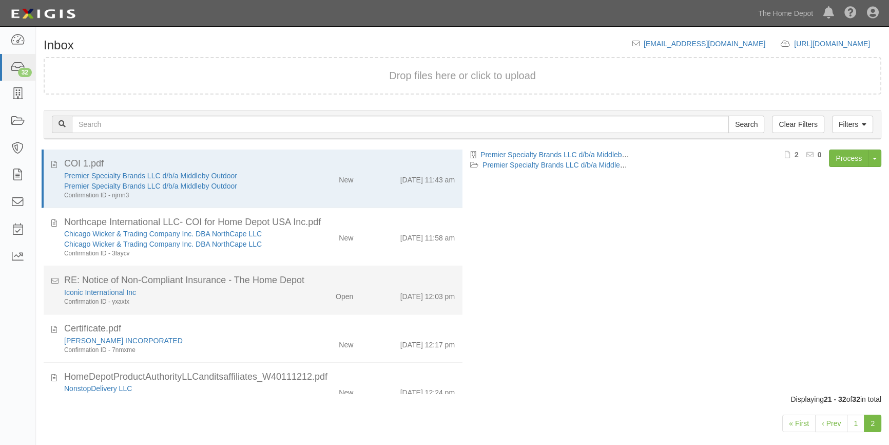
click at [205, 287] on div "Iconic International Inc" at bounding box center [174, 292] width 221 height 10
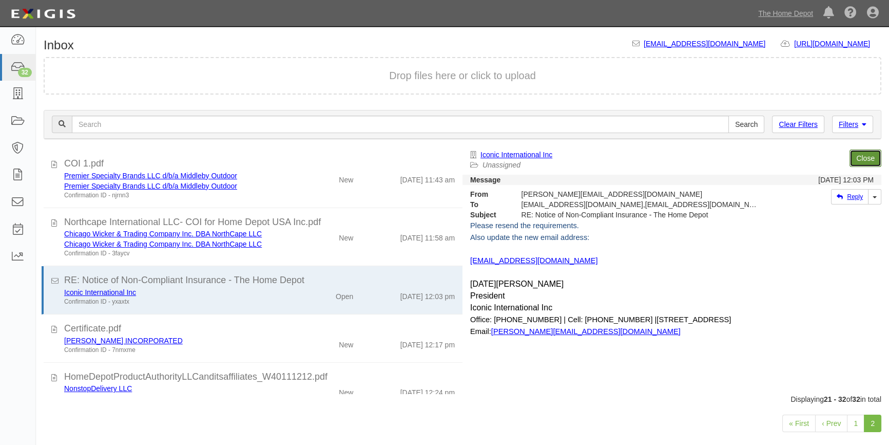
click at [867, 154] on link "Close" at bounding box center [866, 157] width 32 height 17
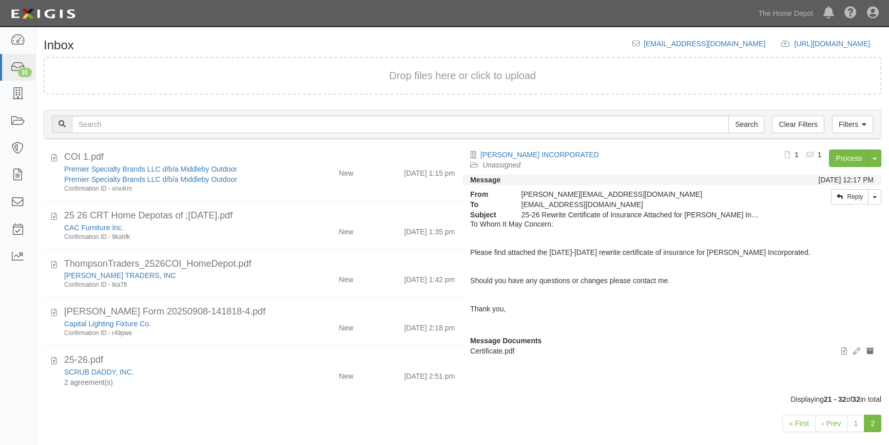
scroll to position [341, 0]
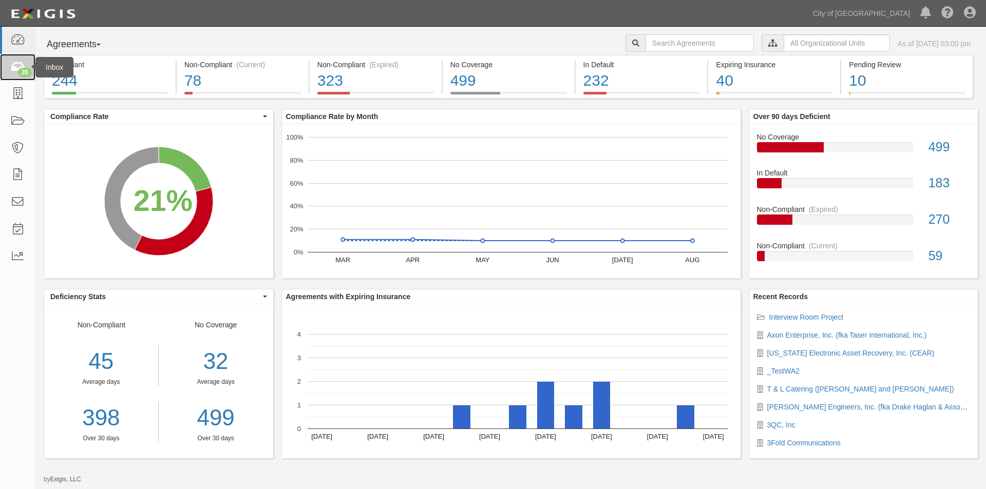
click at [13, 63] on icon at bounding box center [17, 68] width 14 height 12
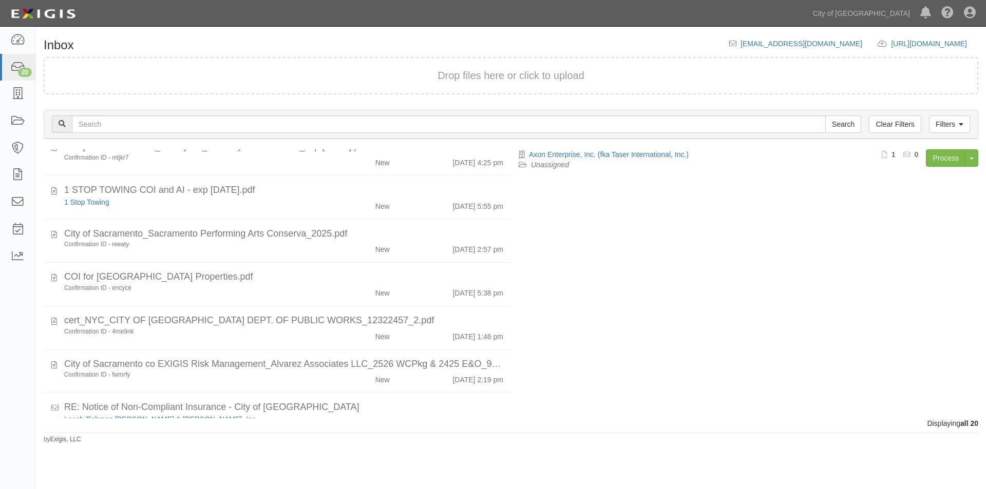
scroll to position [634, 0]
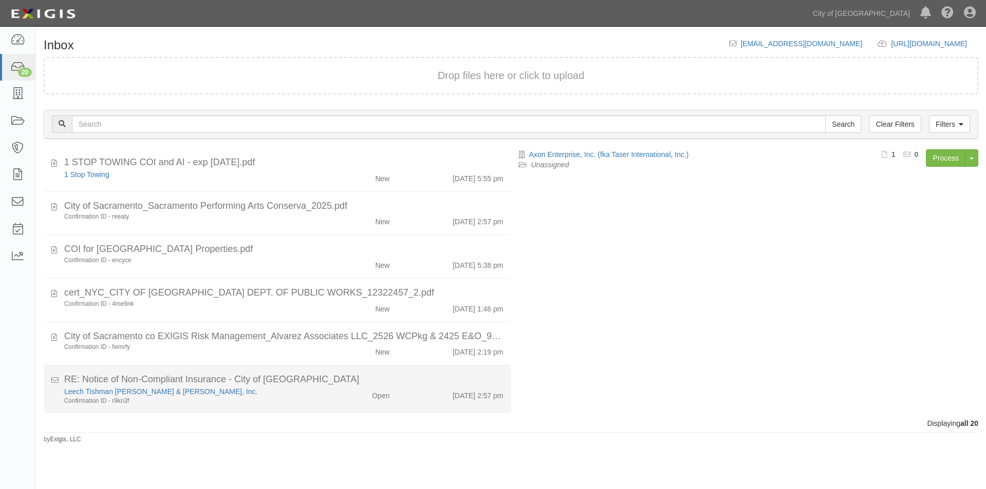
click at [267, 400] on div "Confirmation ID - r9kn3f" at bounding box center [189, 401] width 250 height 9
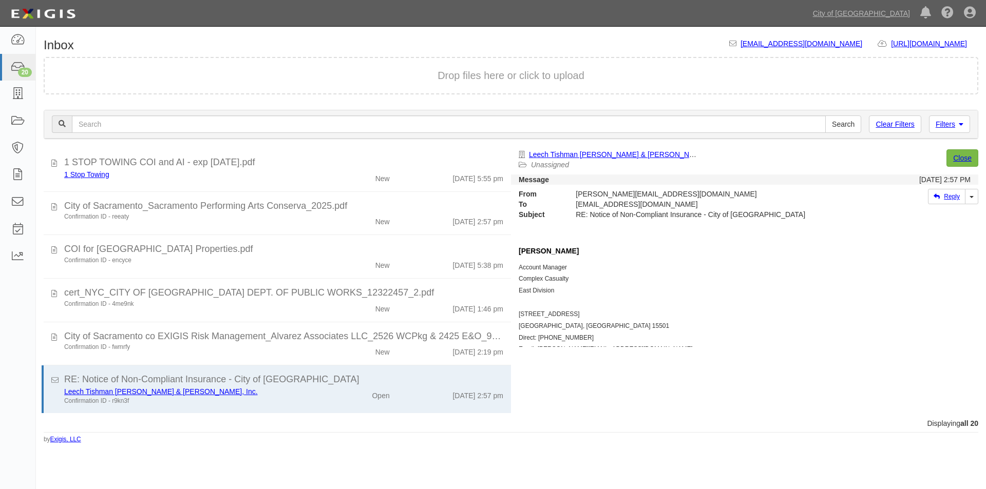
scroll to position [45, 0]
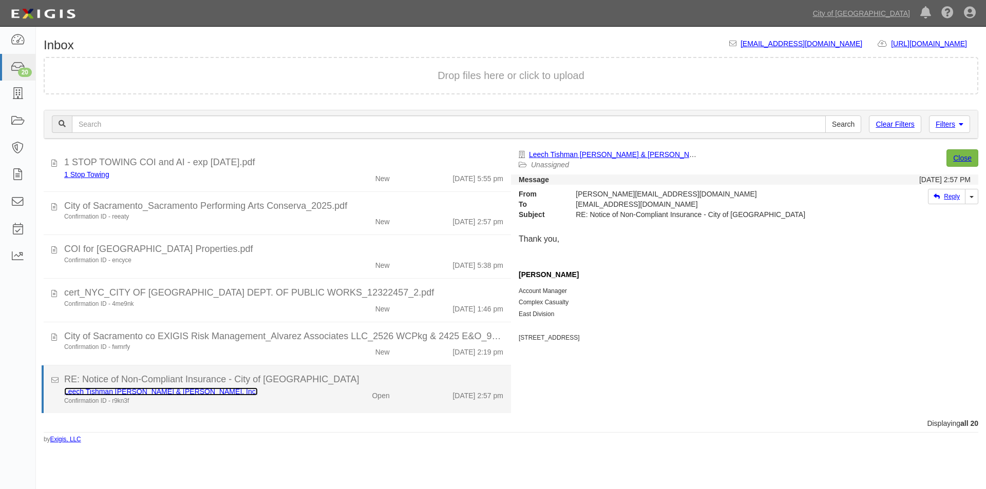
click at [132, 391] on link "Leech Tishman [PERSON_NAME] & [PERSON_NAME], Inc." at bounding box center [161, 392] width 194 height 8
click at [314, 384] on div "RE: Notice of Non-Compliant Insurance - City of [GEOGRAPHIC_DATA]" at bounding box center [283, 379] width 439 height 13
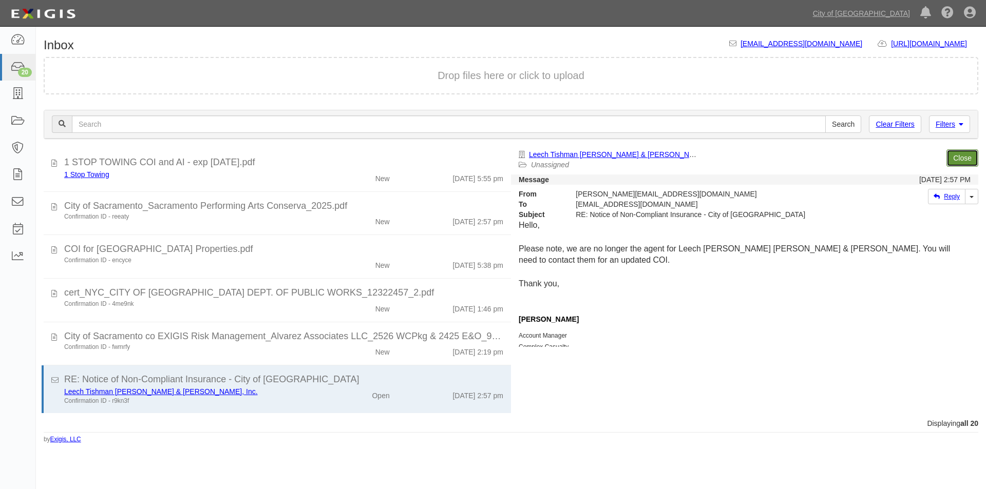
click at [955, 156] on link "Close" at bounding box center [962, 157] width 32 height 17
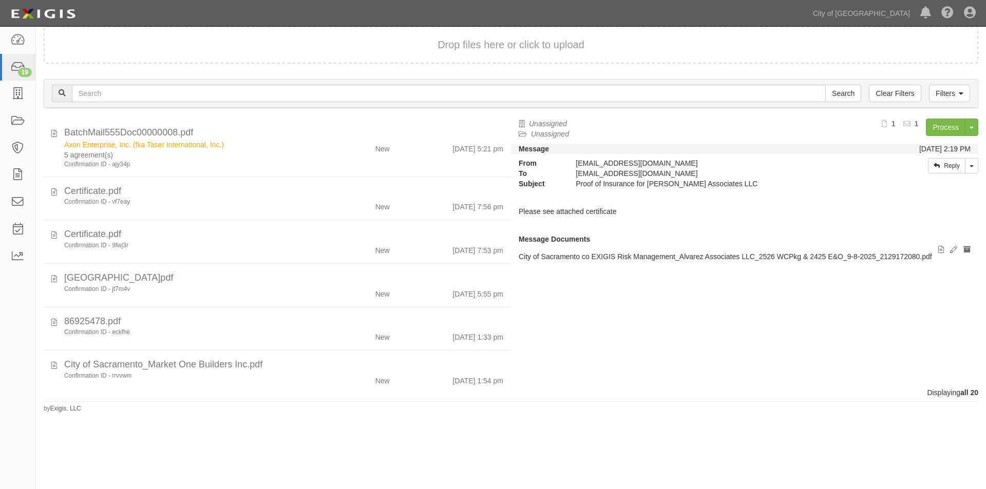
scroll to position [586, 0]
